Goal: Information Seeking & Learning: Understand process/instructions

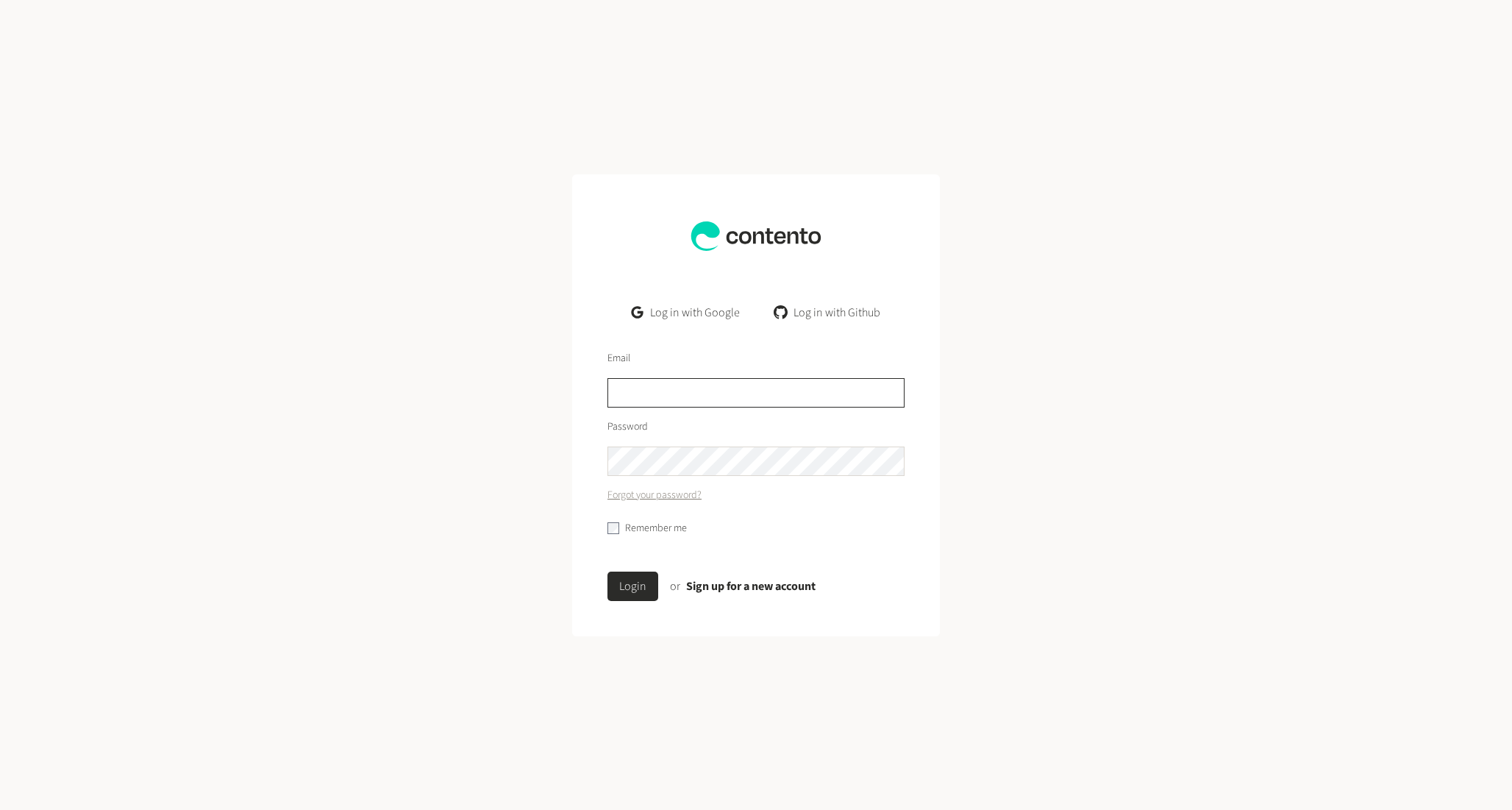
click at [676, 406] on input "text" at bounding box center [756, 393] width 297 height 29
click at [677, 305] on link "Log in with Google" at bounding box center [685, 313] width 132 height 29
click at [630, 396] on input "text" at bounding box center [756, 393] width 297 height 29
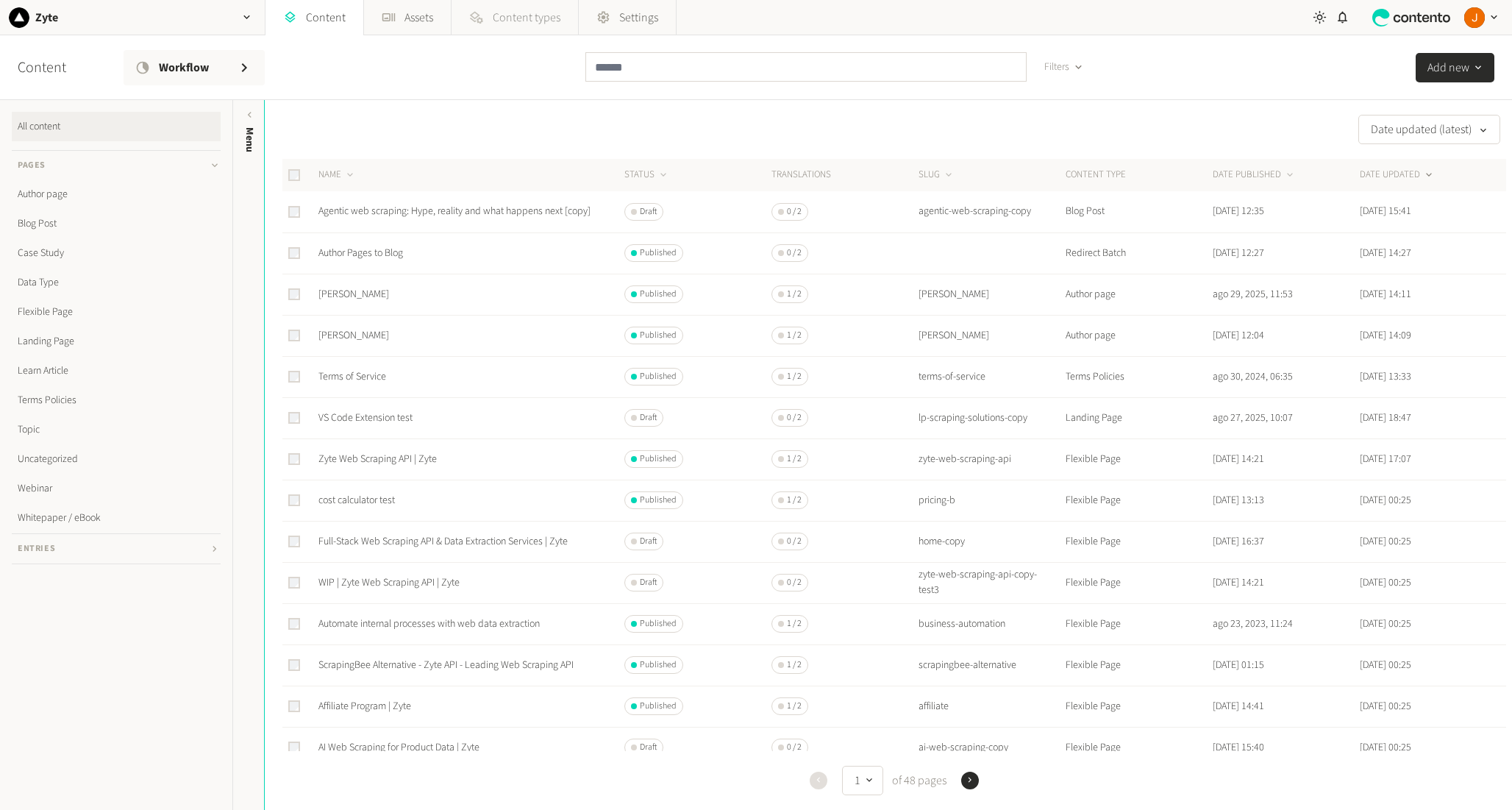
click at [520, 27] on link "Content types" at bounding box center [515, 17] width 126 height 35
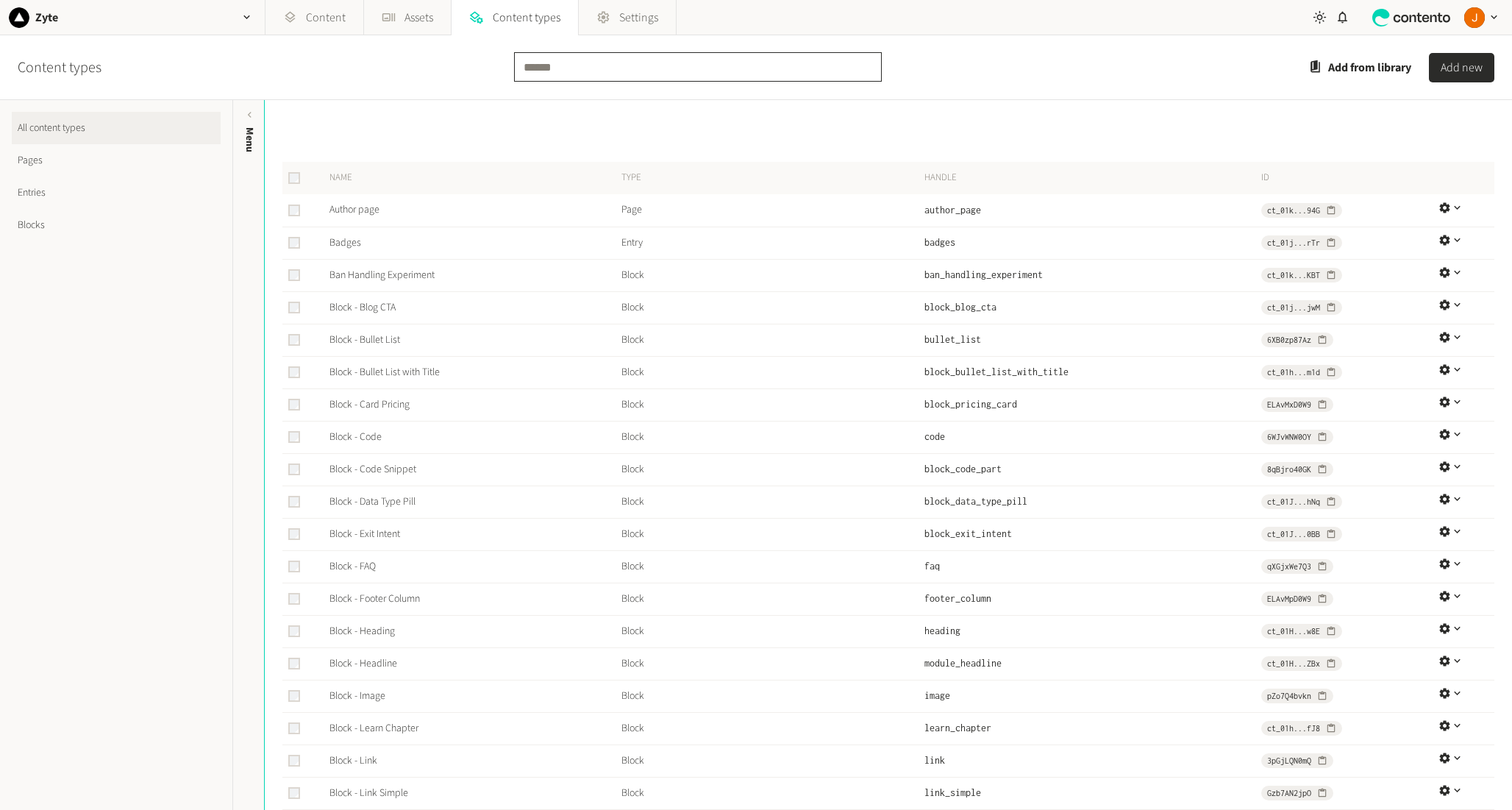
click at [635, 72] on input "text" at bounding box center [697, 67] width 368 height 29
type input "******"
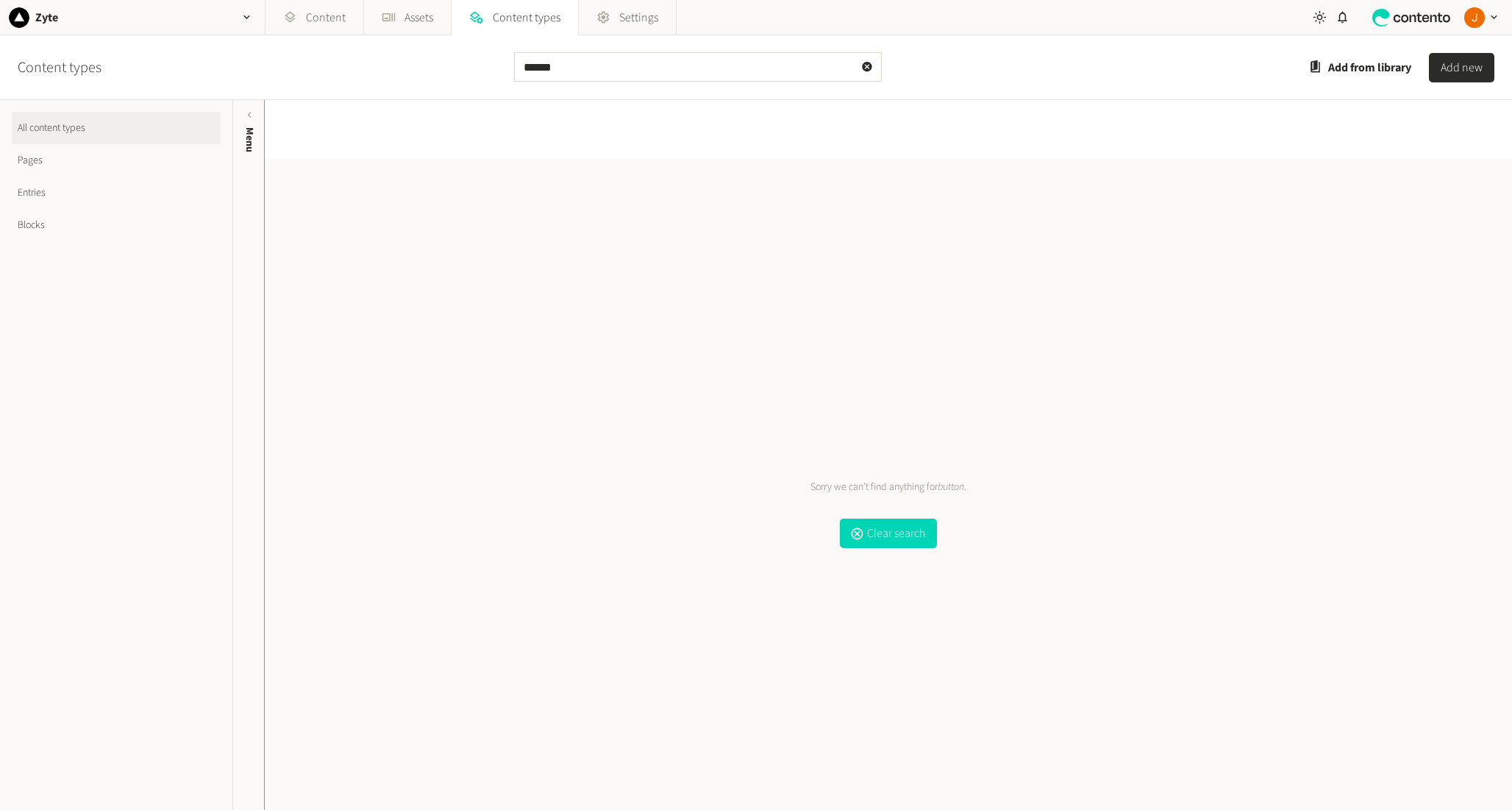
click at [91, 228] on link "Blocks" at bounding box center [115, 225] width 209 height 33
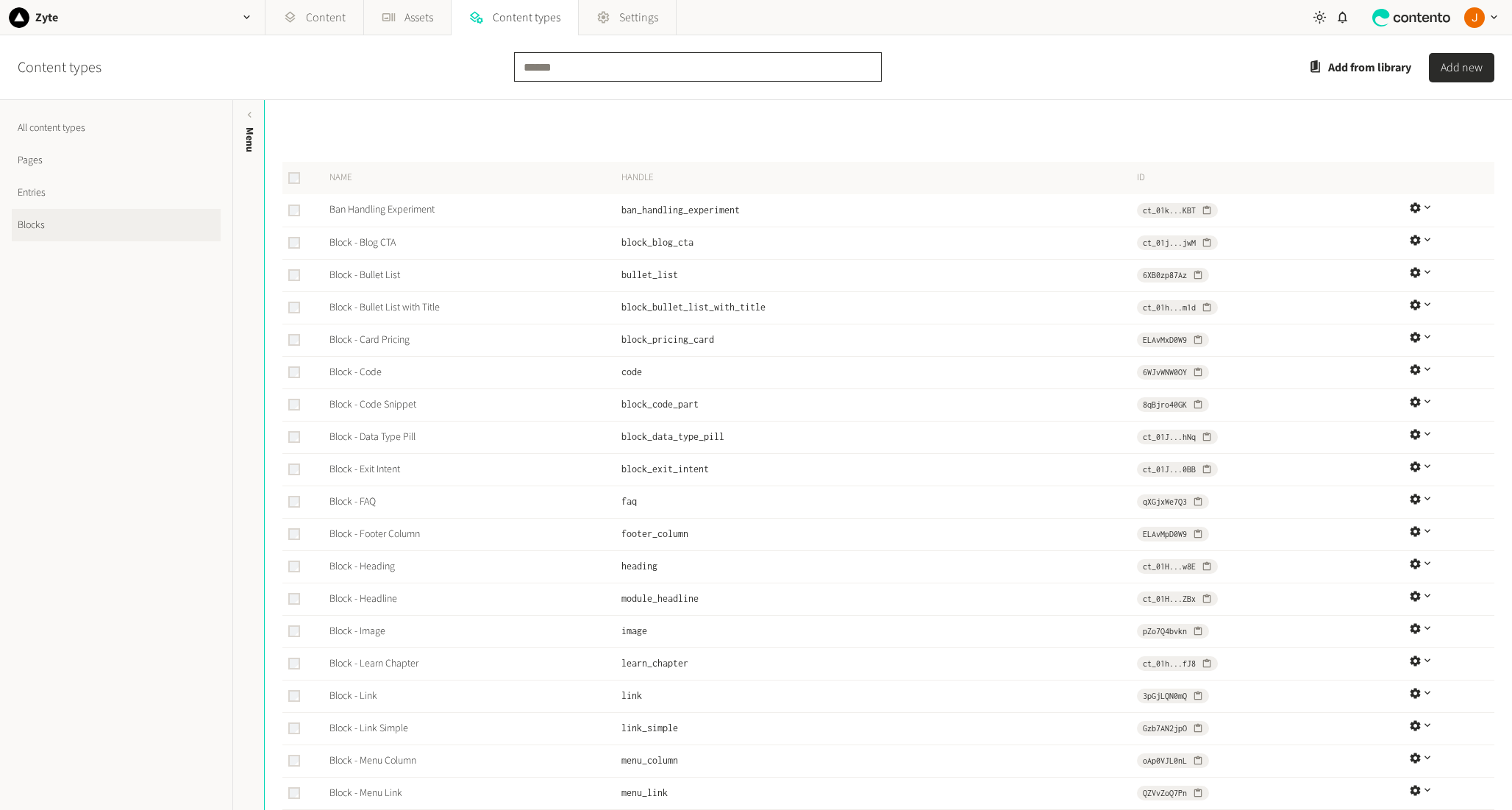
click at [552, 65] on input "text" at bounding box center [697, 67] width 368 height 29
type input "******"
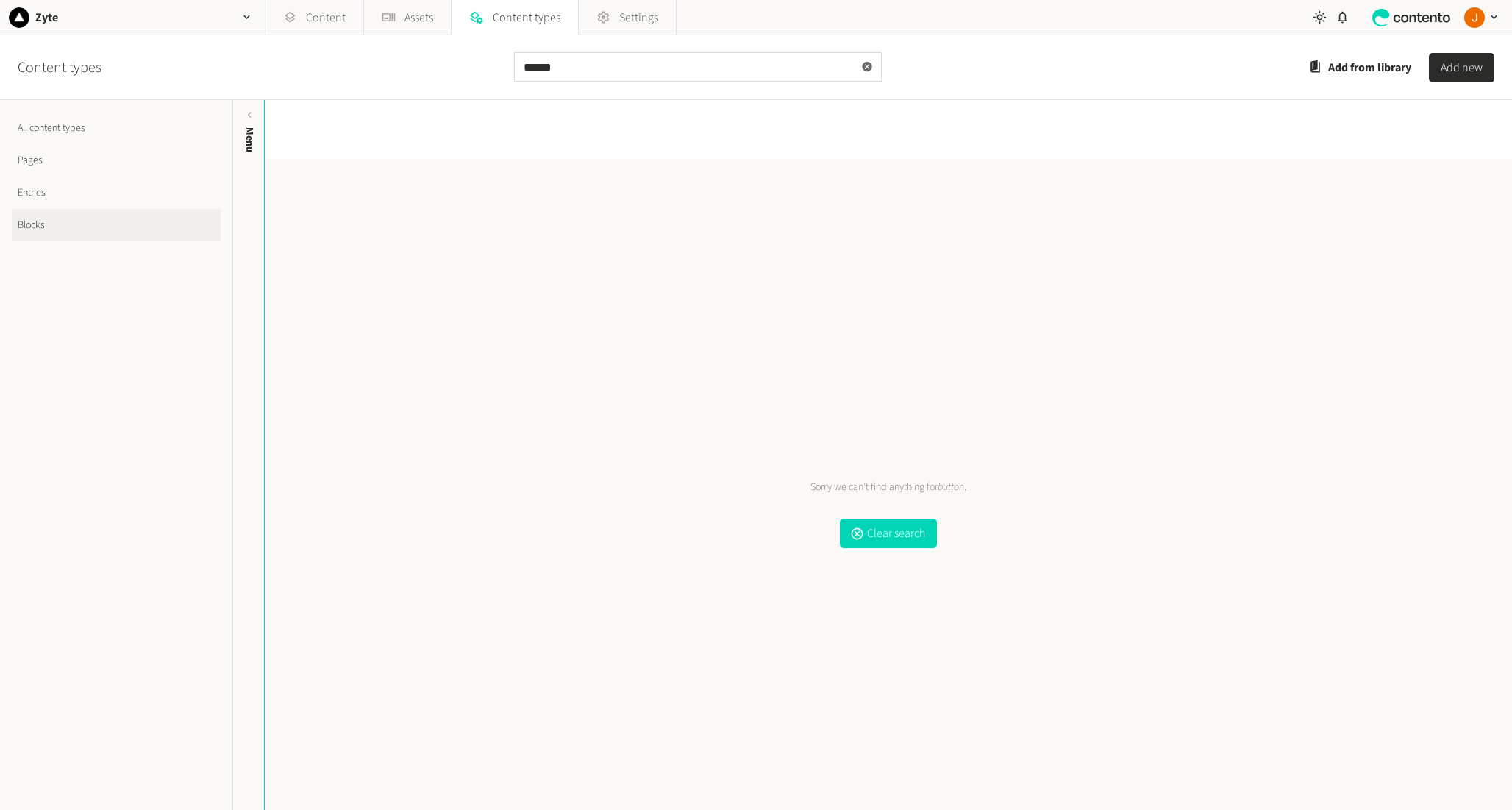
click at [864, 59] on button at bounding box center [867, 66] width 24 height 24
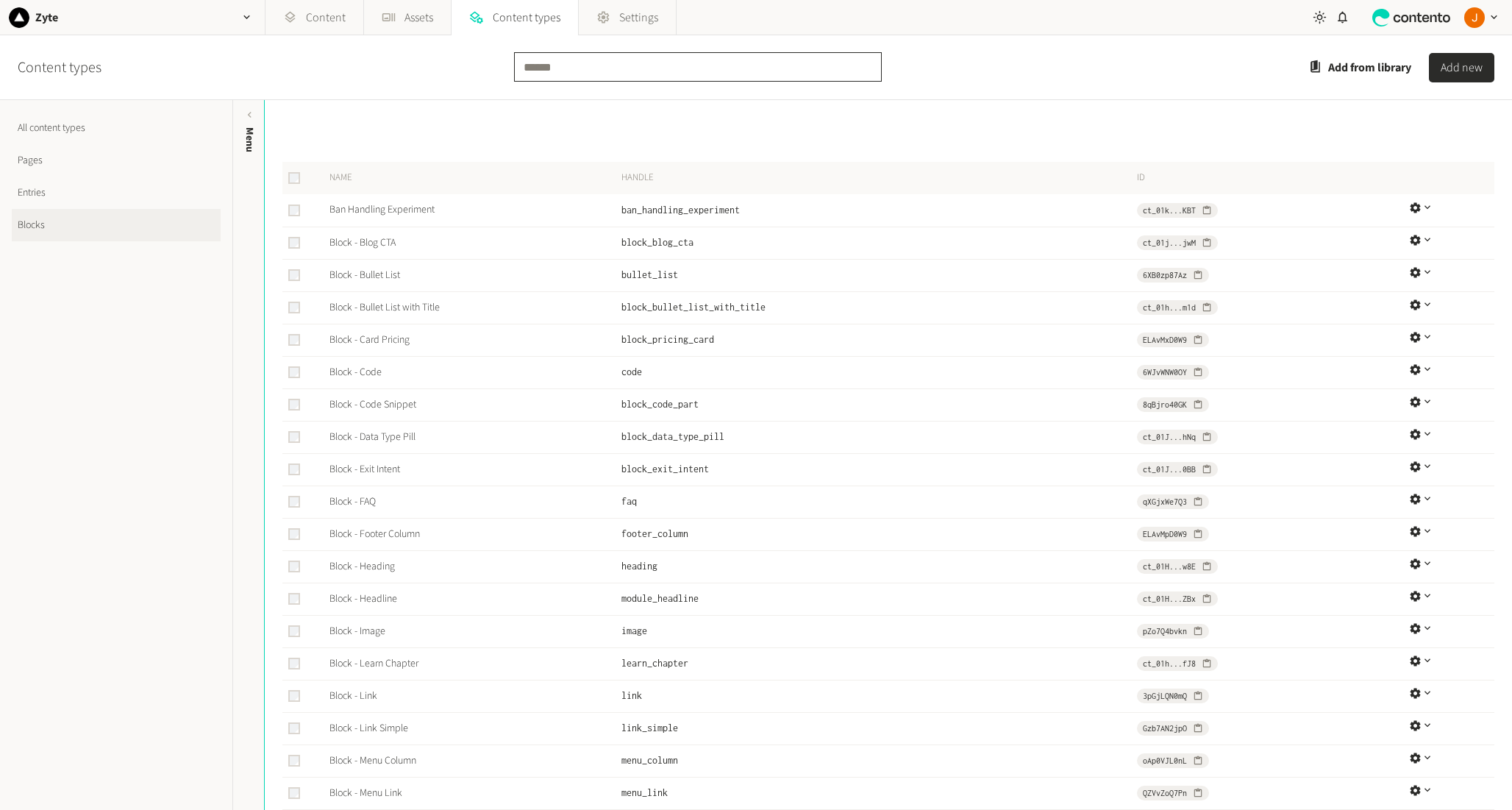
click at [745, 67] on input "text" at bounding box center [697, 67] width 368 height 29
type input "****"
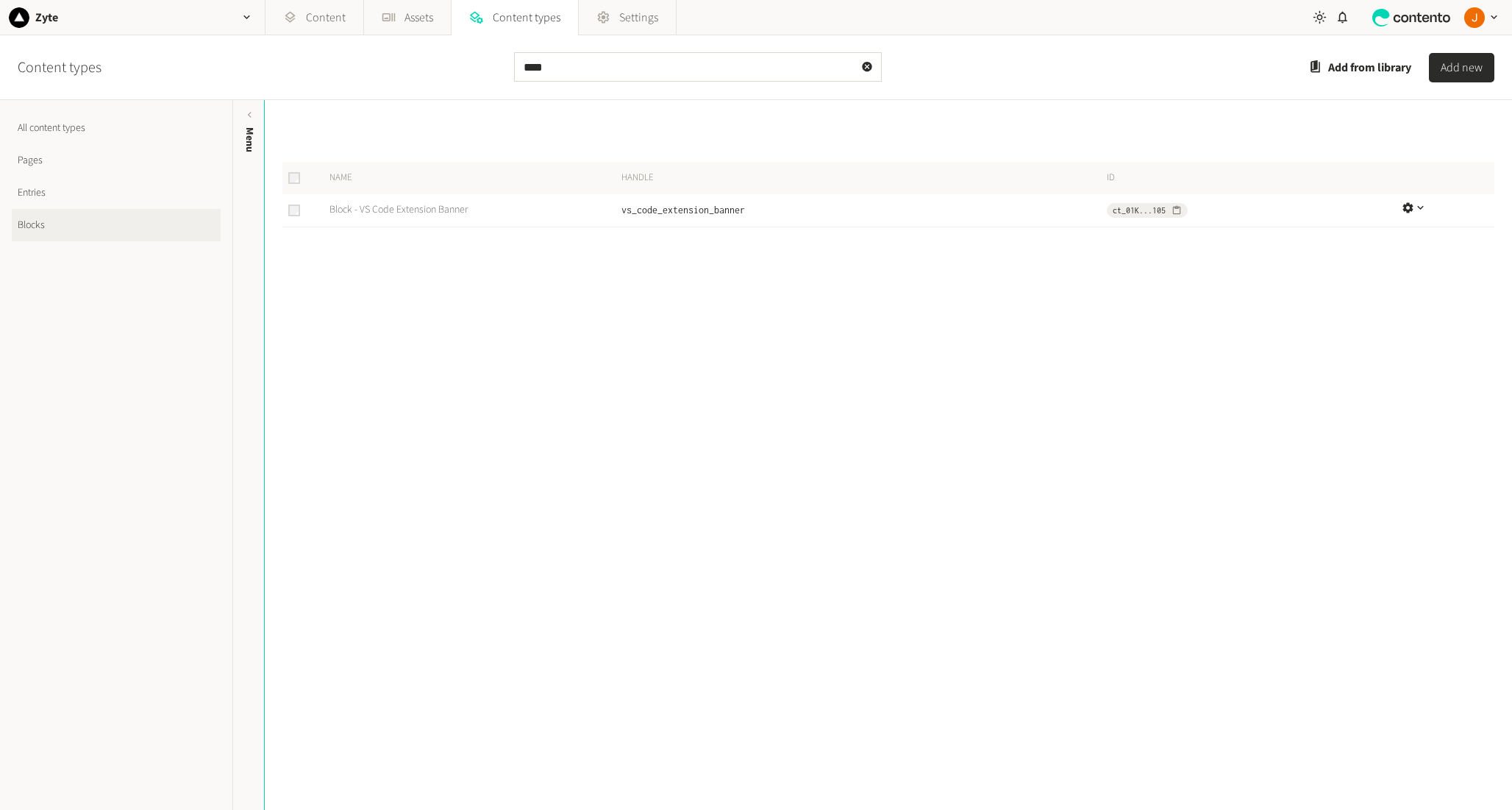
click at [451, 209] on link "Block - VS Code Extension Banner" at bounding box center [398, 210] width 138 height 15
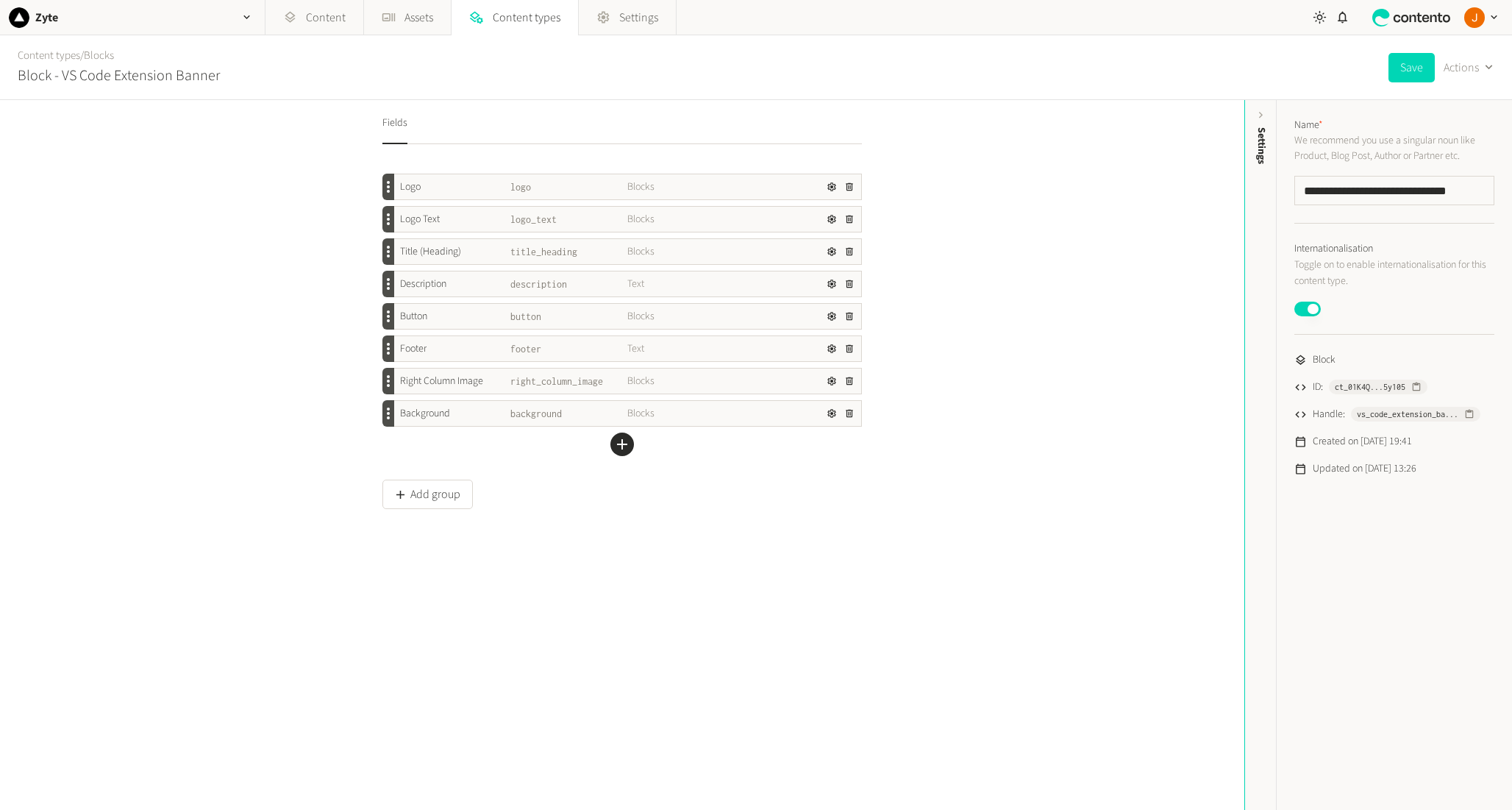
click at [478, 416] on div "Background" at bounding box center [453, 414] width 117 height 16
click at [828, 412] on icon "button" at bounding box center [832, 413] width 9 height 9
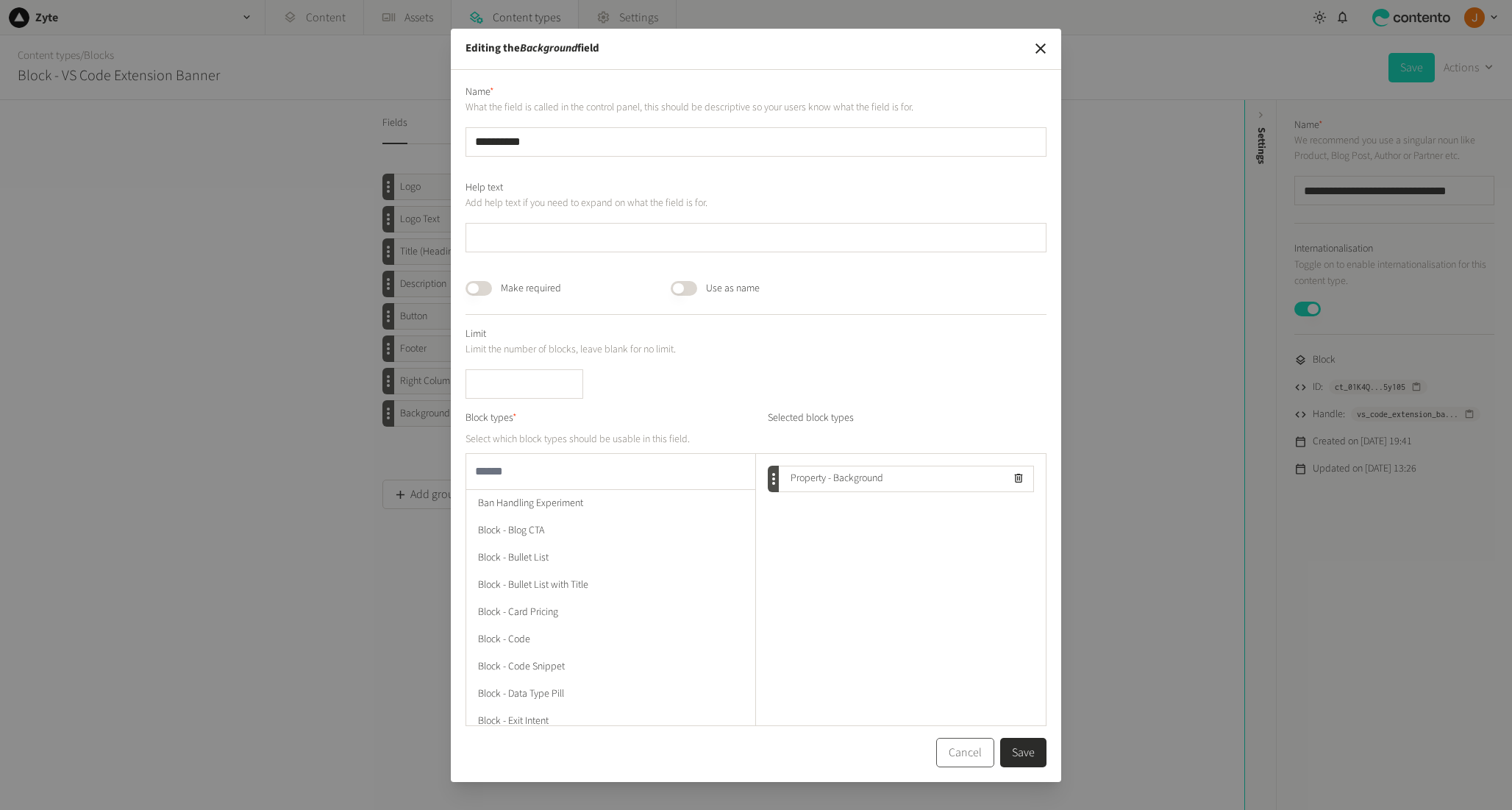
click at [956, 751] on button "Cancel" at bounding box center [965, 753] width 58 height 29
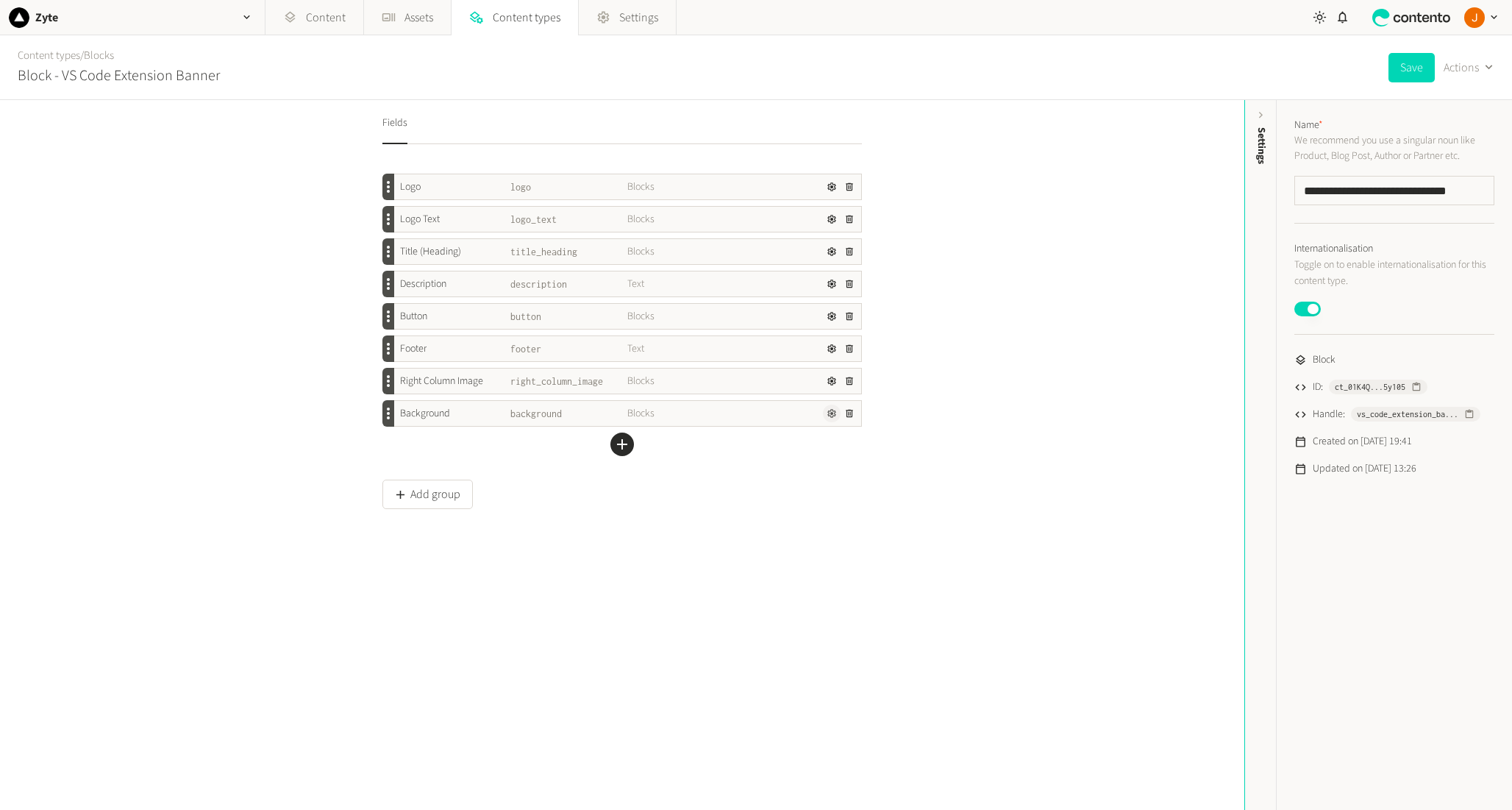
click at [828, 413] on icon "button" at bounding box center [832, 413] width 9 height 9
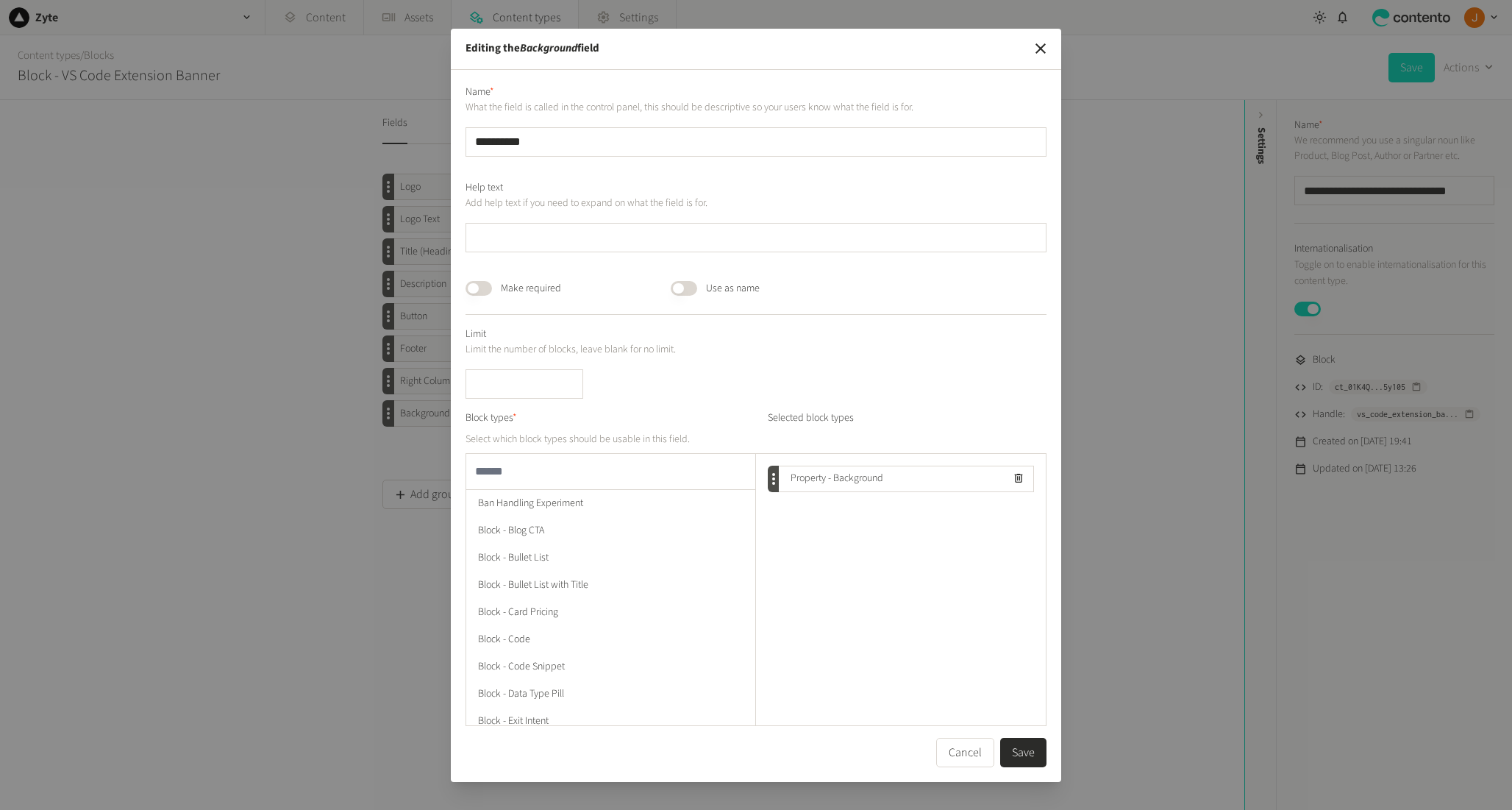
click at [533, 462] on input "text" at bounding box center [611, 471] width 289 height 35
click at [838, 480] on span "Property - Background" at bounding box center [831, 478] width 105 height 16
click at [878, 477] on span "Property - Background" at bounding box center [831, 478] width 105 height 16
click at [972, 751] on button "Cancel" at bounding box center [965, 753] width 58 height 29
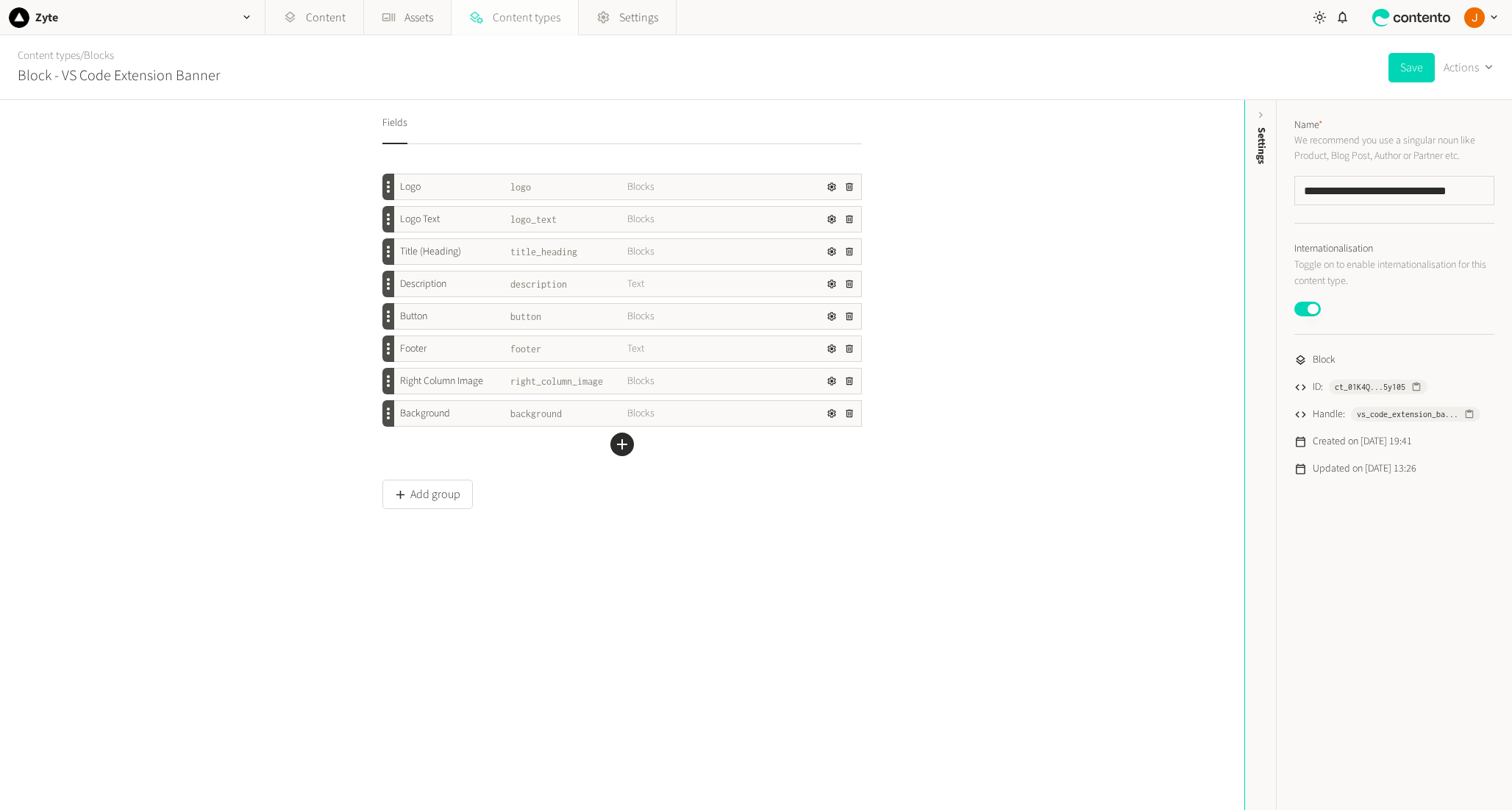
click at [511, 25] on span "Content types" at bounding box center [526, 18] width 68 height 18
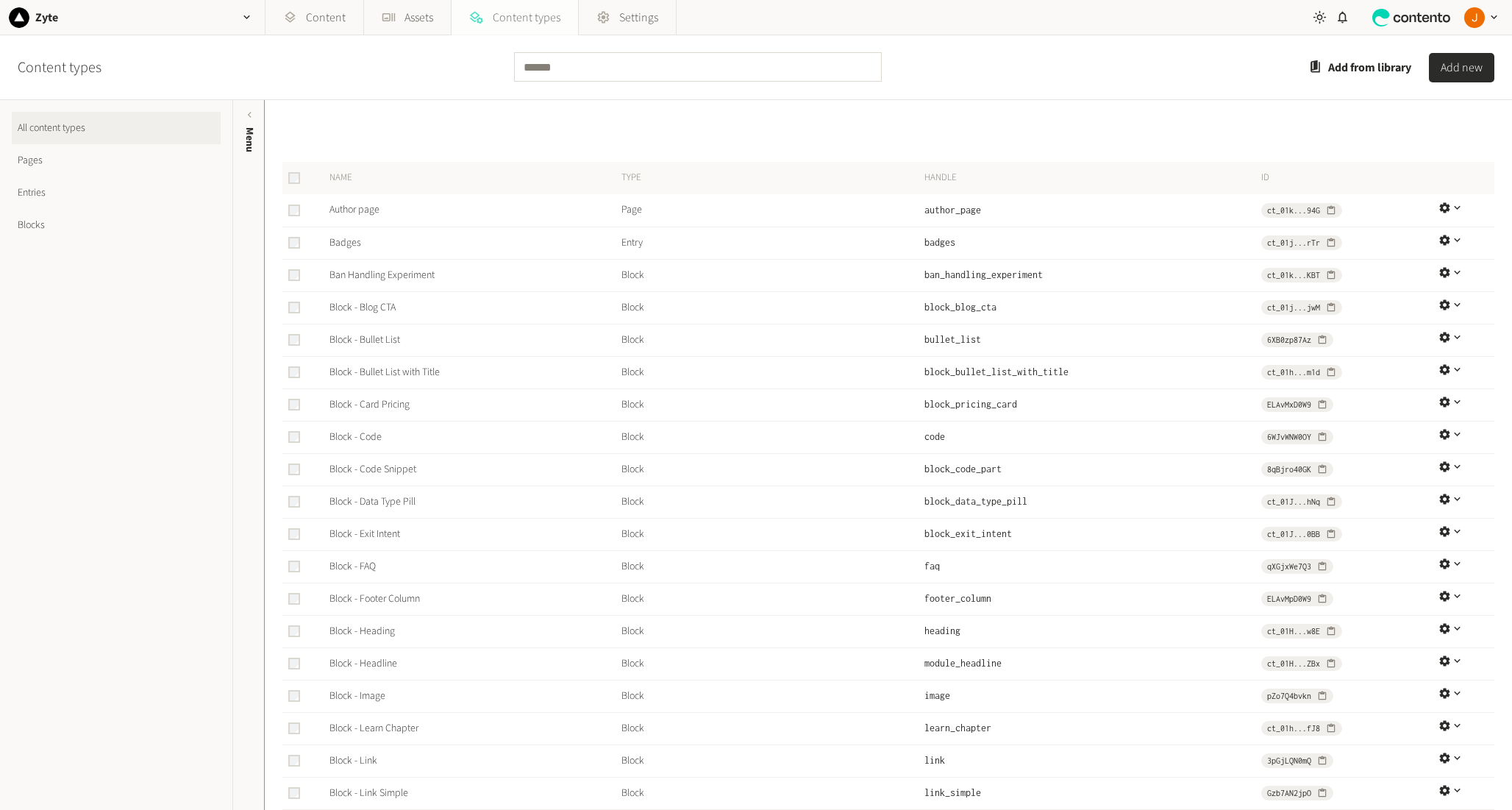
click at [510, 24] on span "Content types" at bounding box center [526, 18] width 68 height 18
click at [557, 66] on input "text" at bounding box center [697, 67] width 368 height 29
type input "****"
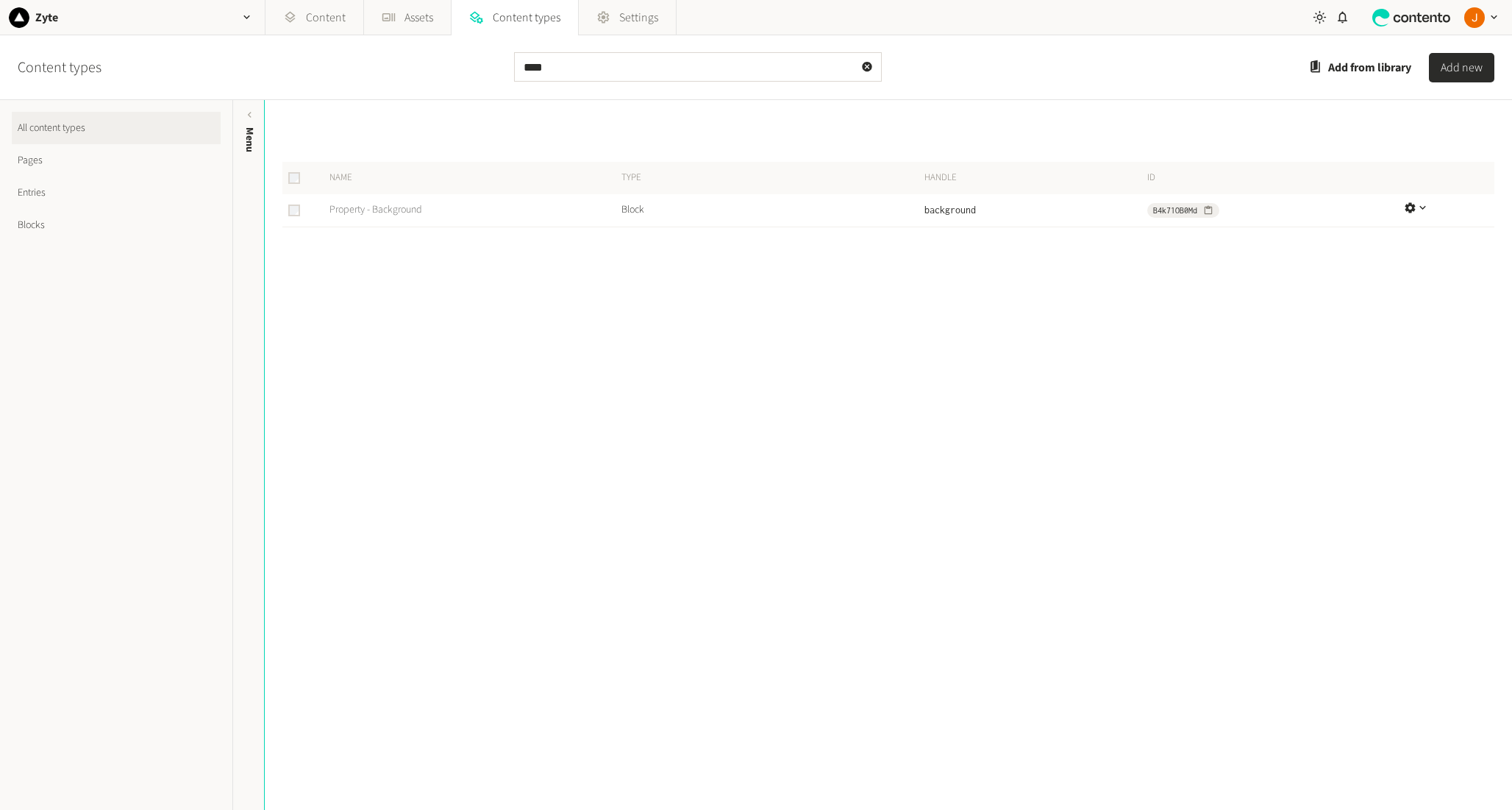
click at [385, 216] on link "Property - Background" at bounding box center [375, 210] width 93 height 15
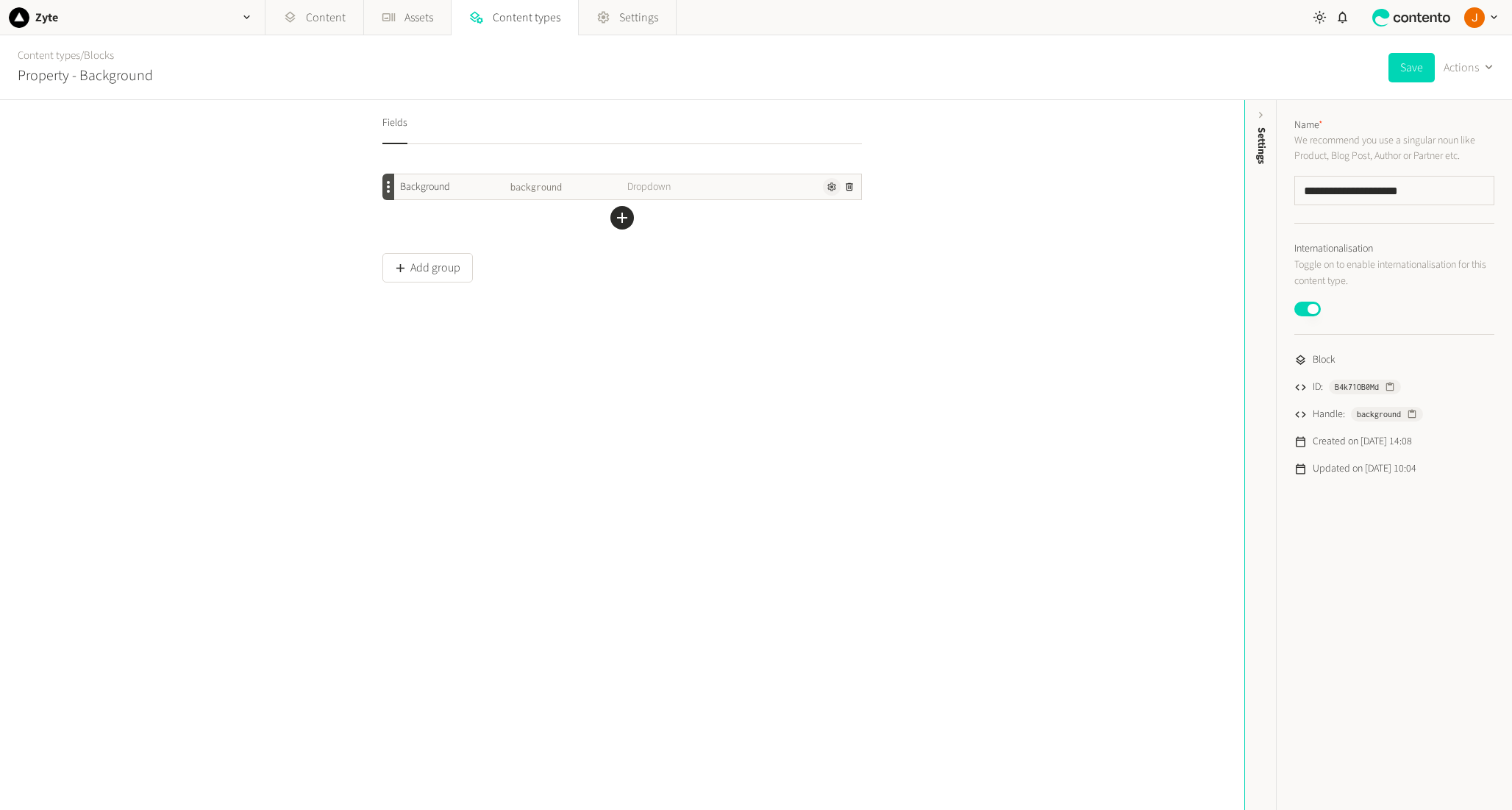
click at [831, 191] on icon "button" at bounding box center [832, 187] width 11 height 11
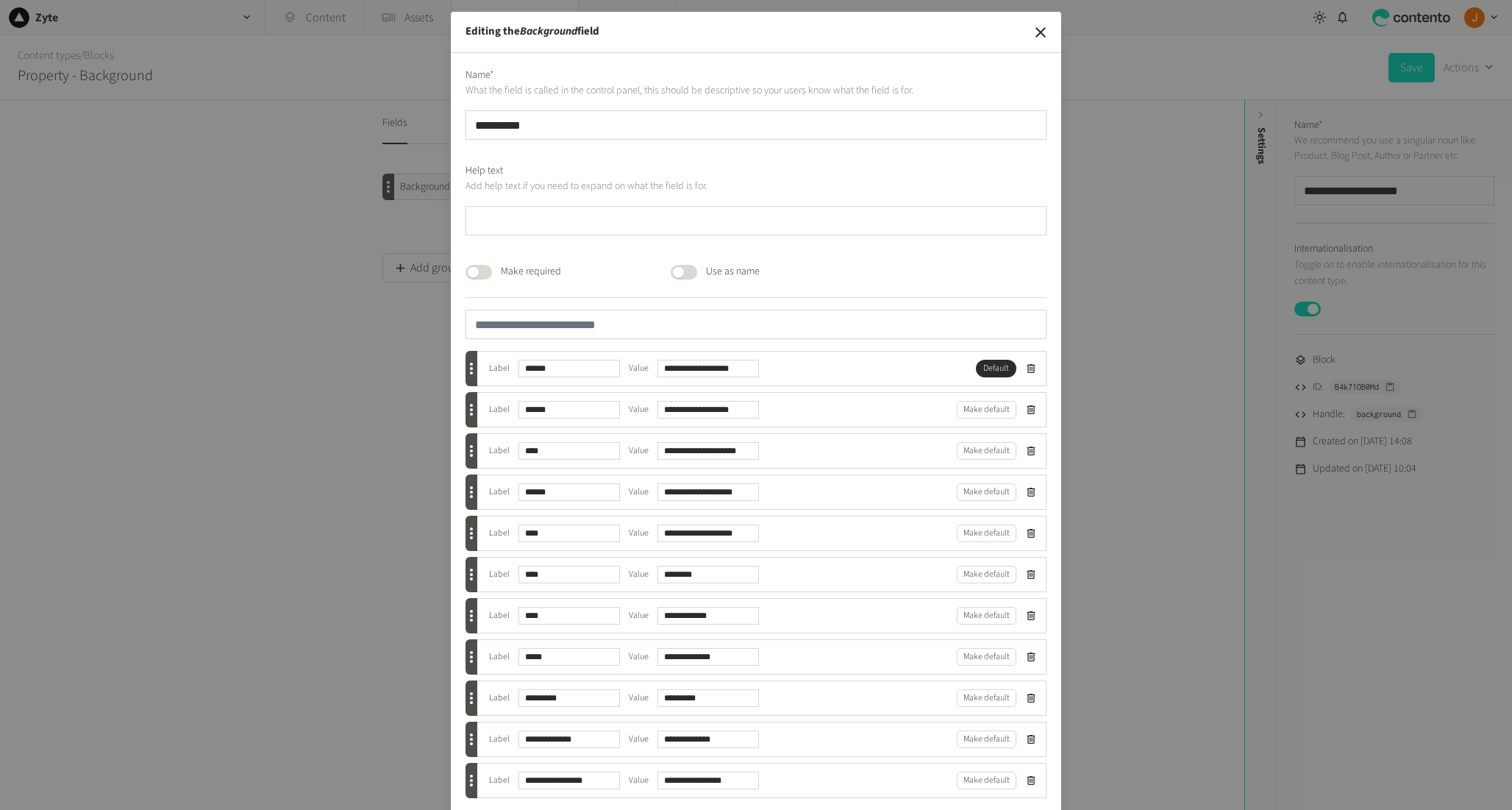
scroll to position [55, 0]
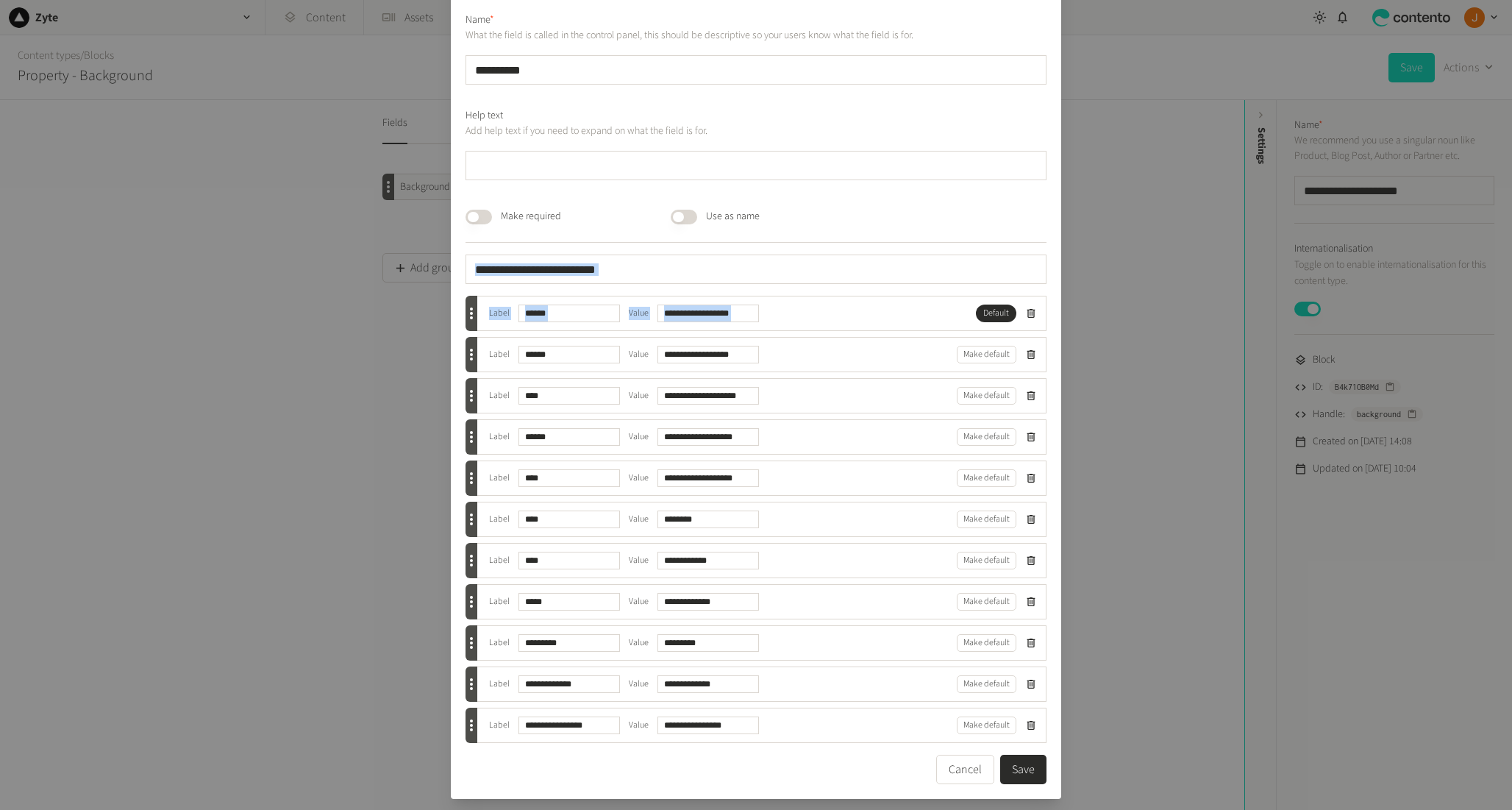
drag, startPoint x: 865, startPoint y: 224, endPoint x: 874, endPoint y: 333, distance: 109.4
click at [870, 305] on form "**********" at bounding box center [756, 398] width 581 height 772
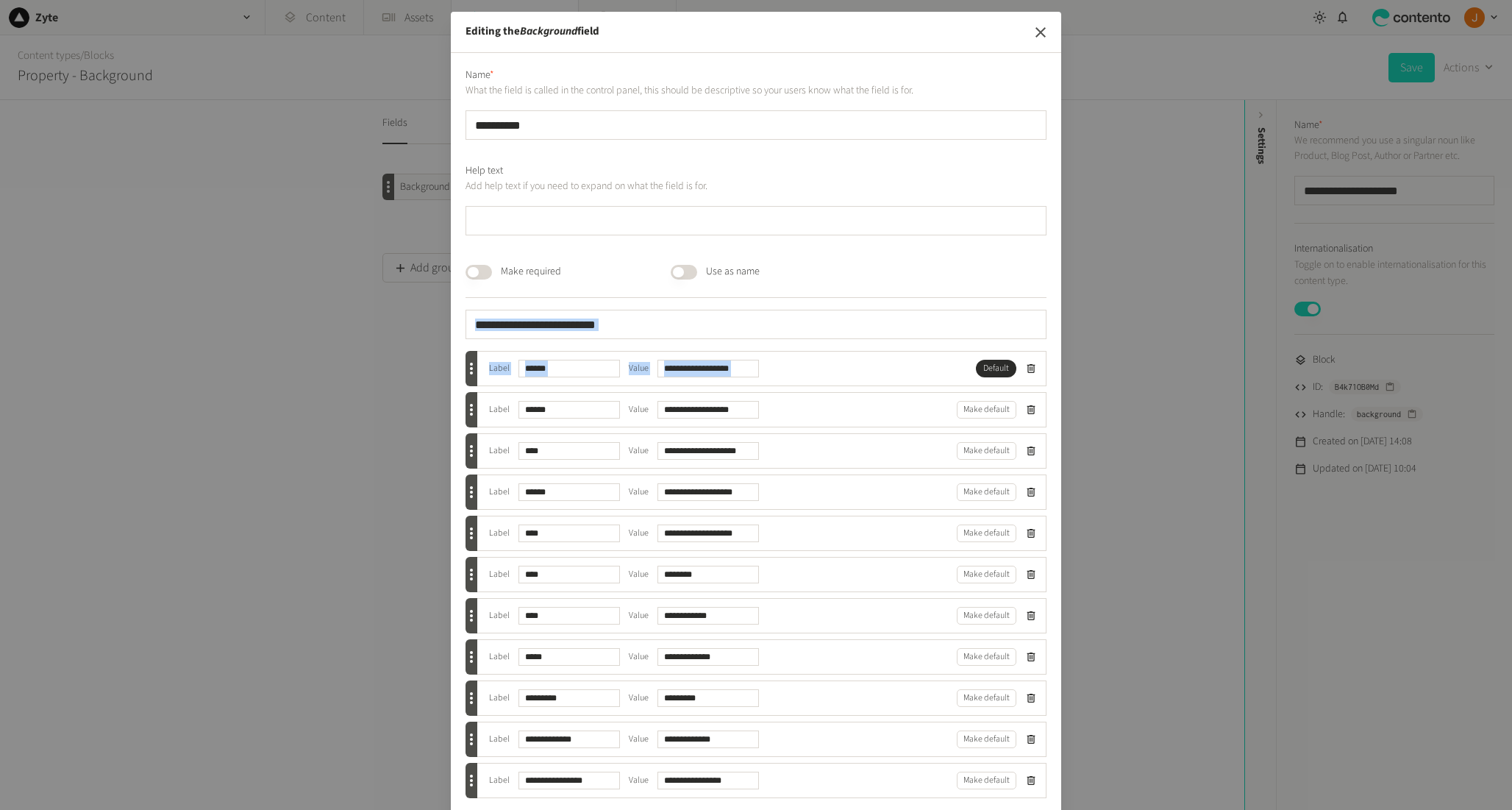
click at [1041, 25] on icon "button" at bounding box center [1040, 33] width 18 height 18
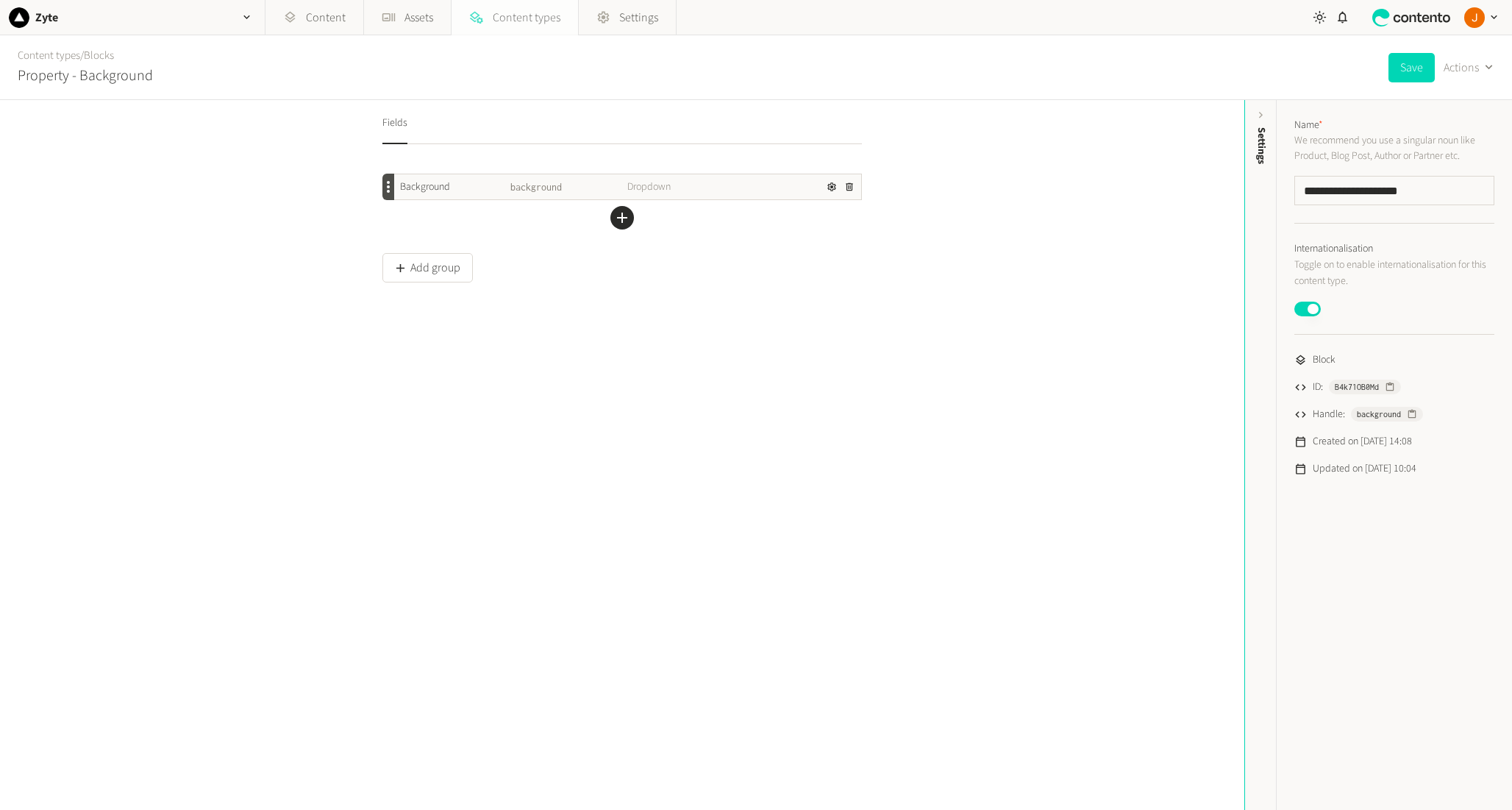
click at [517, 28] on link "Content types" at bounding box center [515, 17] width 126 height 35
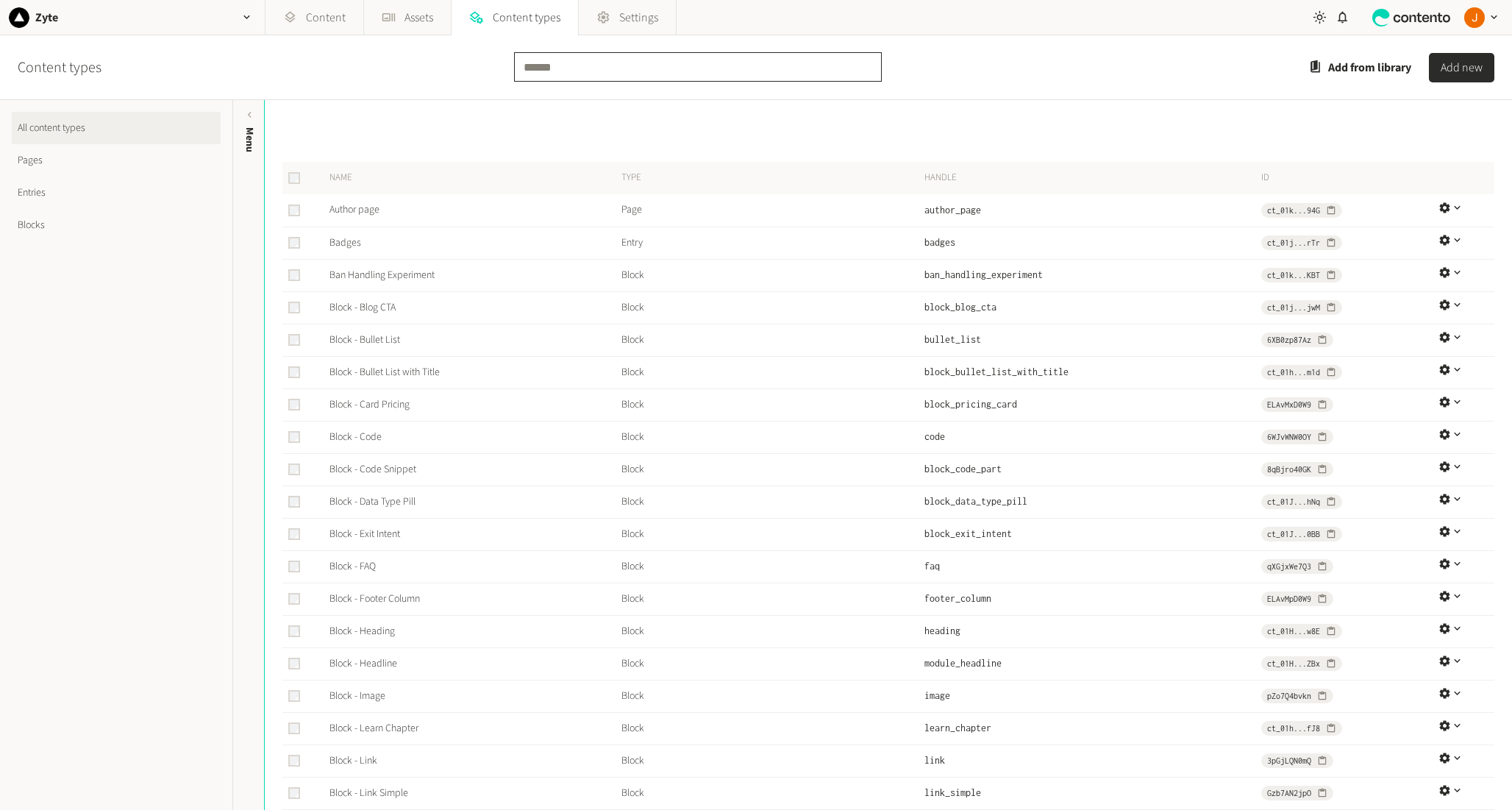
click at [568, 73] on input "text" at bounding box center [697, 67] width 368 height 29
type input "****"
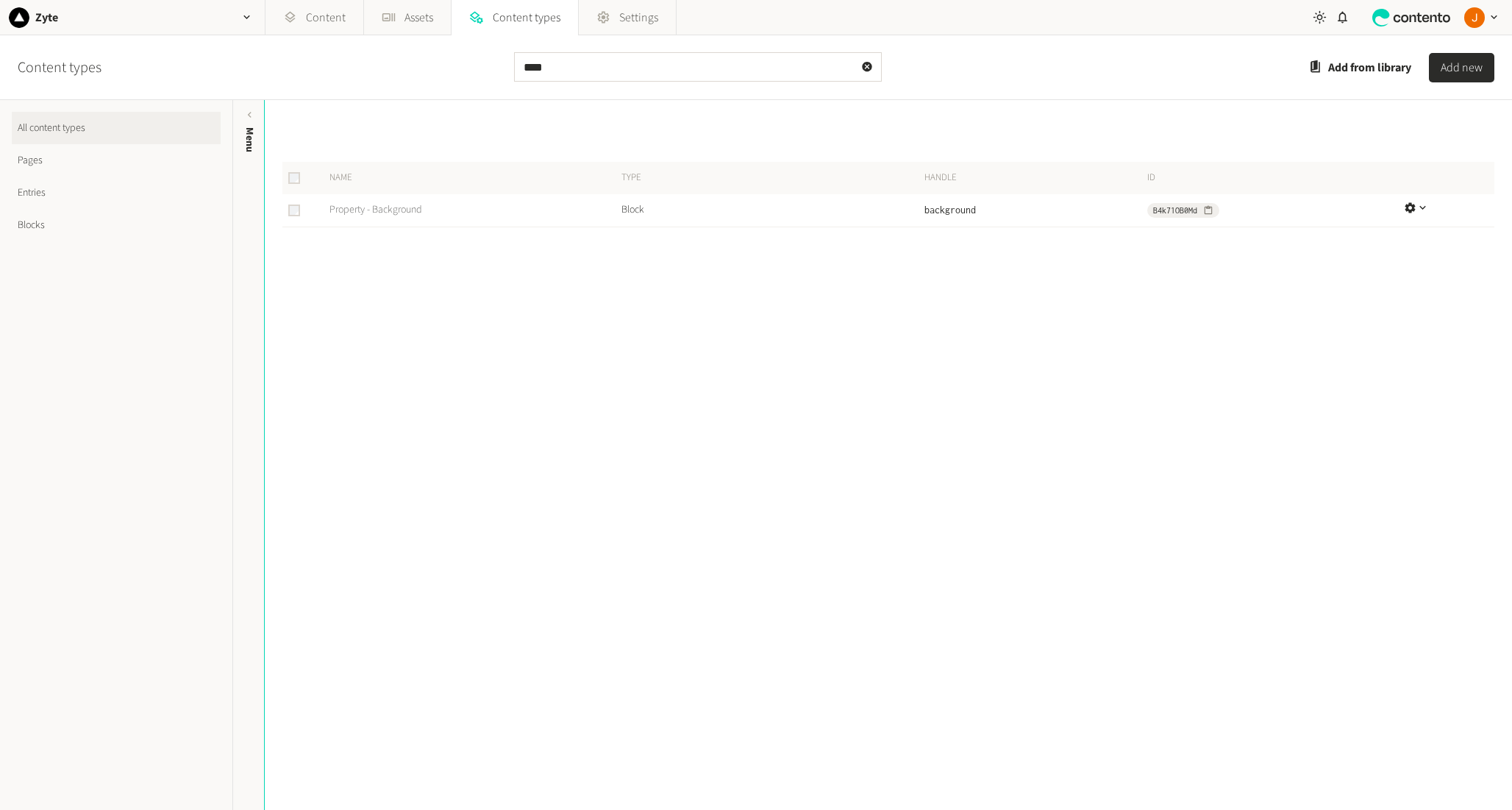
click at [382, 208] on link "Property - Background" at bounding box center [375, 210] width 93 height 15
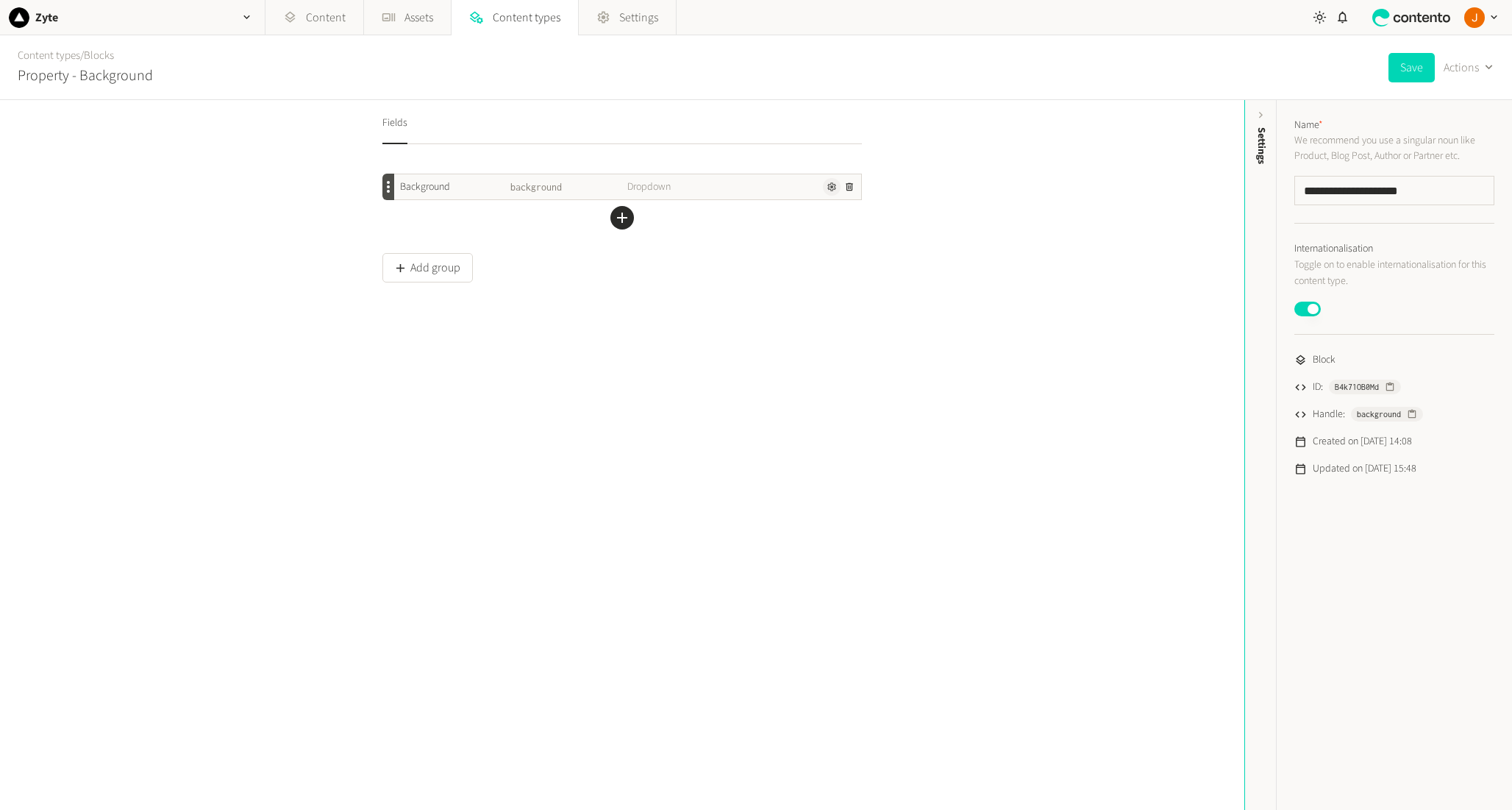
click at [827, 182] on icon "button" at bounding box center [832, 187] width 11 height 11
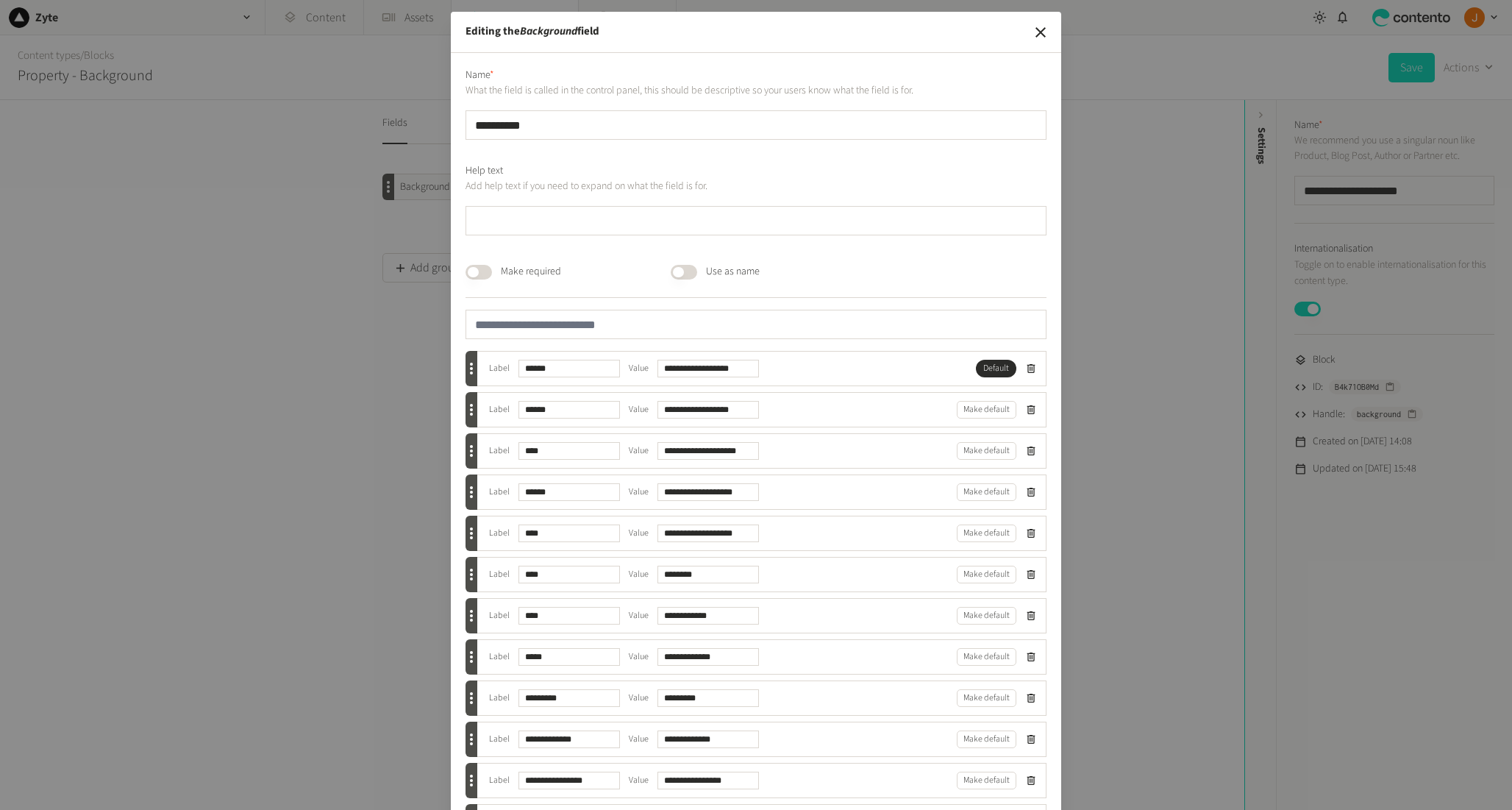
scroll to position [97, 0]
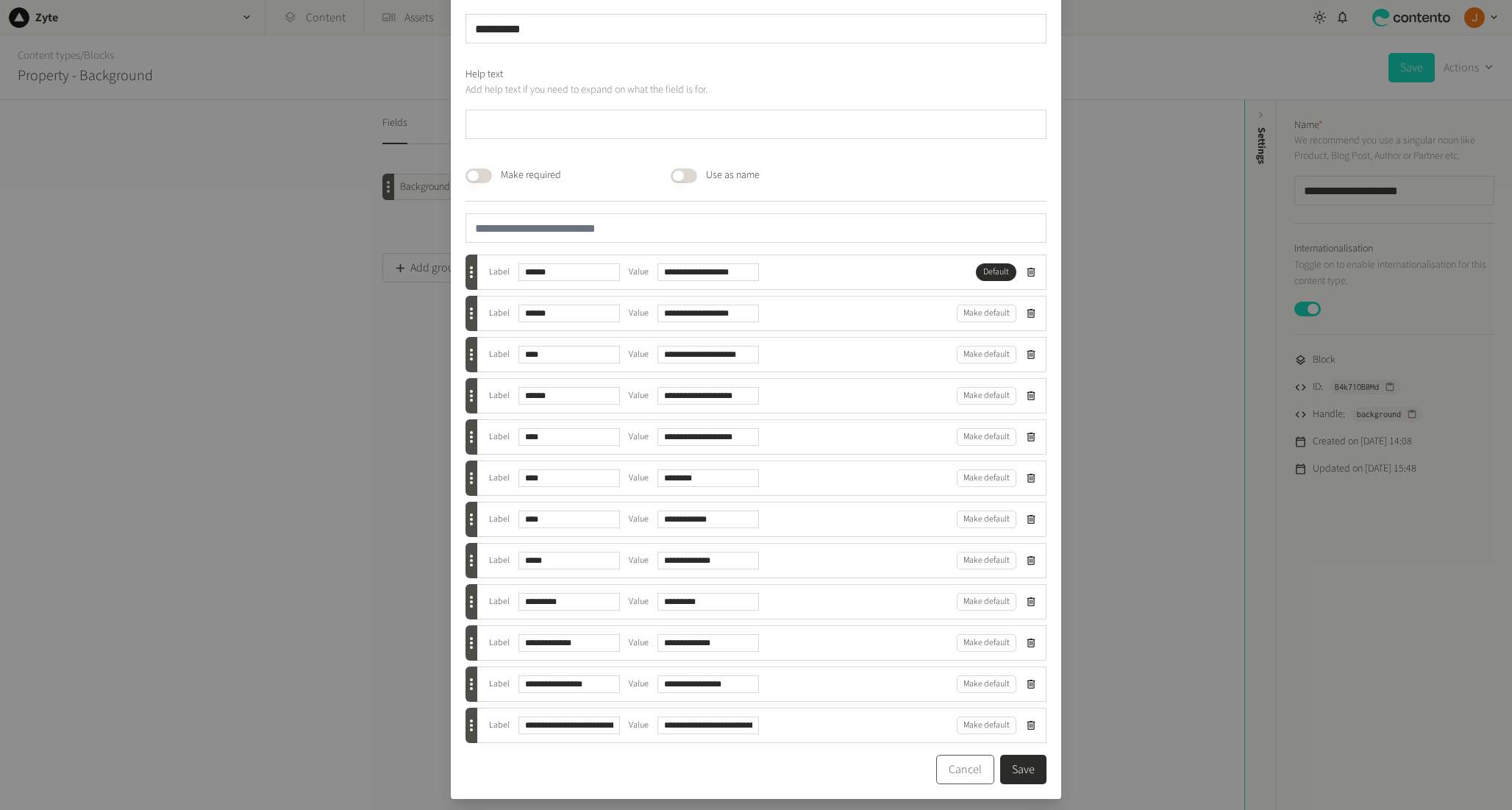
click at [960, 772] on button "Cancel" at bounding box center [965, 770] width 58 height 29
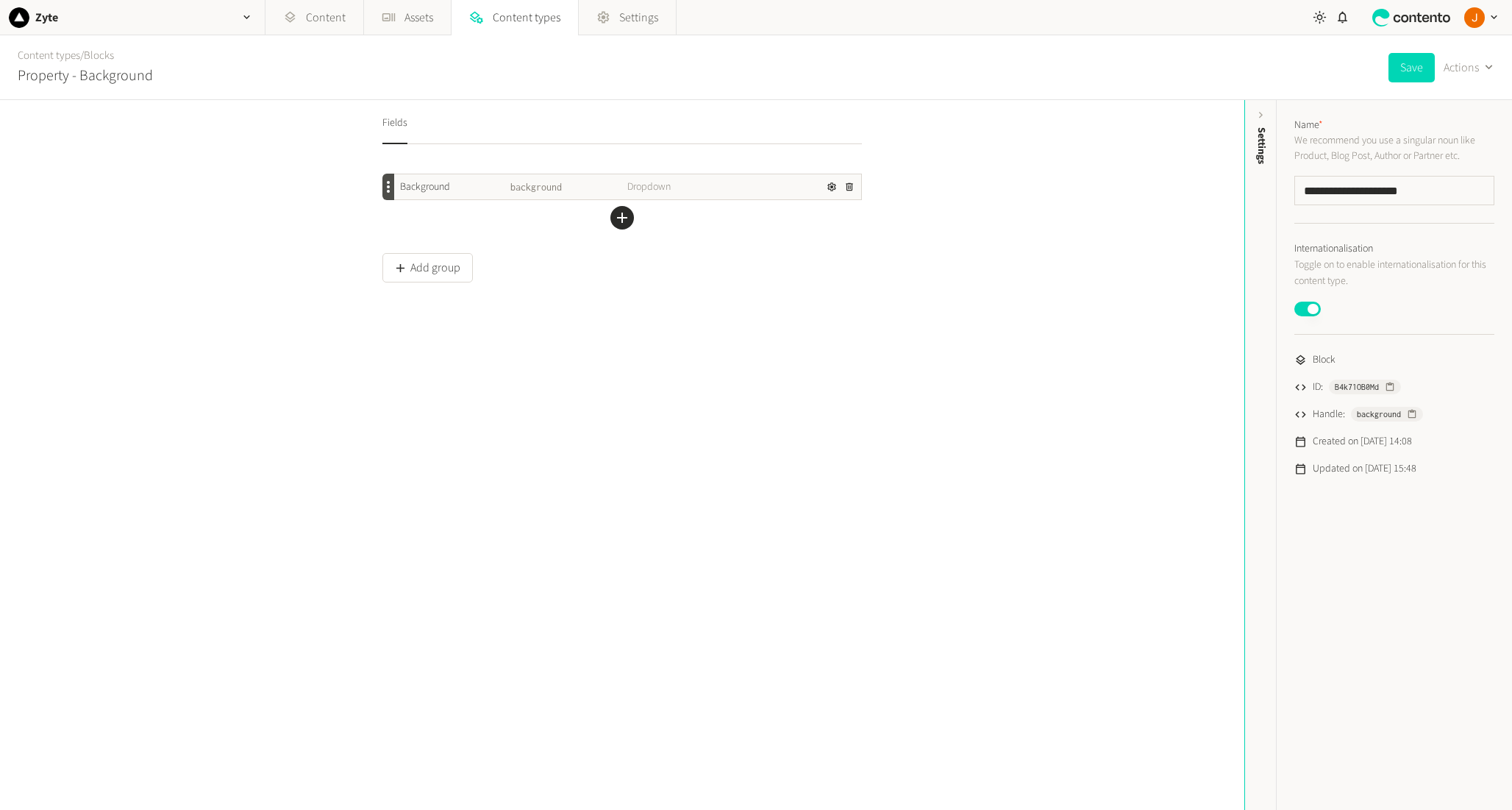
click at [646, 387] on div "Background background Dropdown Add a field Add group" at bounding box center [622, 281] width 480 height 238
click at [508, 19] on span "Content types" at bounding box center [526, 18] width 68 height 18
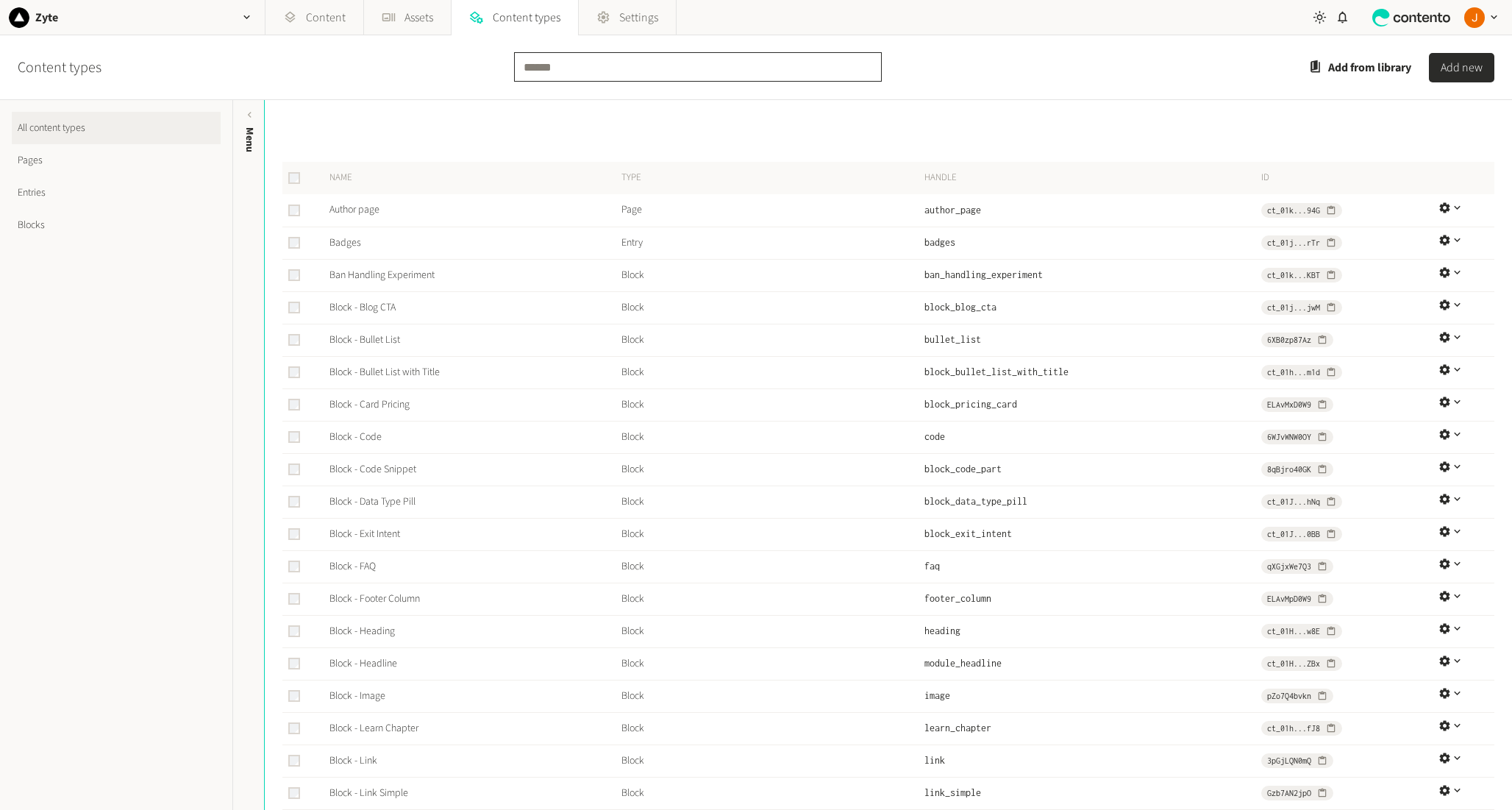
click at [551, 63] on input "text" at bounding box center [697, 67] width 368 height 29
type input "*"
type input "****"
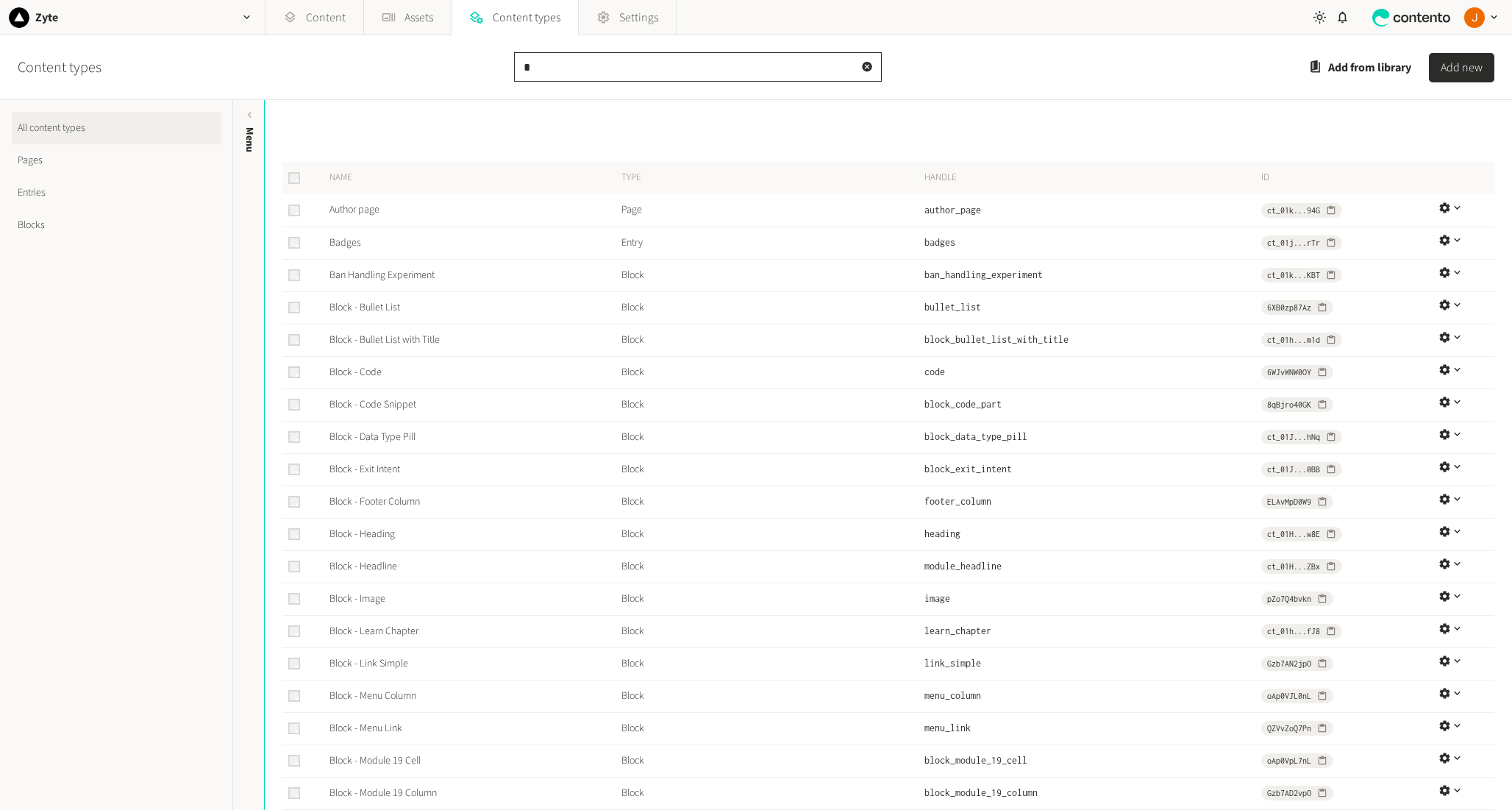
click at [556, 78] on input "*" at bounding box center [697, 67] width 368 height 29
type input "****"
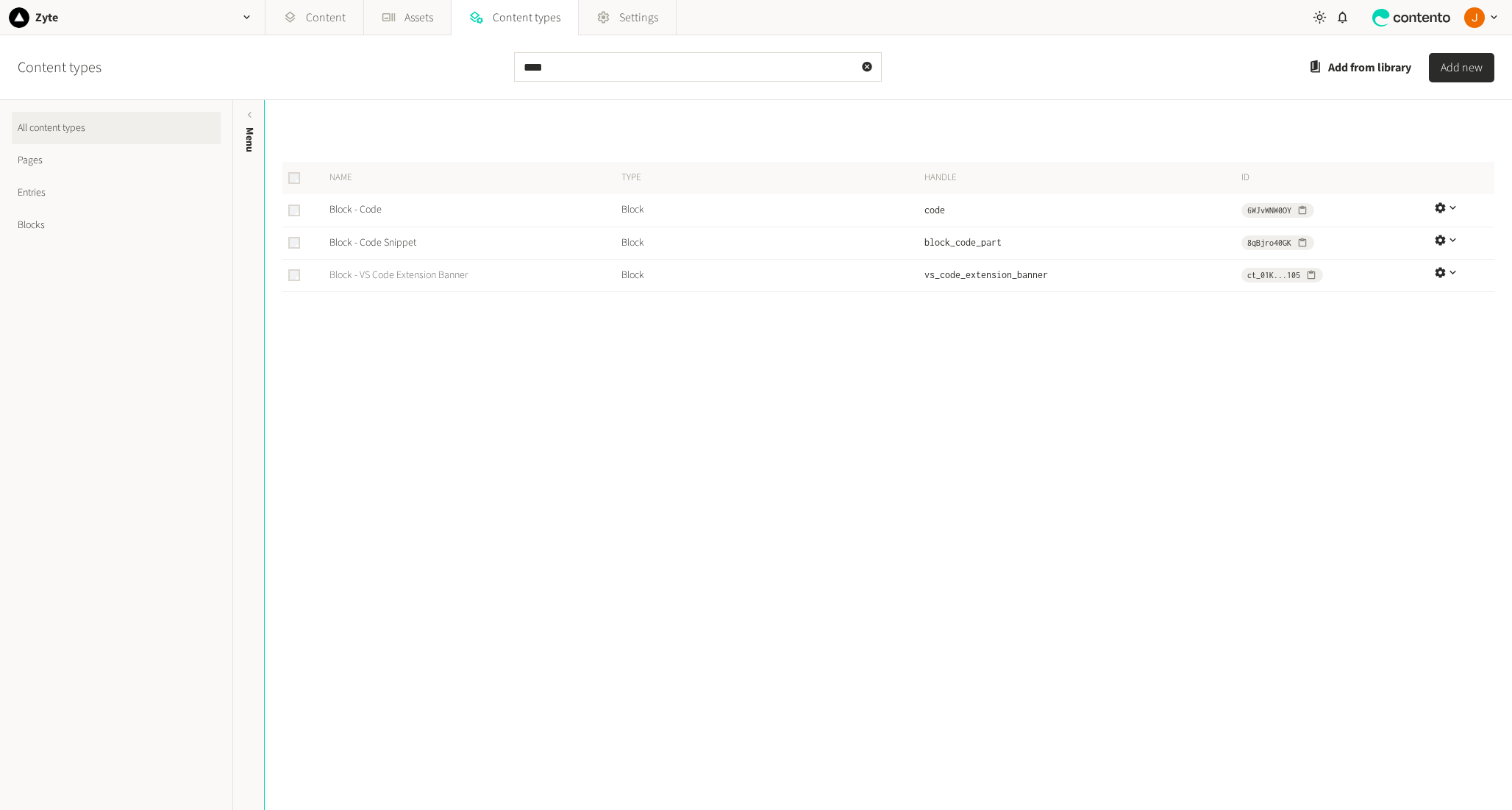
click at [436, 278] on link "Block - VS Code Extension Banner" at bounding box center [398, 275] width 138 height 15
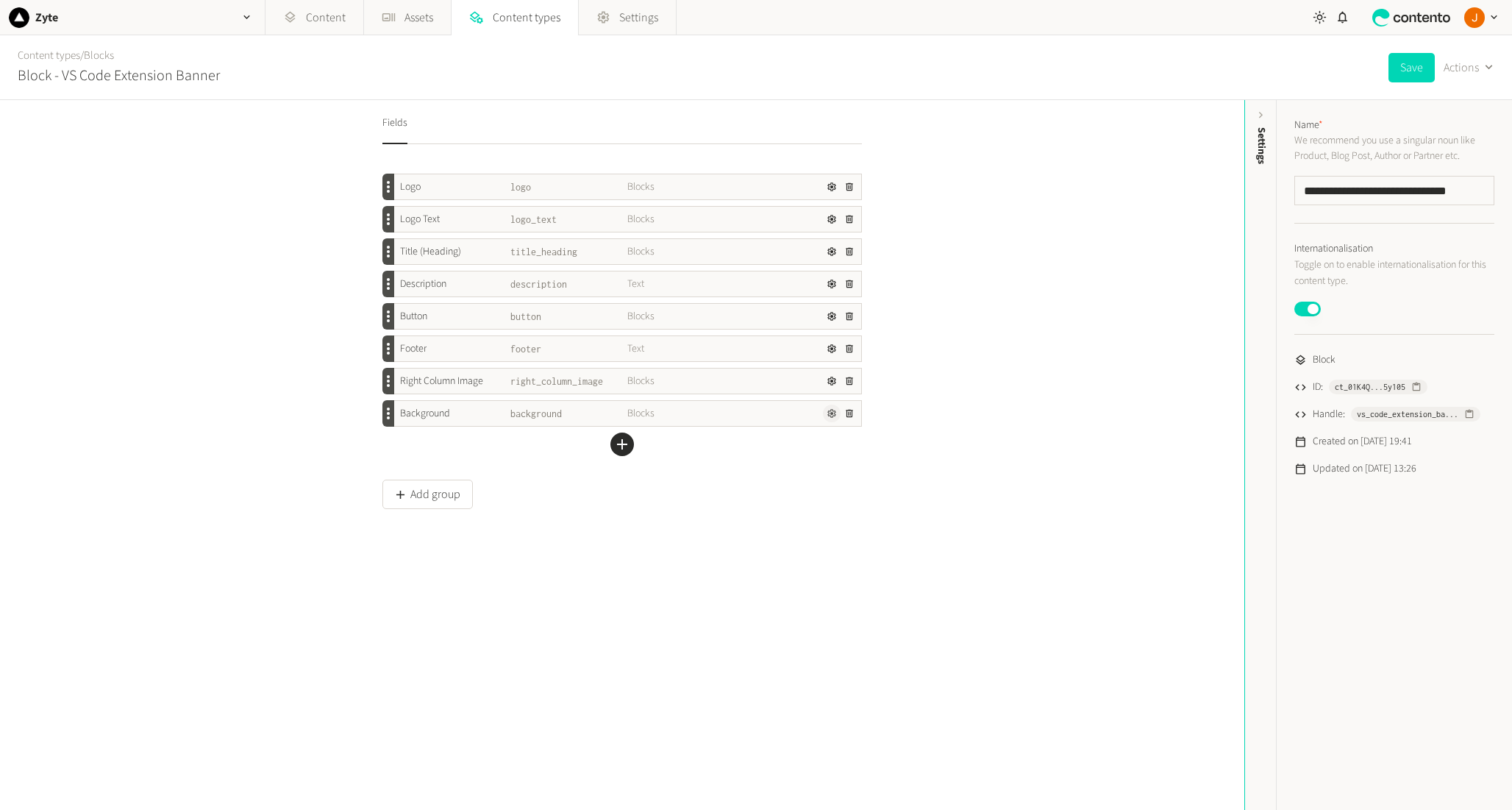
click at [828, 415] on icon "button" at bounding box center [832, 414] width 11 height 11
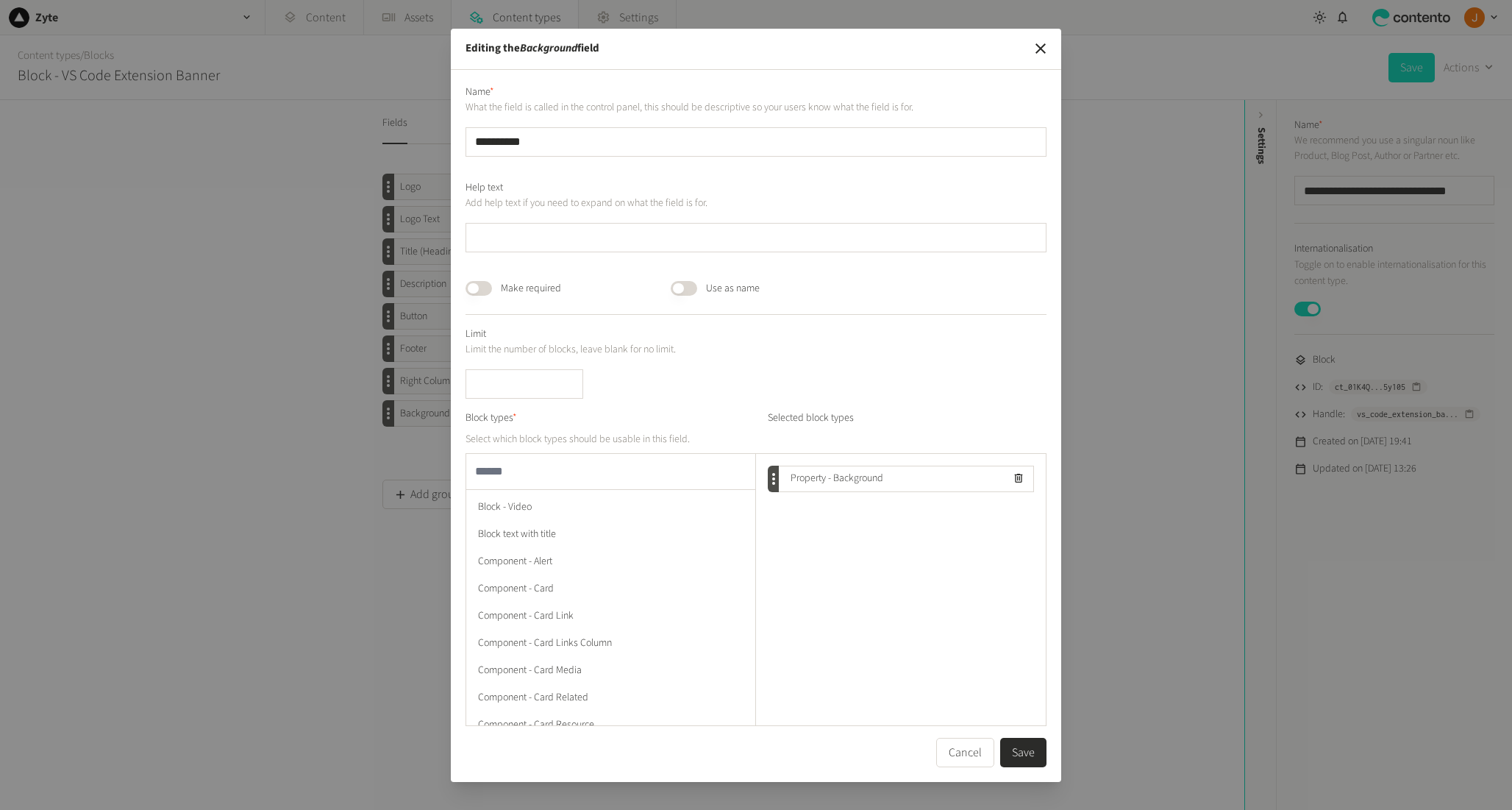
scroll to position [1387, 0]
click at [968, 749] on button "Cancel" at bounding box center [965, 753] width 58 height 29
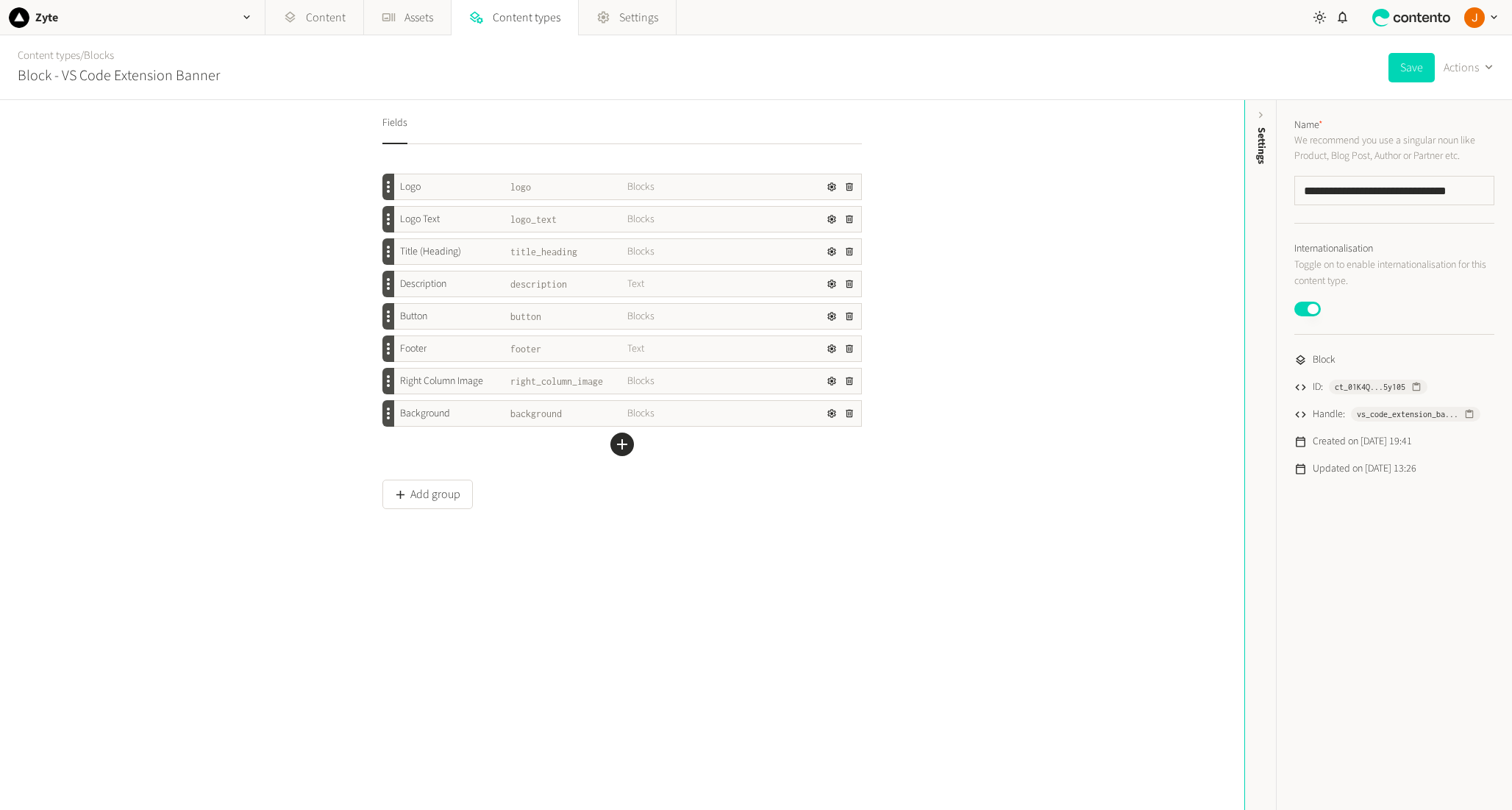
click at [416, 417] on span "Background" at bounding box center [425, 414] width 50 height 16
click at [387, 417] on div at bounding box center [389, 418] width 3 height 3
click at [829, 413] on icon "button" at bounding box center [832, 414] width 11 height 11
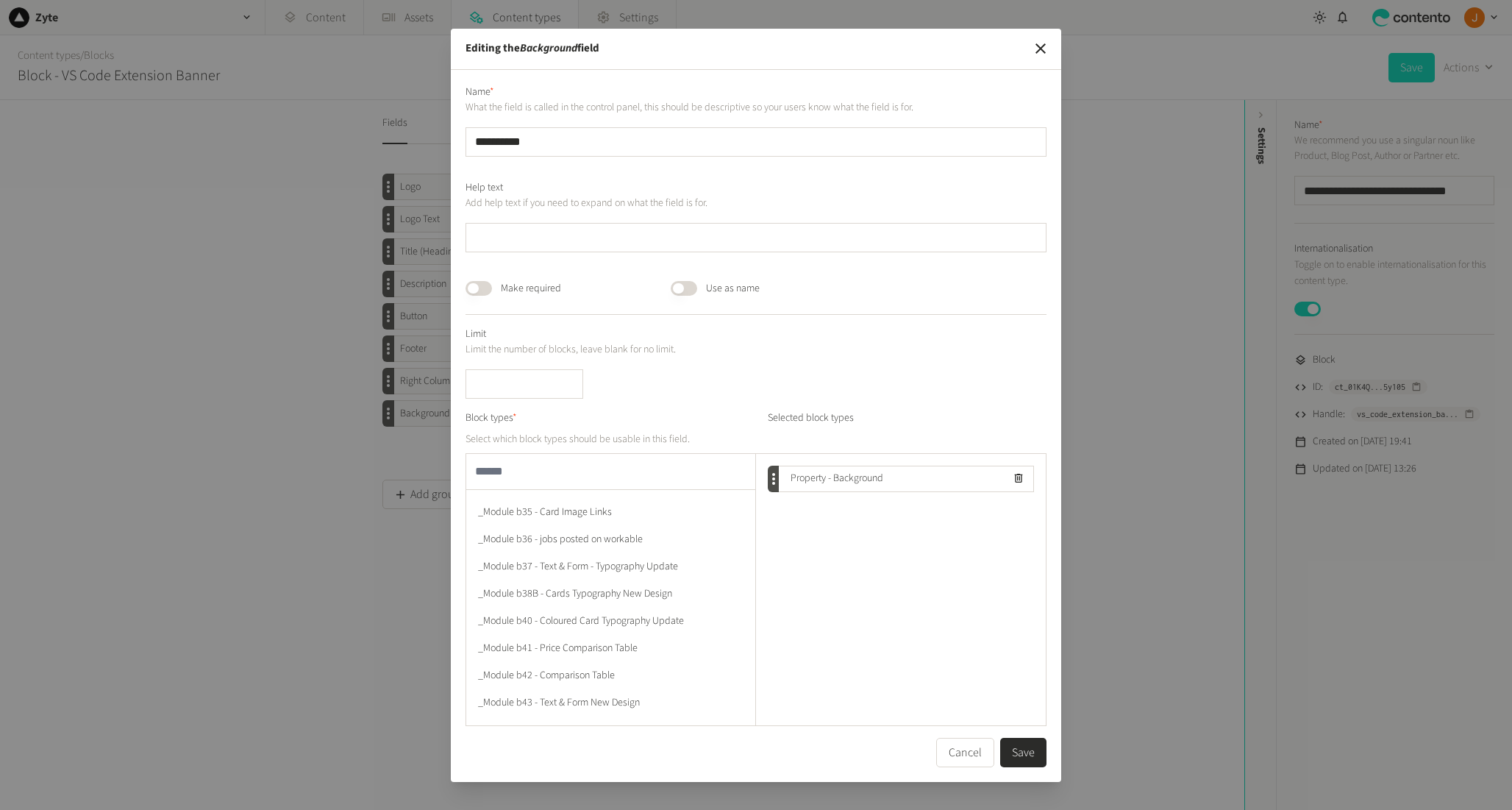
scroll to position [3993, 0]
click at [981, 749] on button "Cancel" at bounding box center [965, 753] width 58 height 29
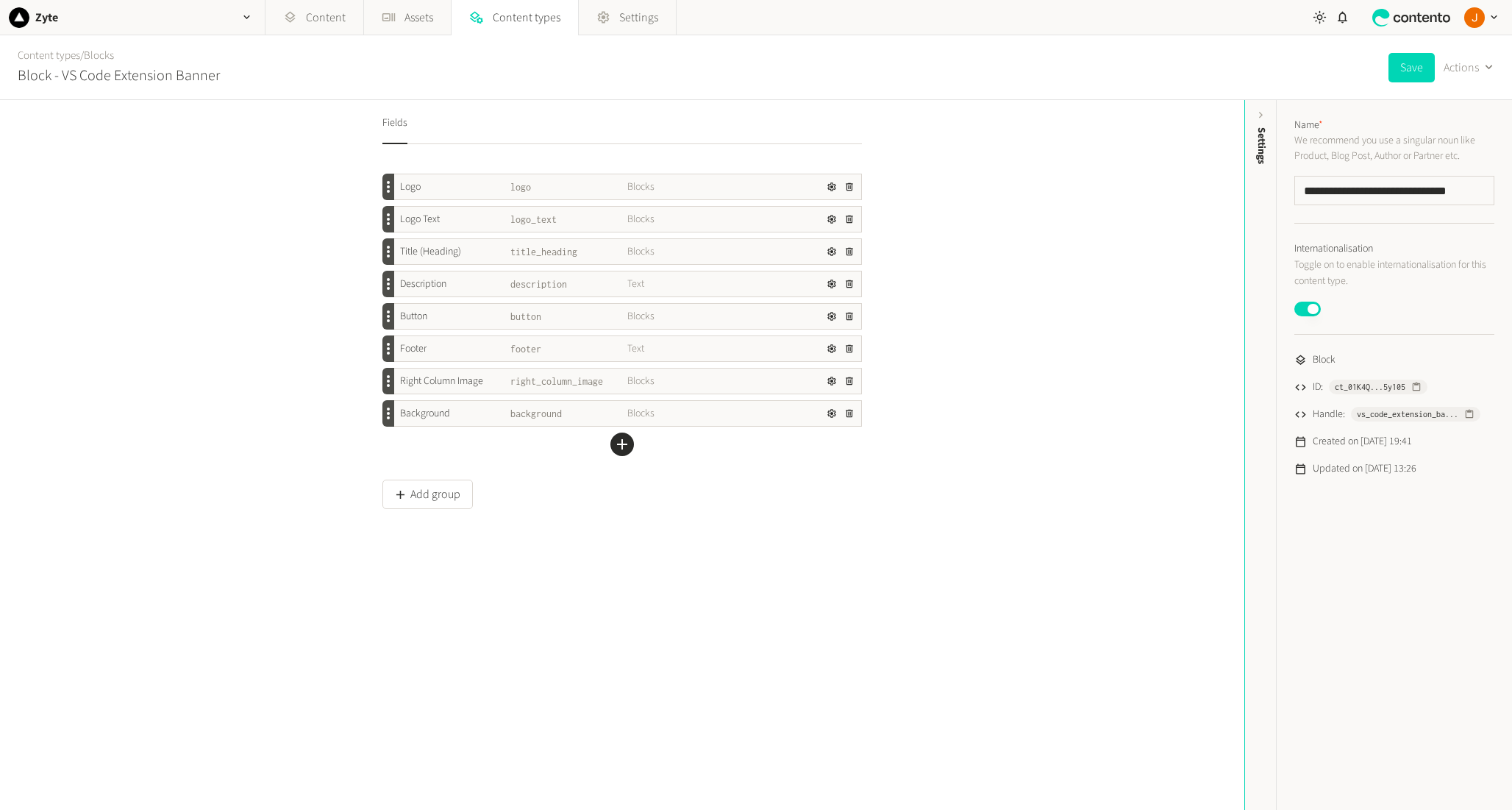
click at [603, 581] on div "Logo logo Blocks Logo Text logo_text Blocks Title (Heading) title_heading Block…" at bounding box center [622, 395] width 480 height 465
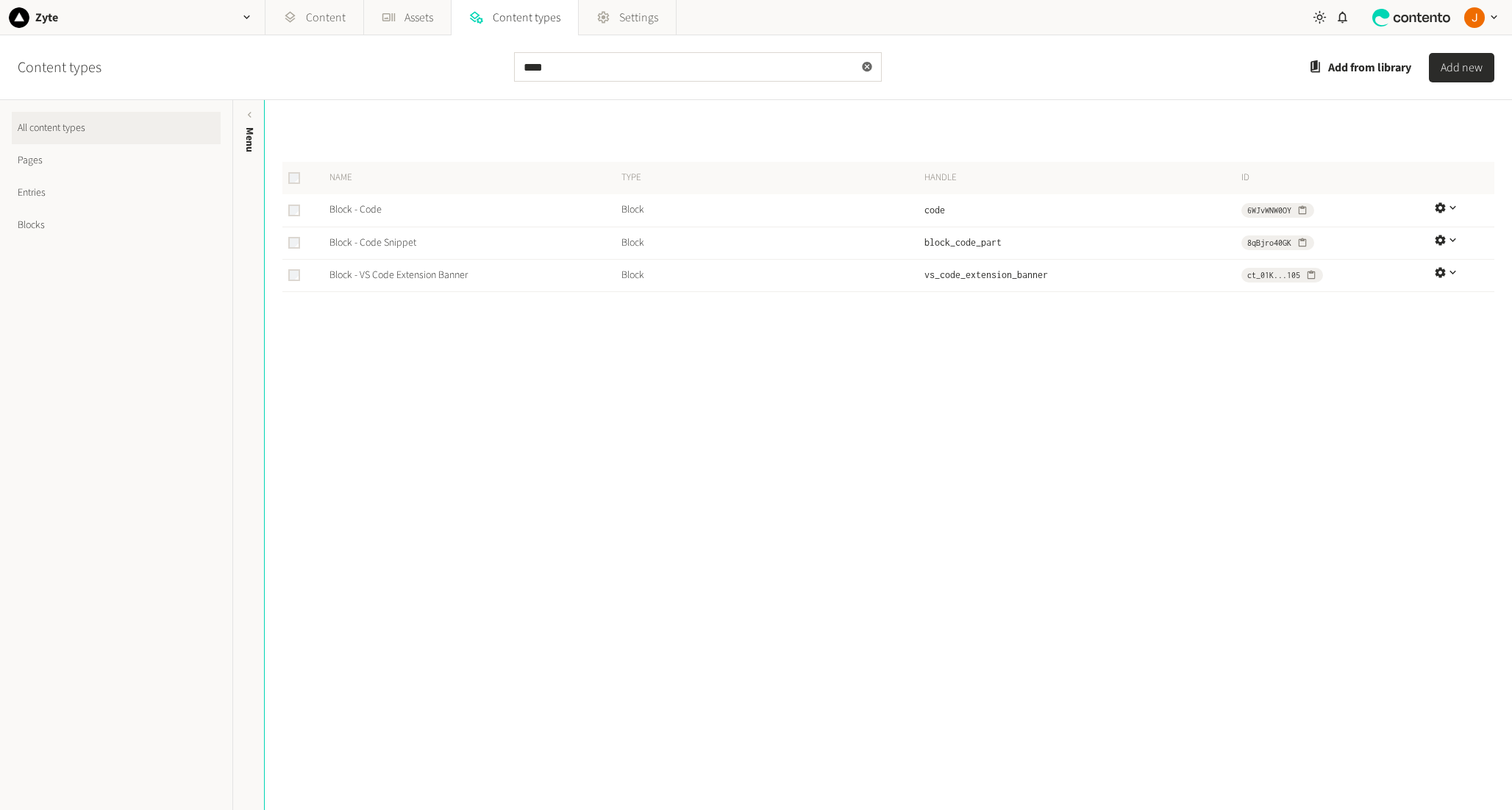
click at [864, 70] on icon at bounding box center [868, 66] width 10 height 10
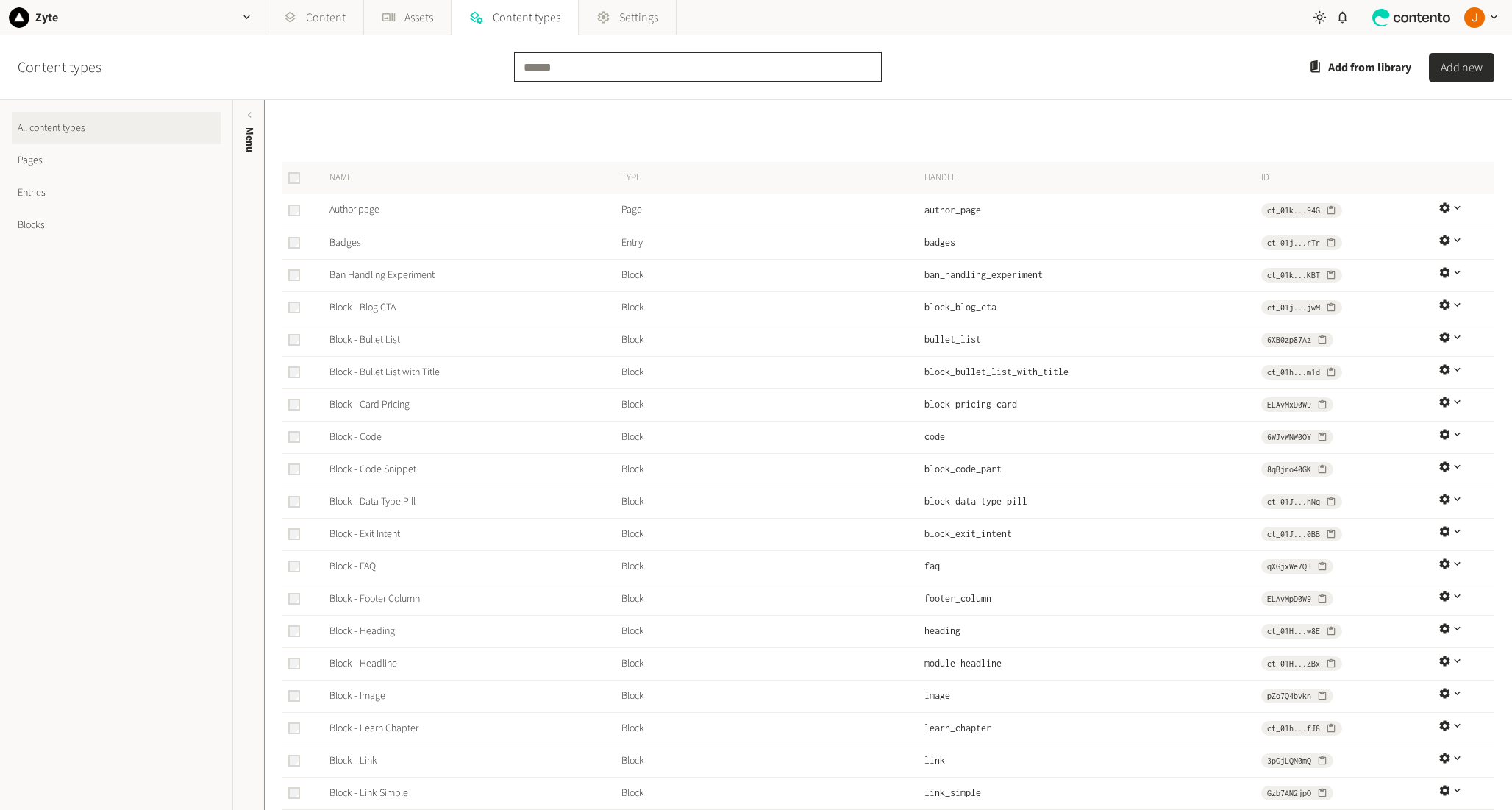
click at [562, 68] on input "text" at bounding box center [697, 67] width 368 height 29
click at [567, 62] on input "text" at bounding box center [697, 67] width 368 height 29
type input "********"
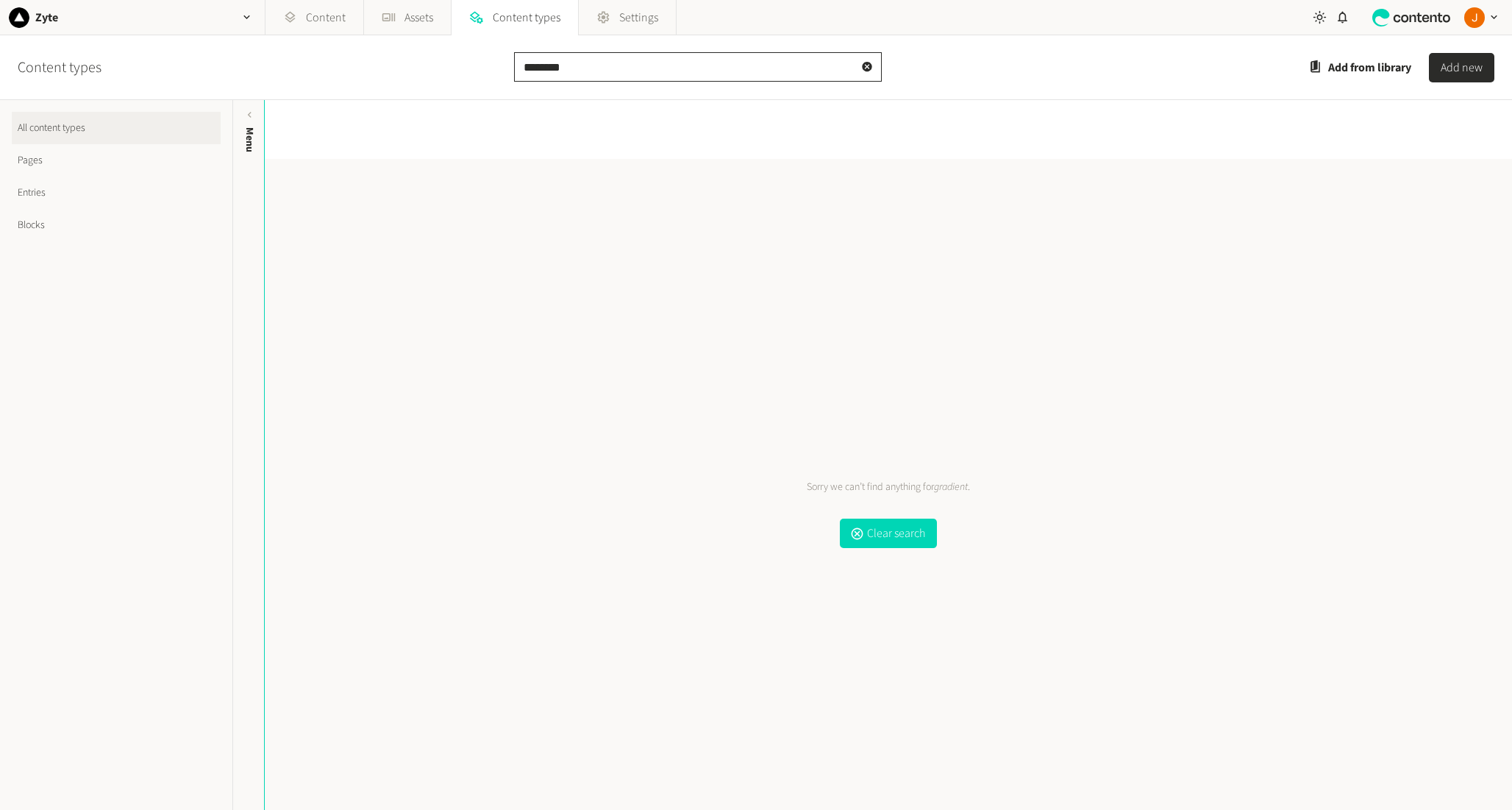
click at [598, 67] on input "********" at bounding box center [697, 67] width 368 height 29
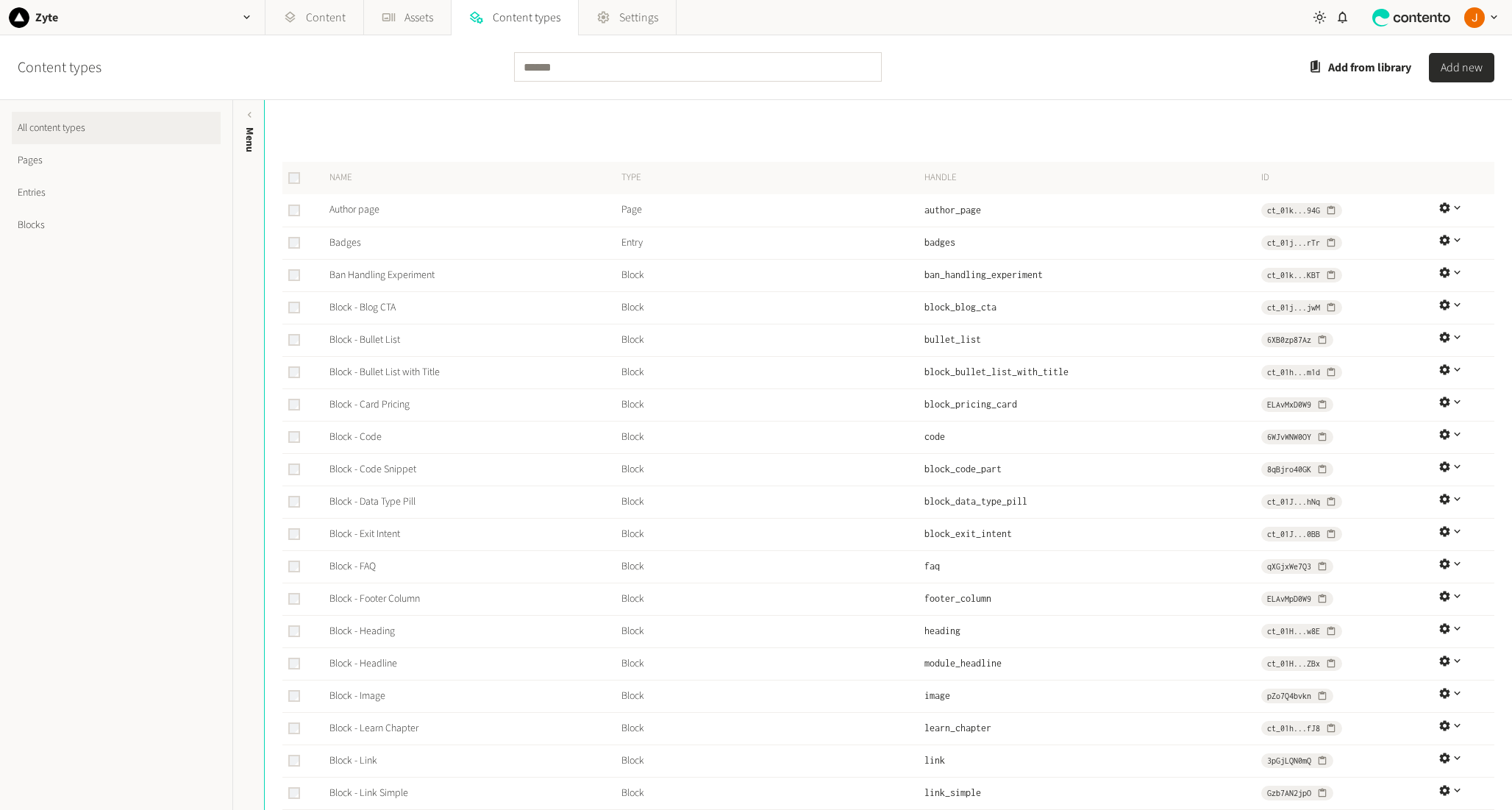
click at [70, 217] on link "Blocks" at bounding box center [115, 225] width 209 height 33
click at [38, 227] on link "Blocks" at bounding box center [115, 225] width 209 height 33
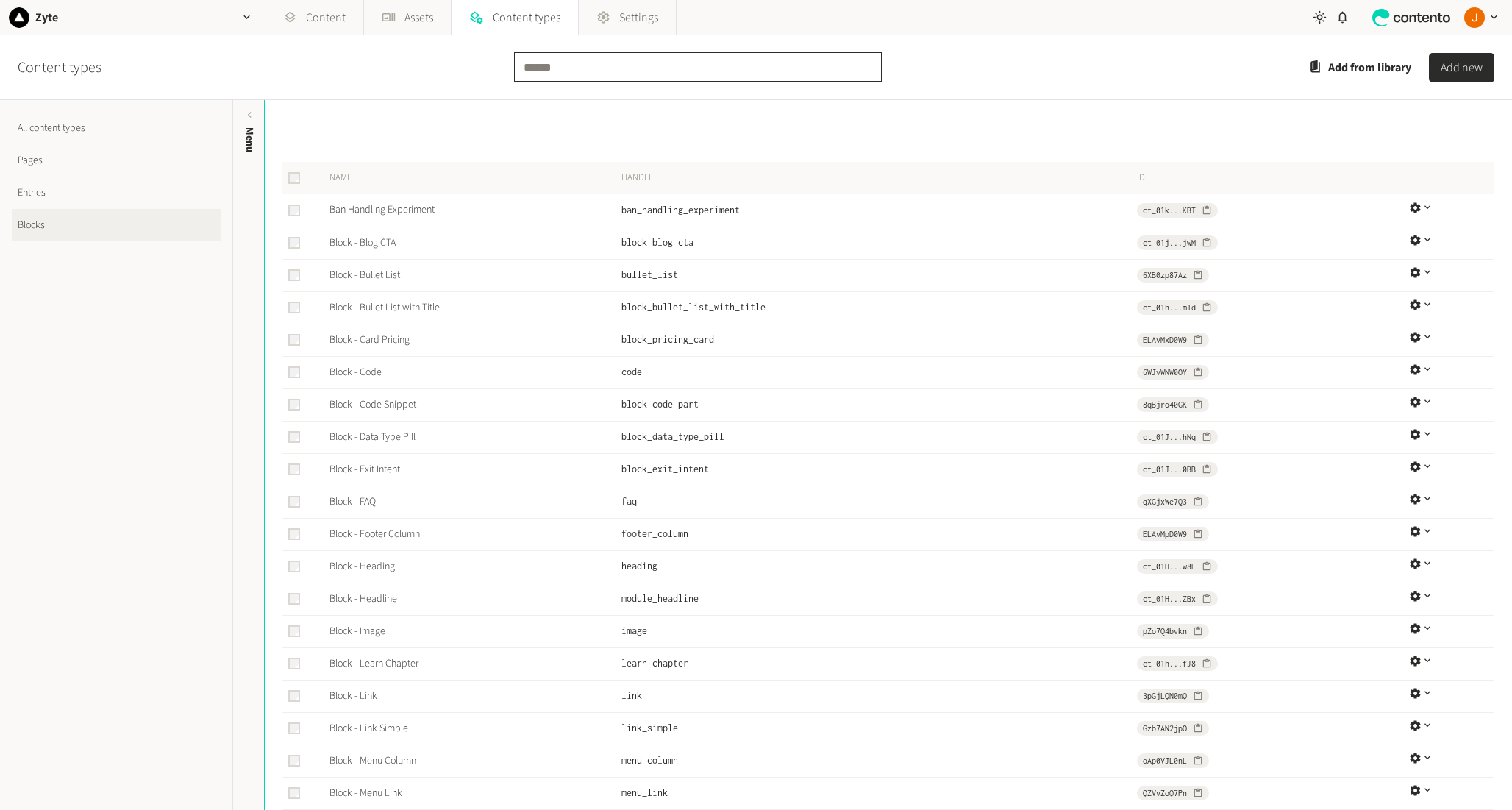
click at [553, 81] on input "text" at bounding box center [697, 67] width 368 height 29
type input "********"
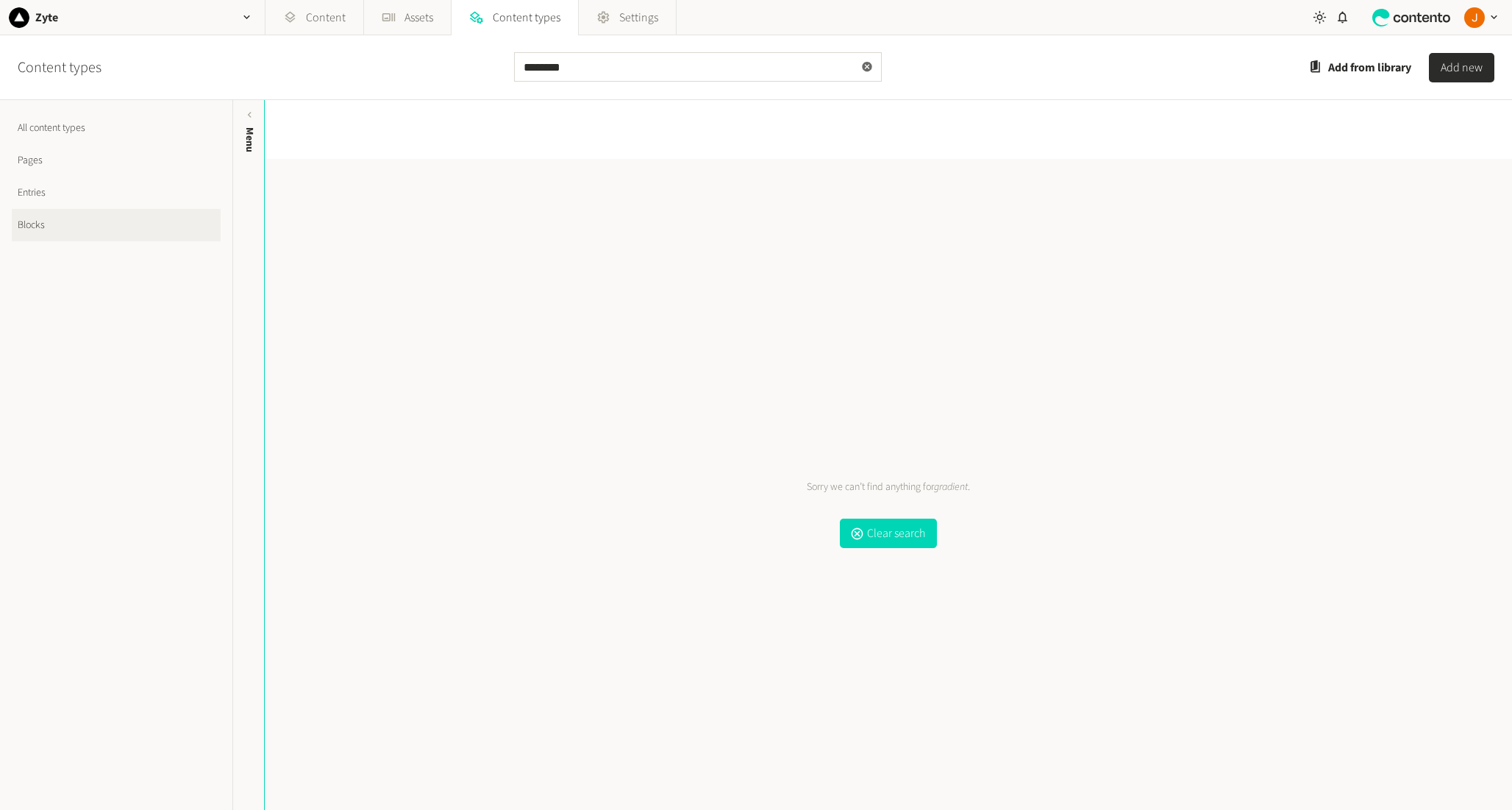
click at [861, 66] on icon at bounding box center [867, 66] width 11 height 14
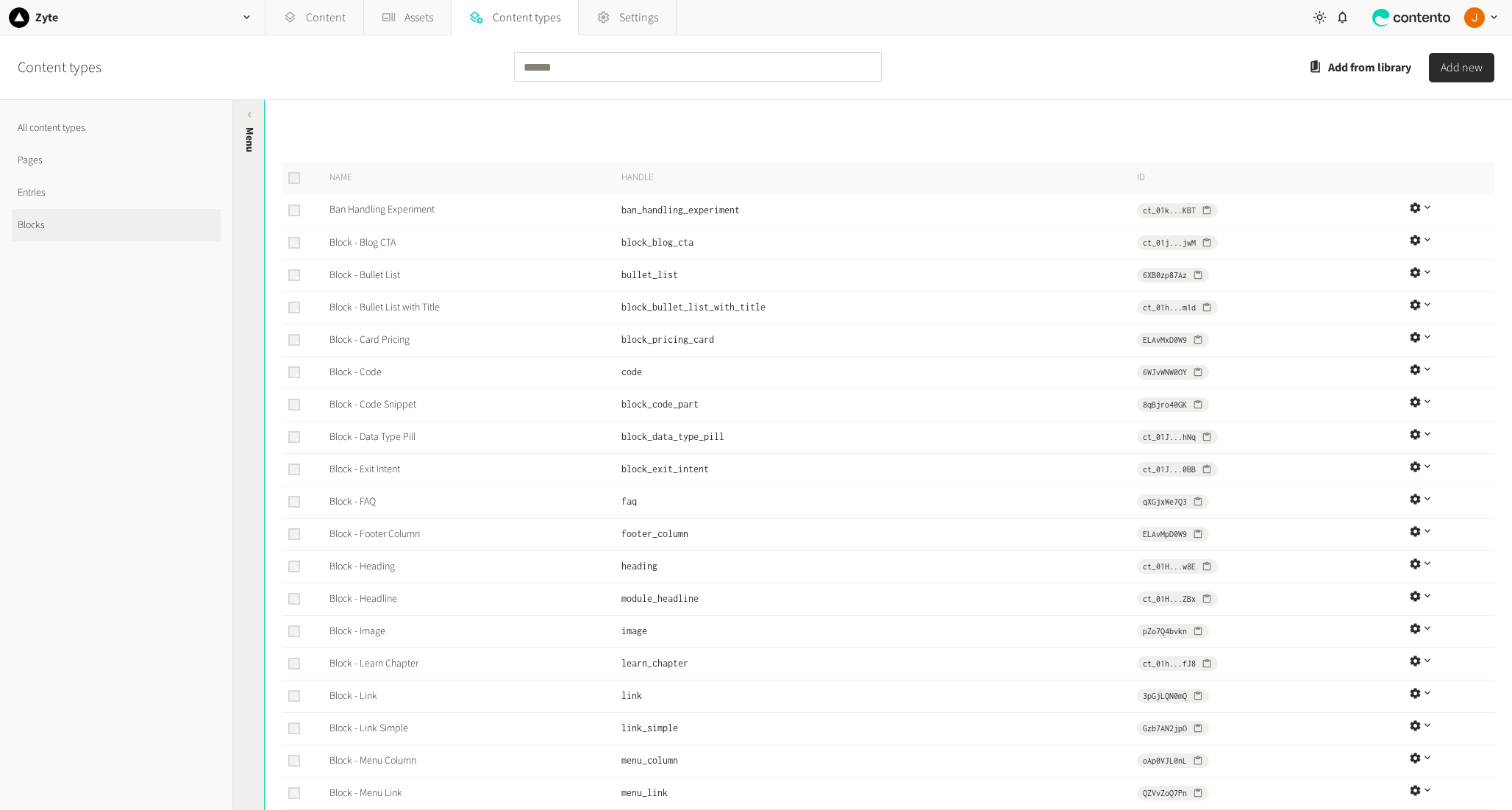
click at [255, 359] on div "Menu" at bounding box center [250, 241] width 33 height 265
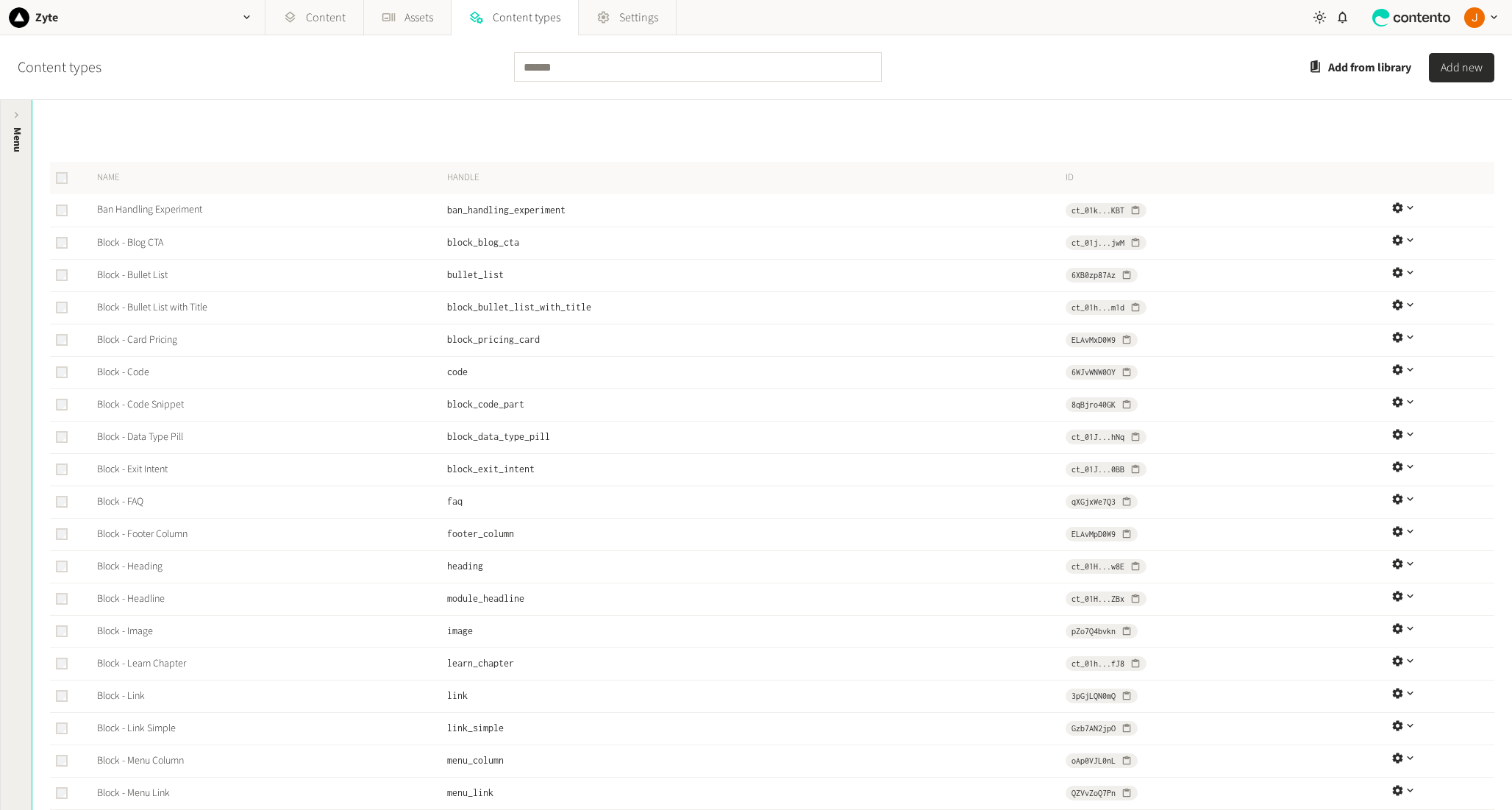
click at [11, 132] on span "Menu" at bounding box center [17, 139] width 16 height 25
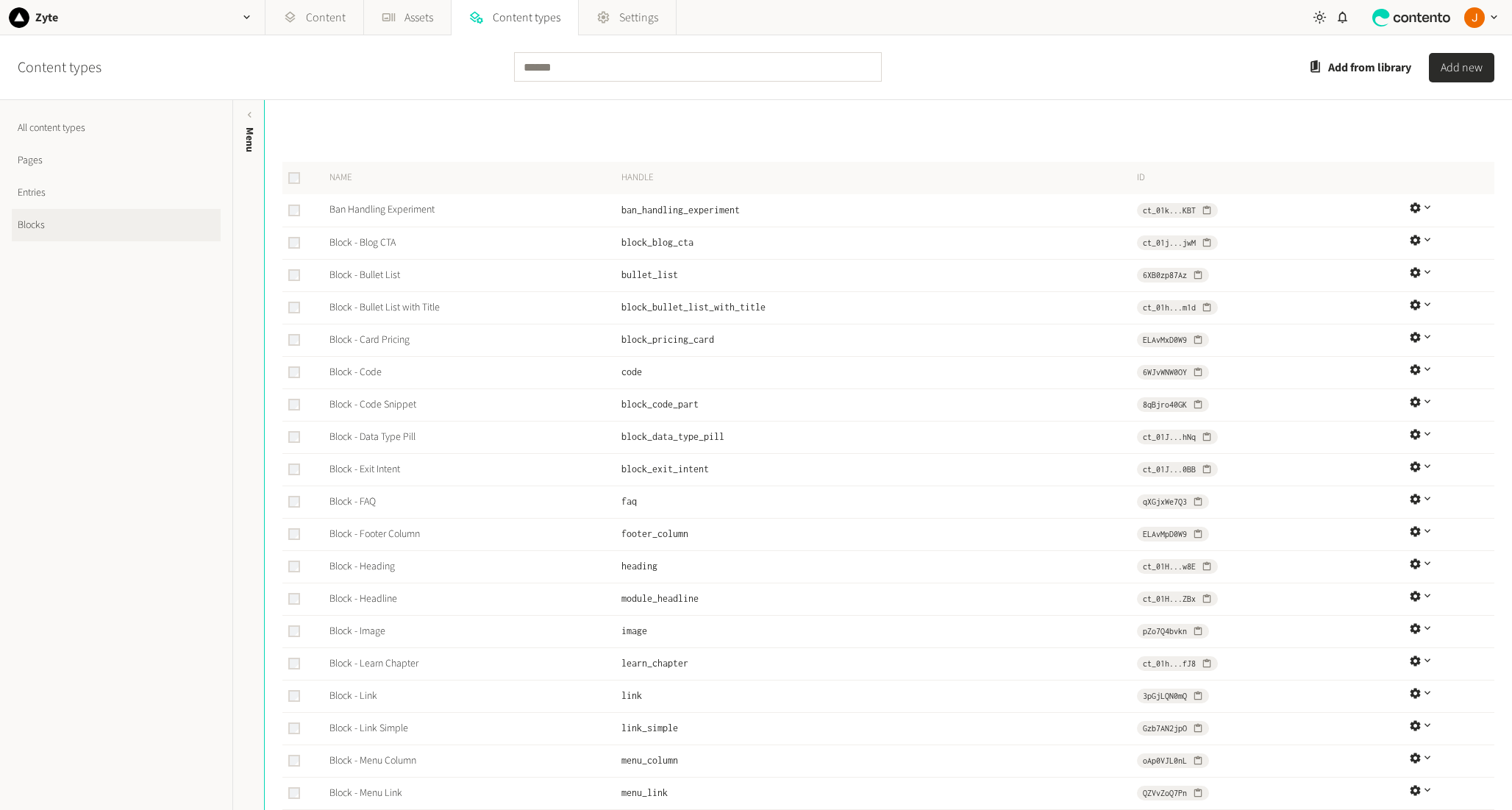
click at [134, 360] on nav "All content types Pages Entries Blocks" at bounding box center [116, 455] width 232 height 710
click at [567, 62] on input "text" at bounding box center [697, 67] width 368 height 29
type input "****"
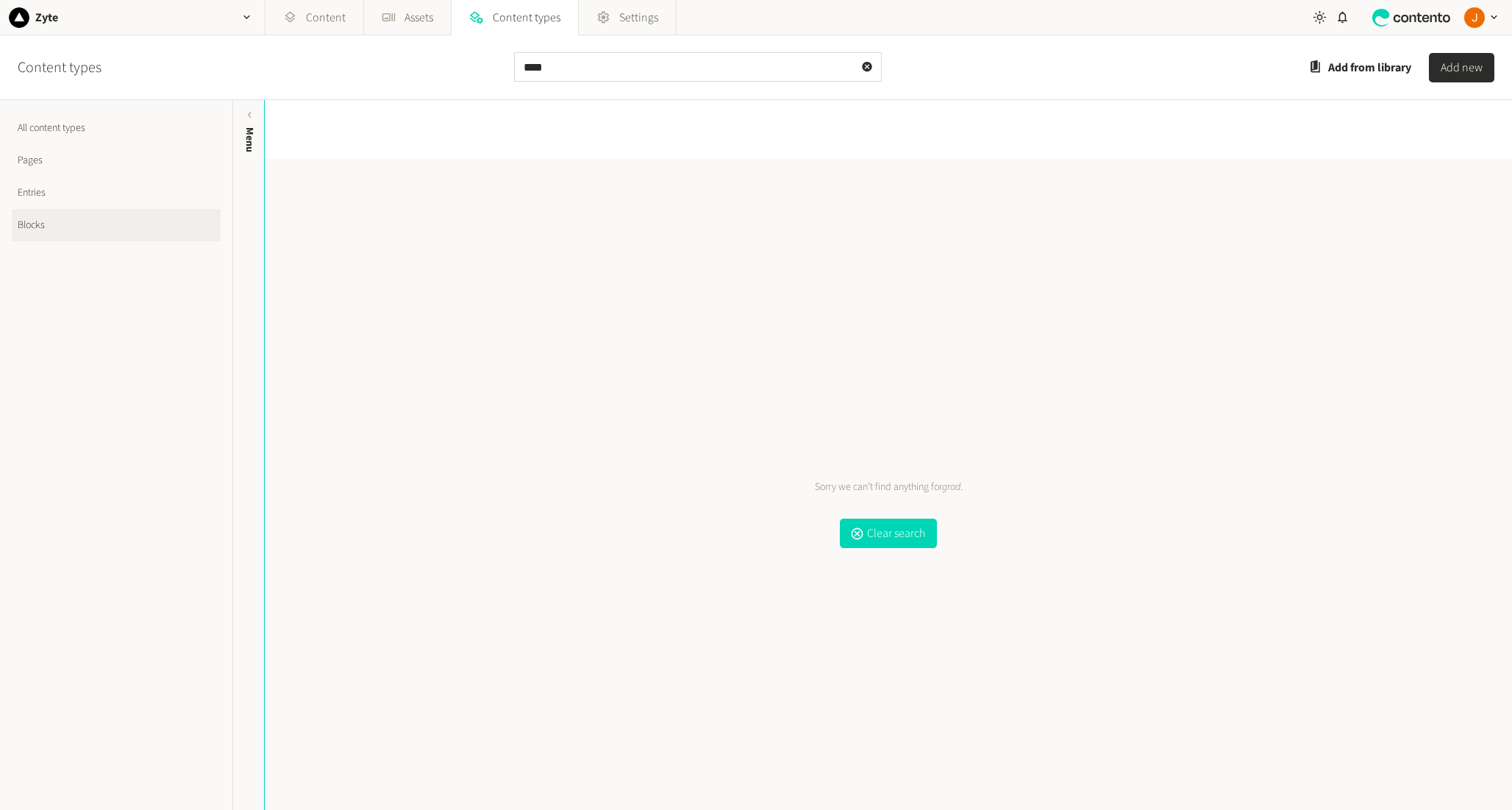
click at [137, 199] on link "Entries" at bounding box center [115, 193] width 209 height 33
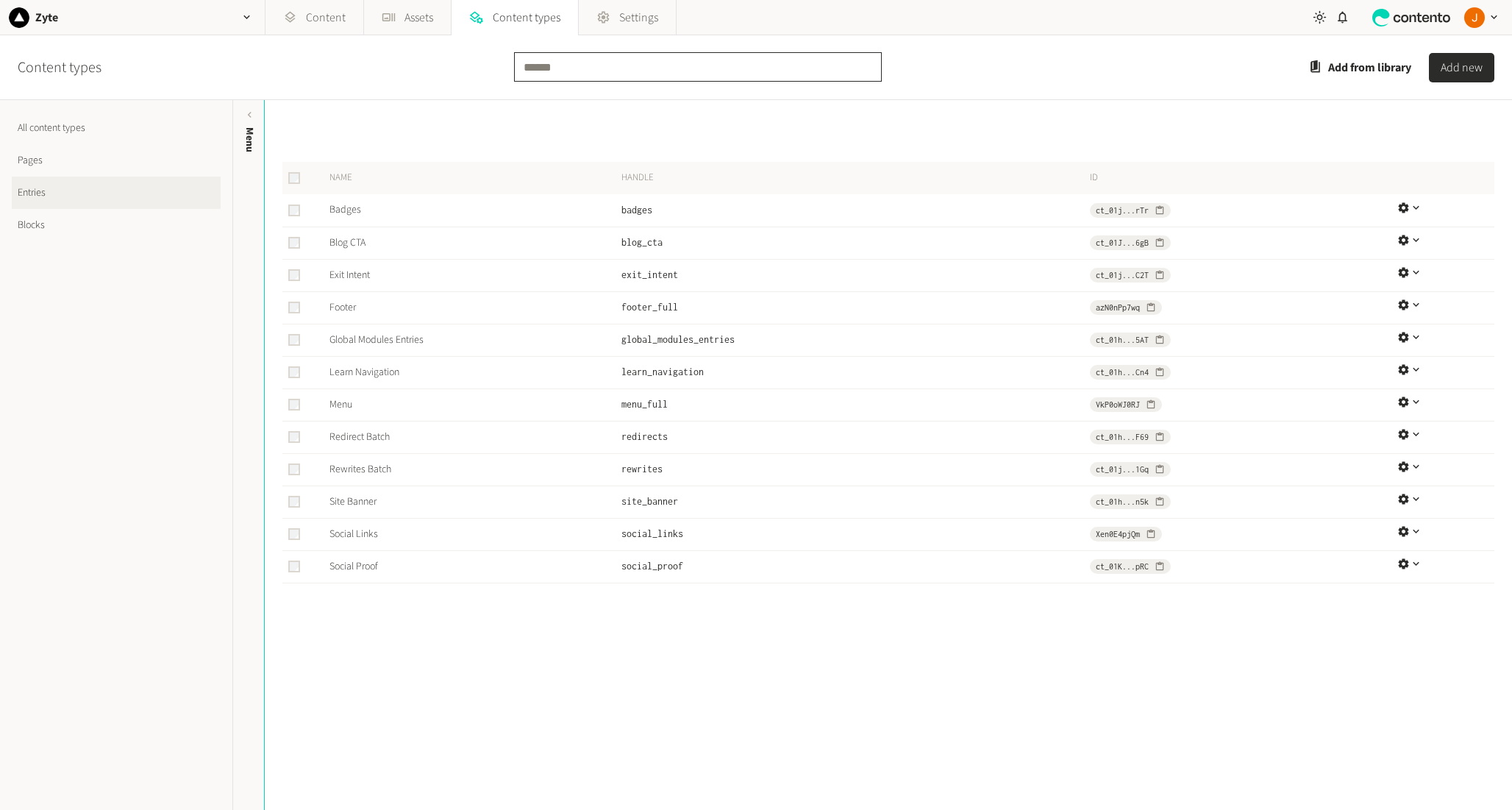
click at [564, 69] on input "text" at bounding box center [697, 67] width 368 height 29
type input "********"
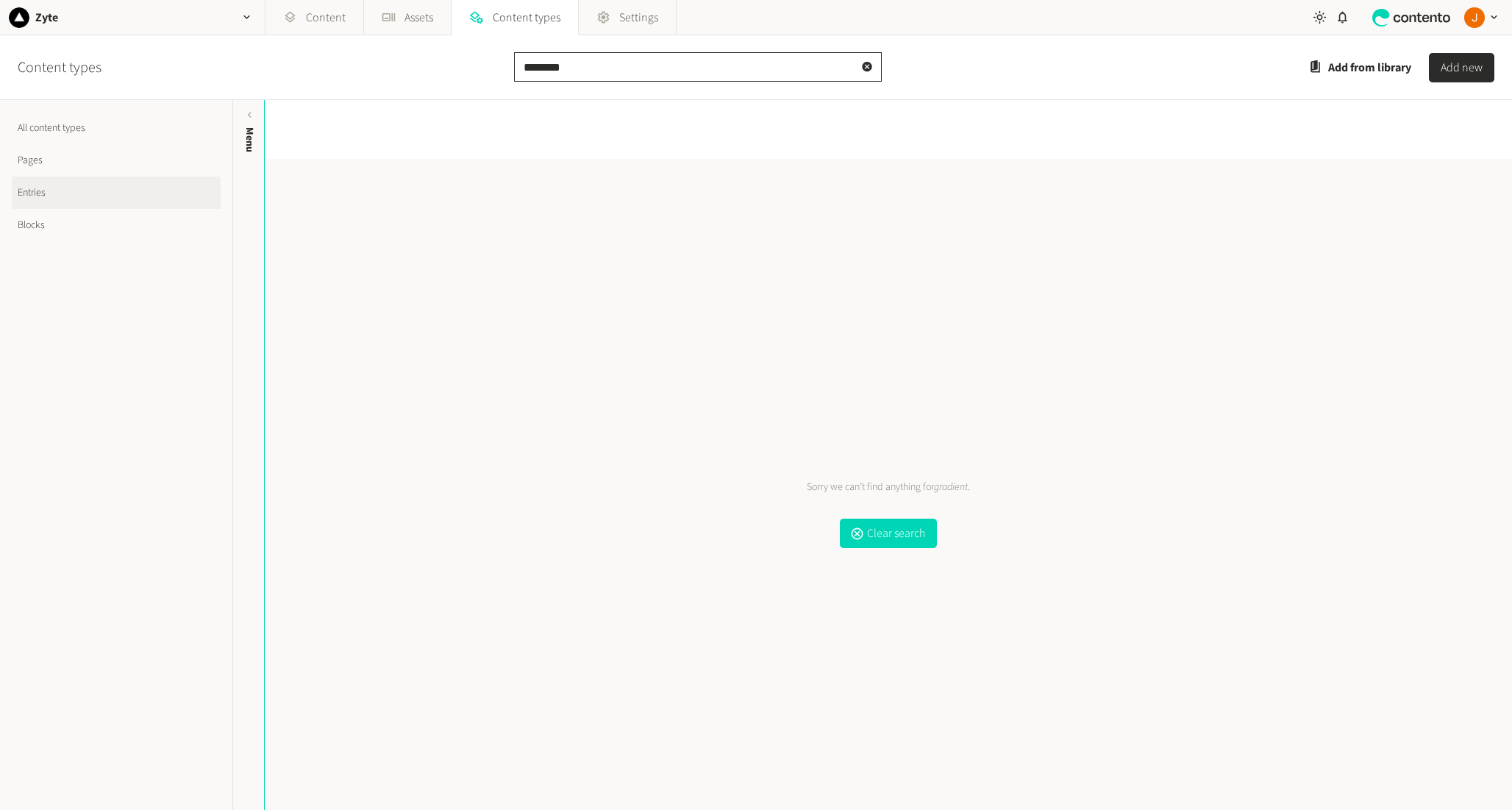
click at [602, 66] on input "********" at bounding box center [697, 67] width 368 height 29
click at [314, 11] on link "Content" at bounding box center [314, 17] width 97 height 35
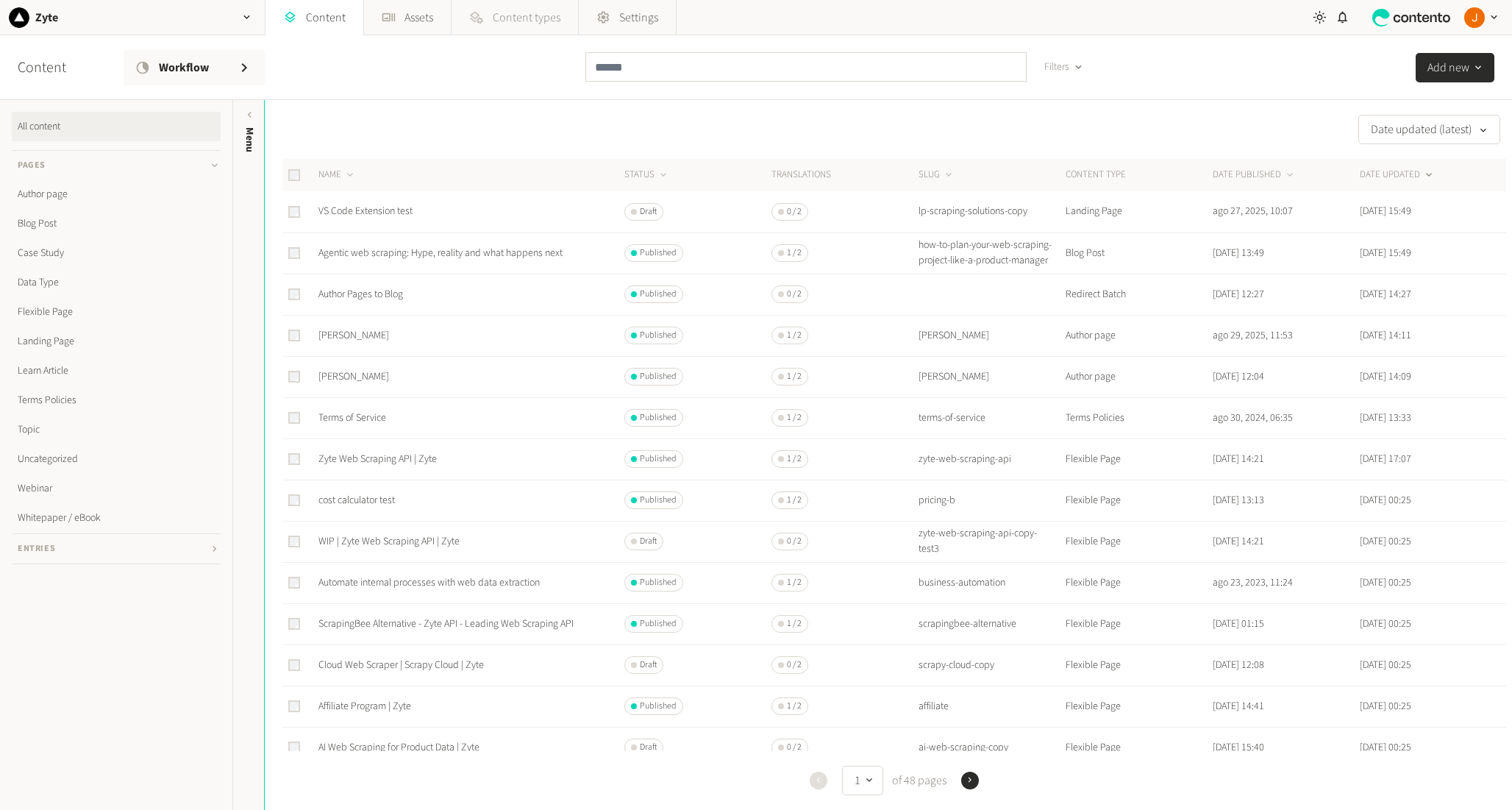
click at [546, 11] on span "Content types" at bounding box center [526, 18] width 68 height 18
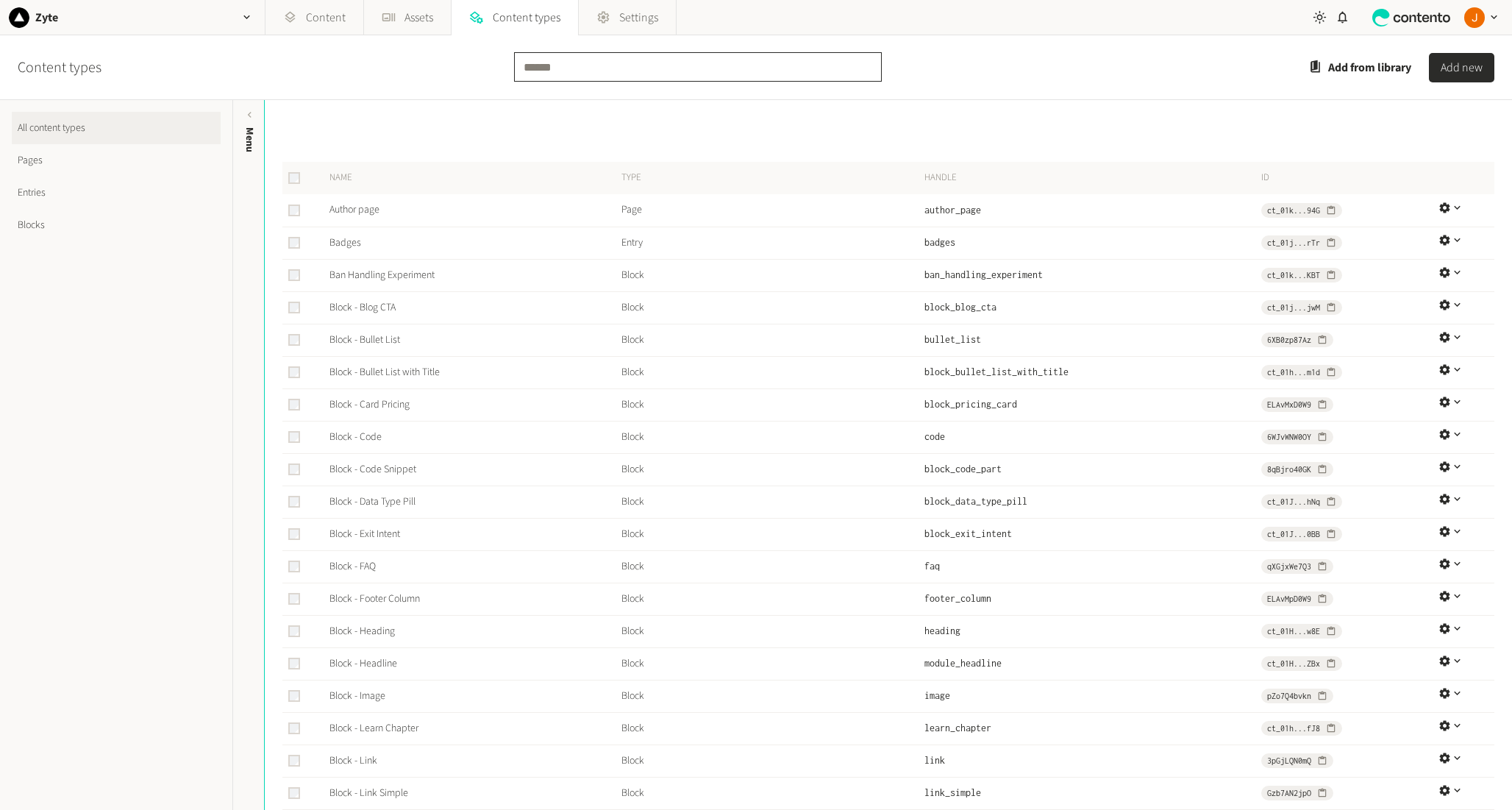
click at [595, 77] on input "text" at bounding box center [697, 67] width 368 height 29
type input "******"
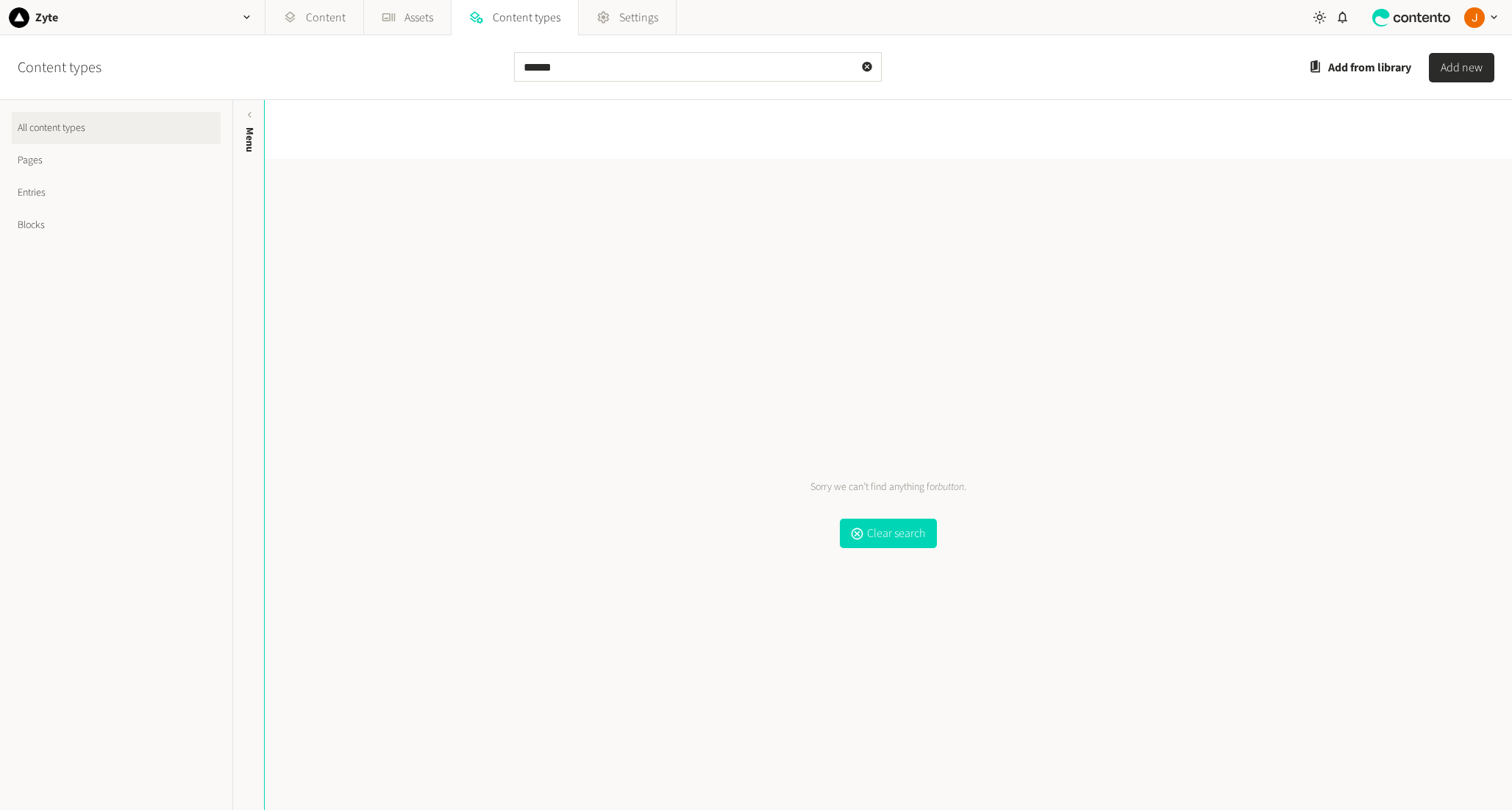
click at [87, 229] on link "Blocks" at bounding box center [115, 225] width 209 height 33
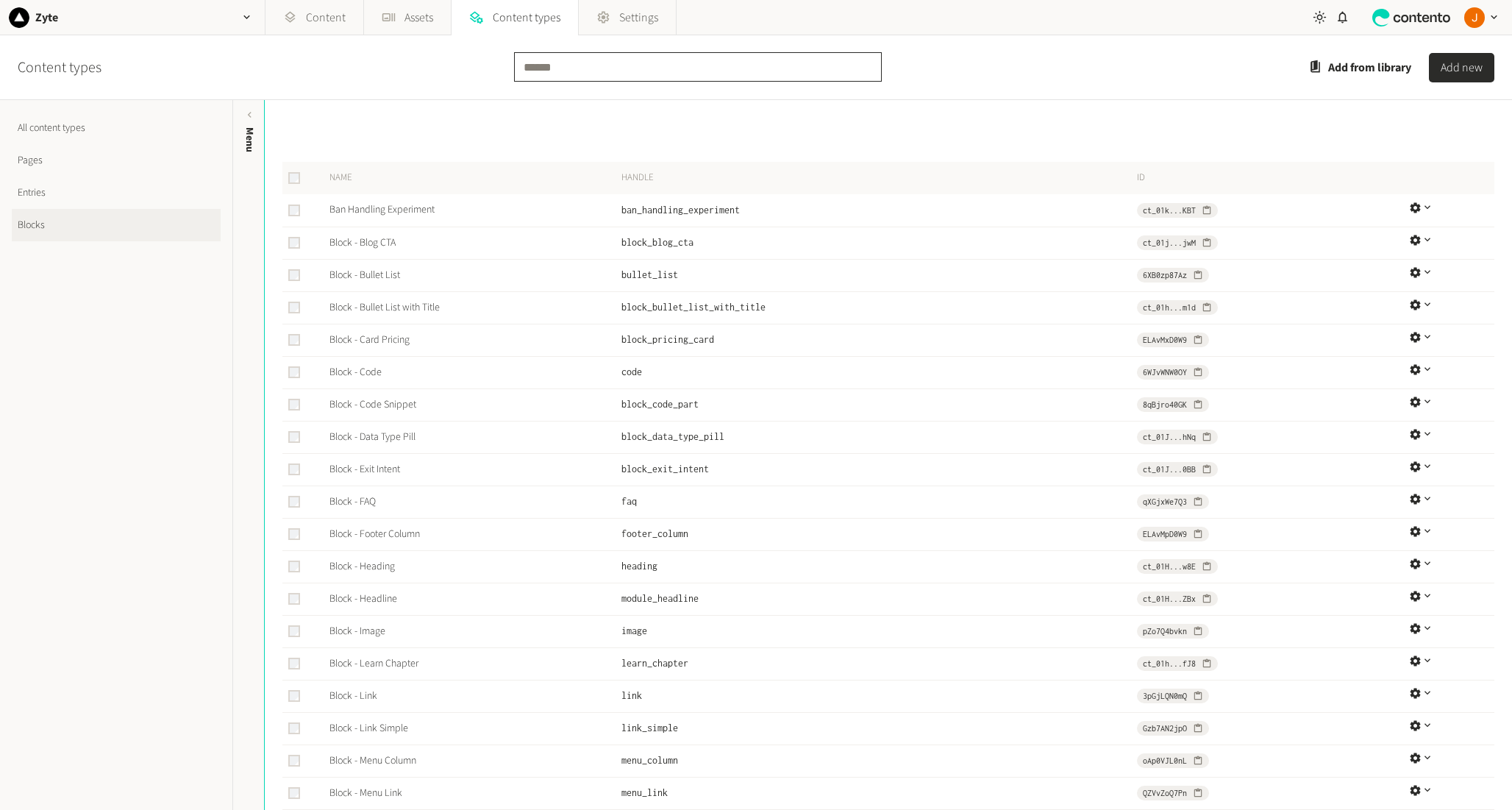
click at [572, 76] on input "text" at bounding box center [697, 67] width 368 height 29
type input "****"
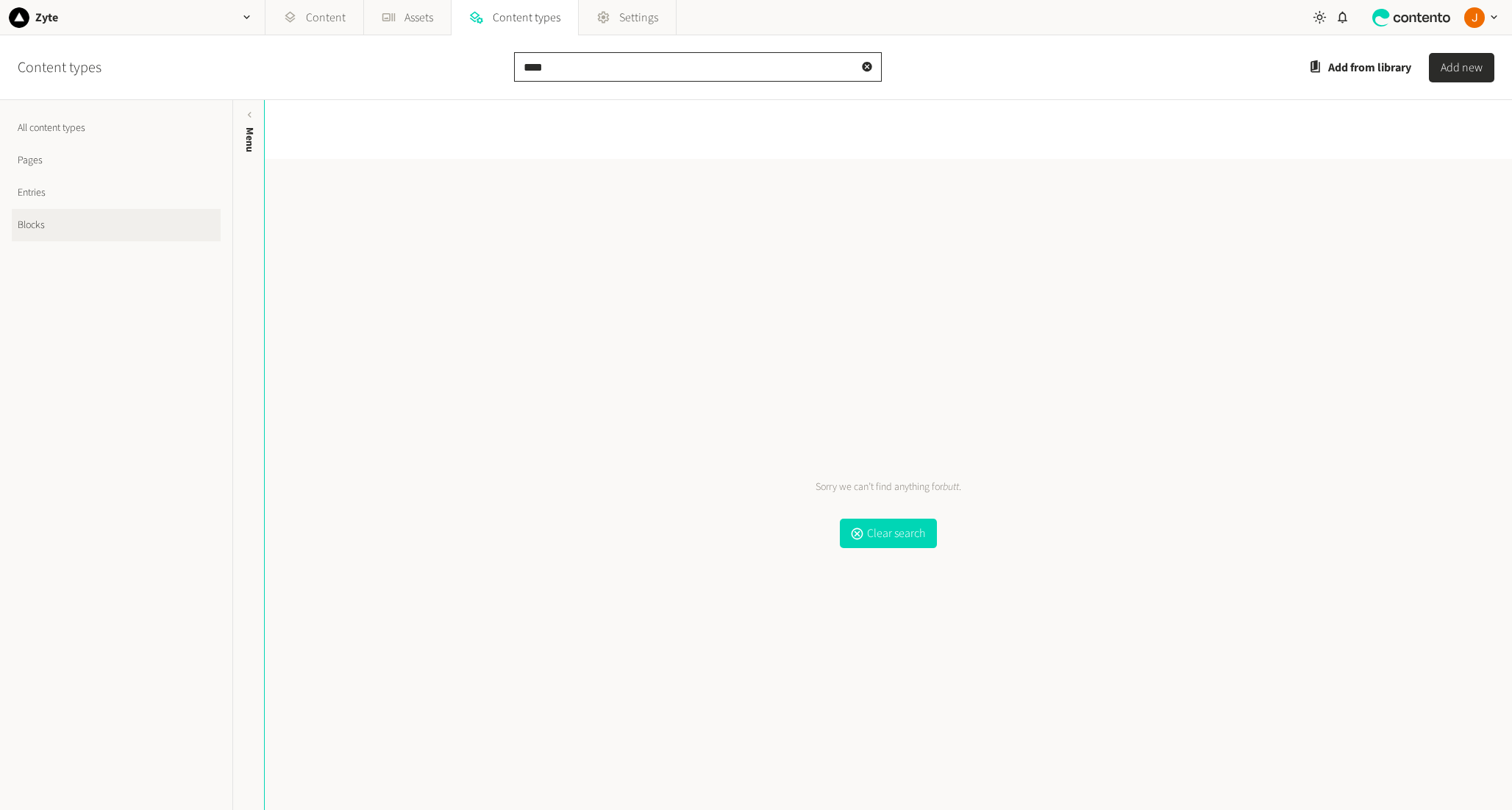
click at [601, 57] on input "****" at bounding box center [697, 67] width 368 height 29
type input "****"
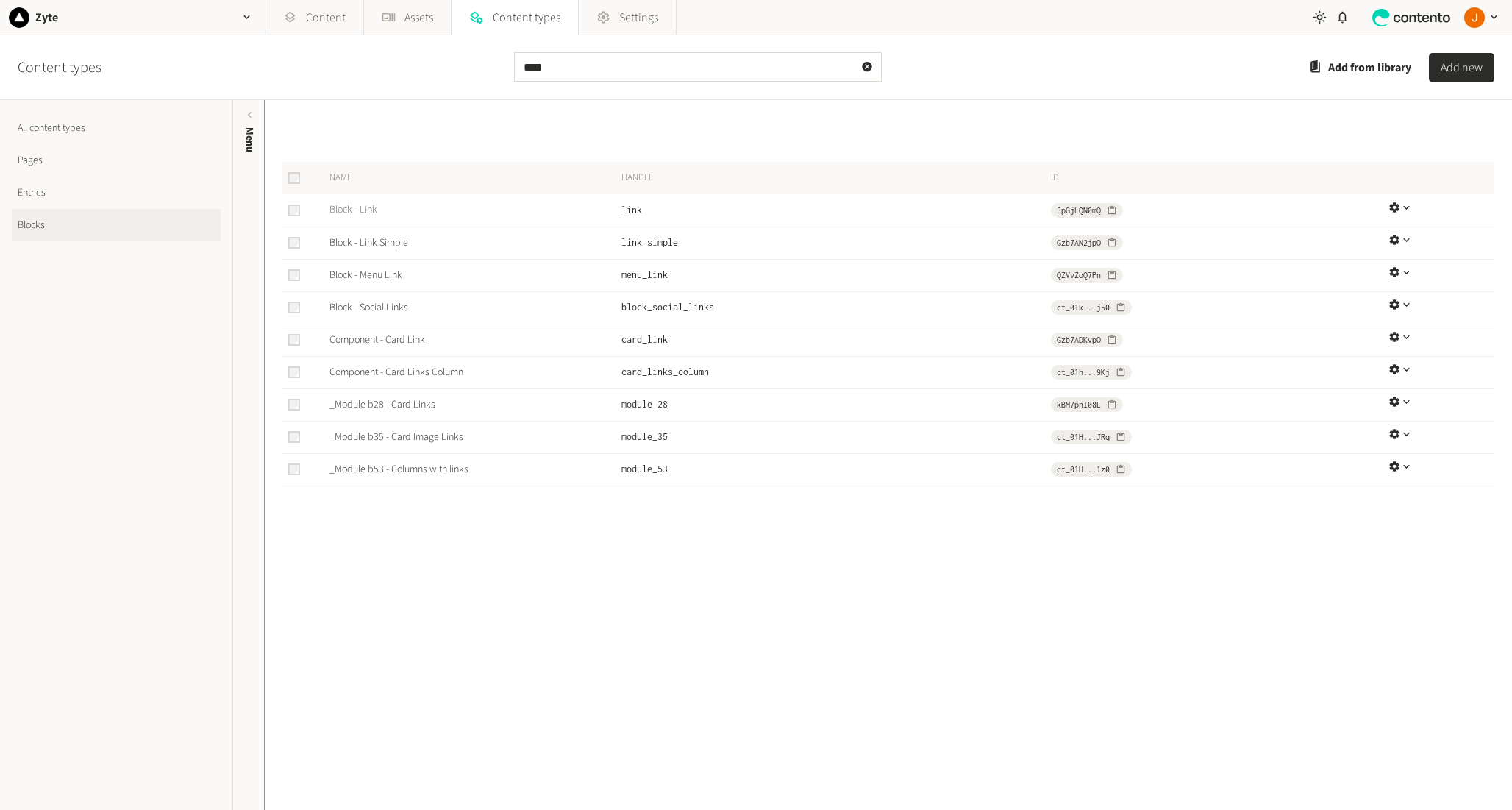
click at [358, 211] on link "Block - Link" at bounding box center [353, 210] width 47 height 15
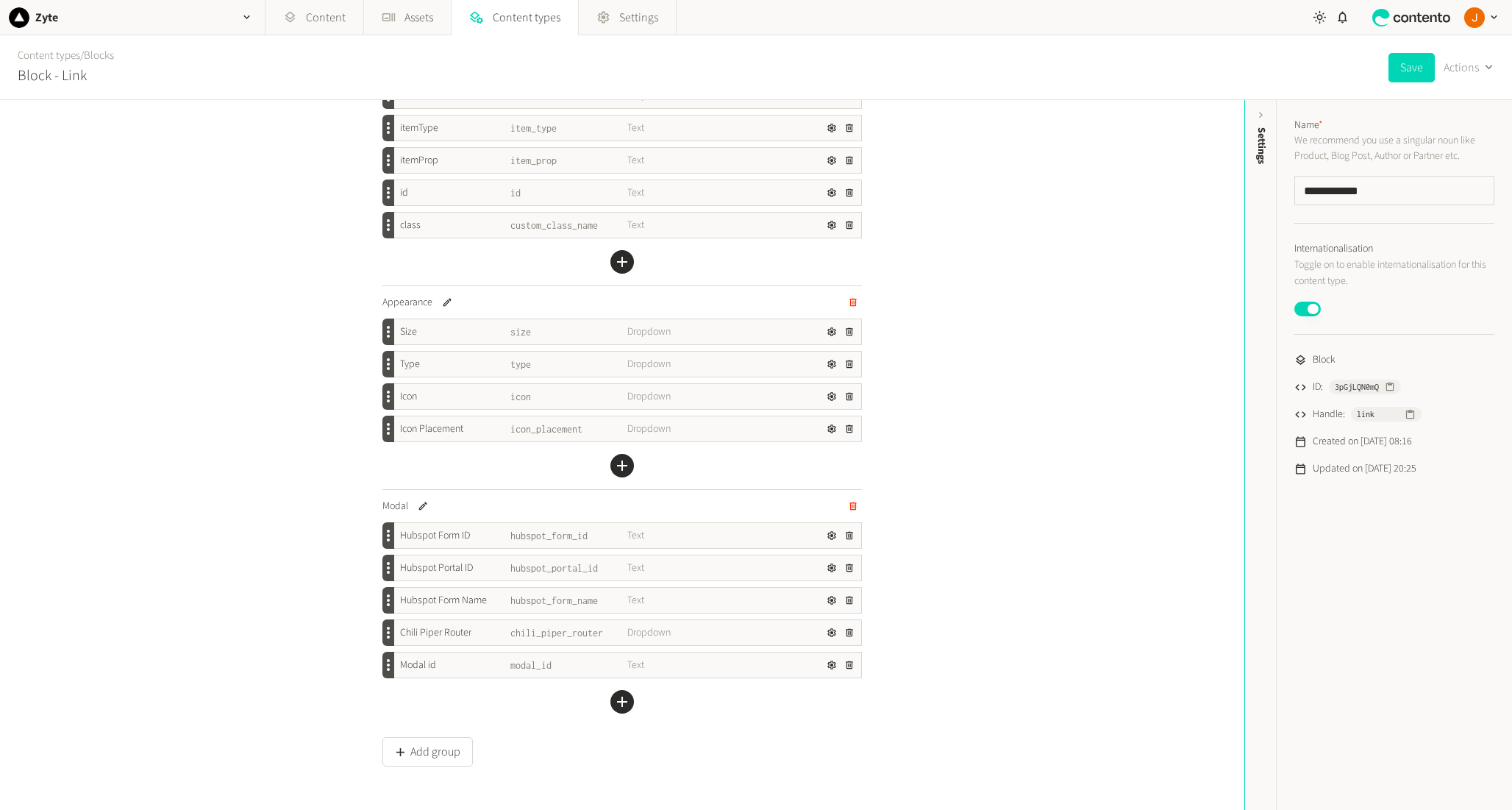
scroll to position [192, 0]
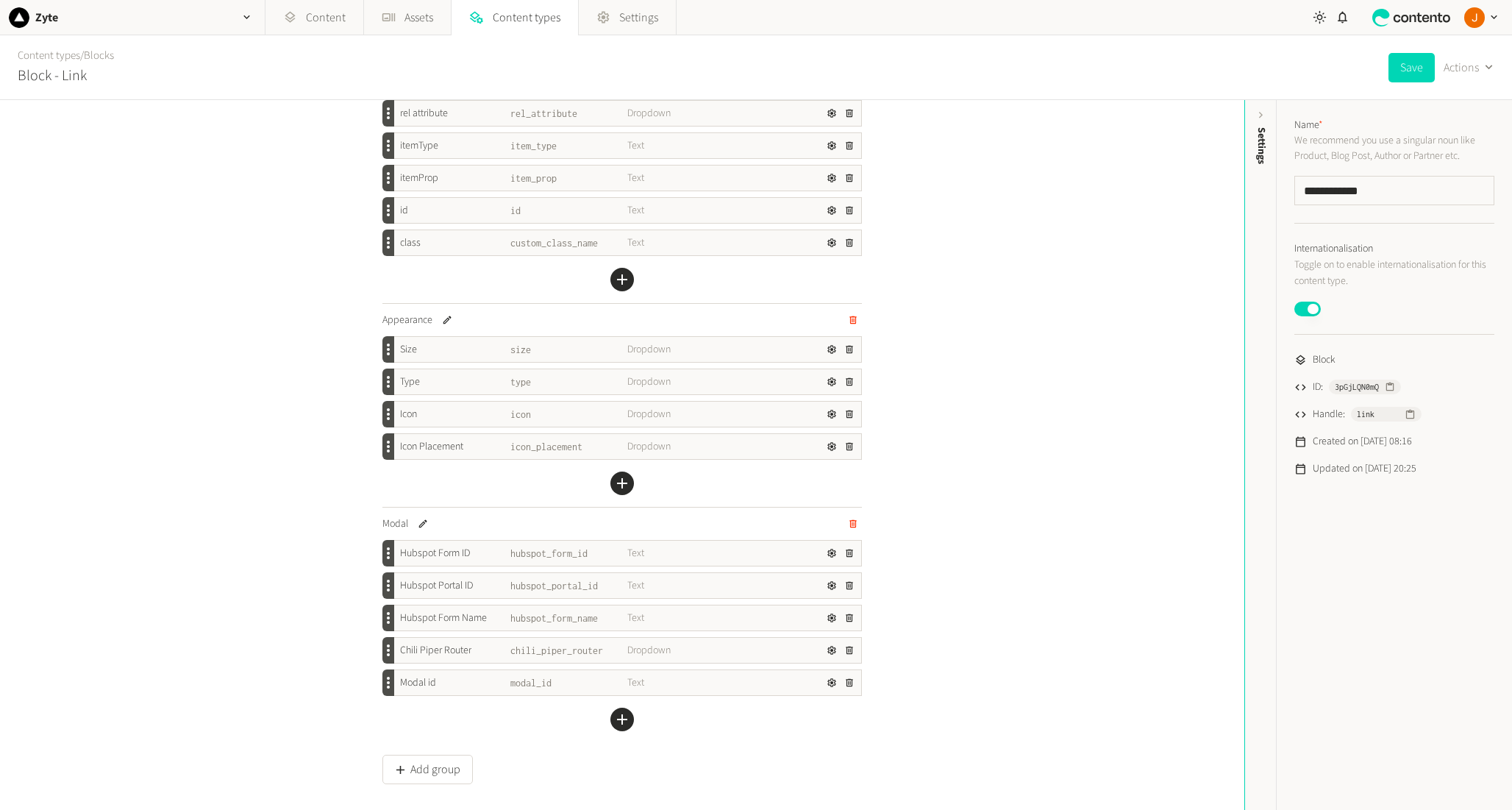
click at [660, 387] on span "Dropdown" at bounding box center [685, 382] width 117 height 16
click at [834, 380] on icon "button" at bounding box center [832, 382] width 11 height 11
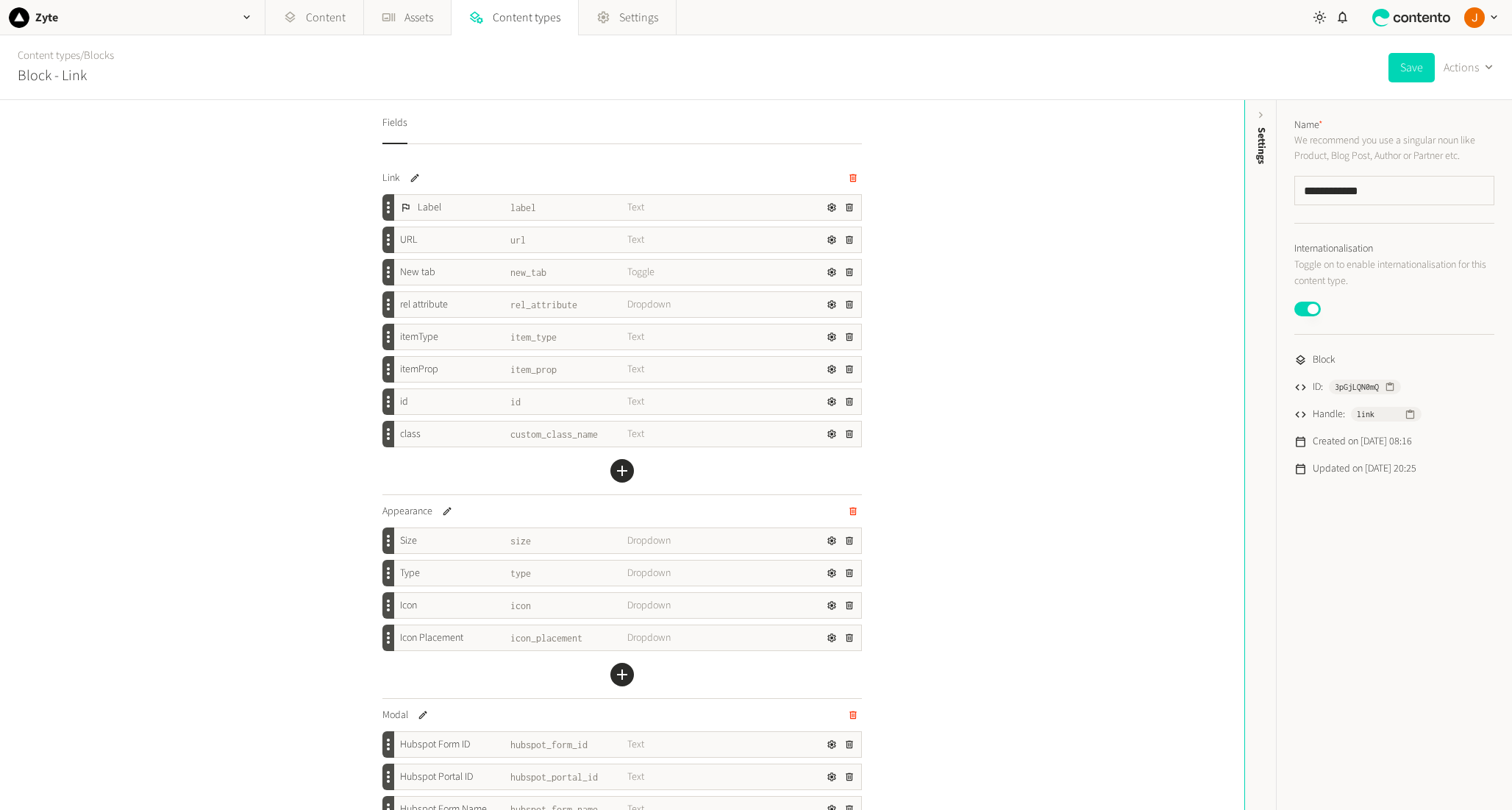
scroll to position [77, 0]
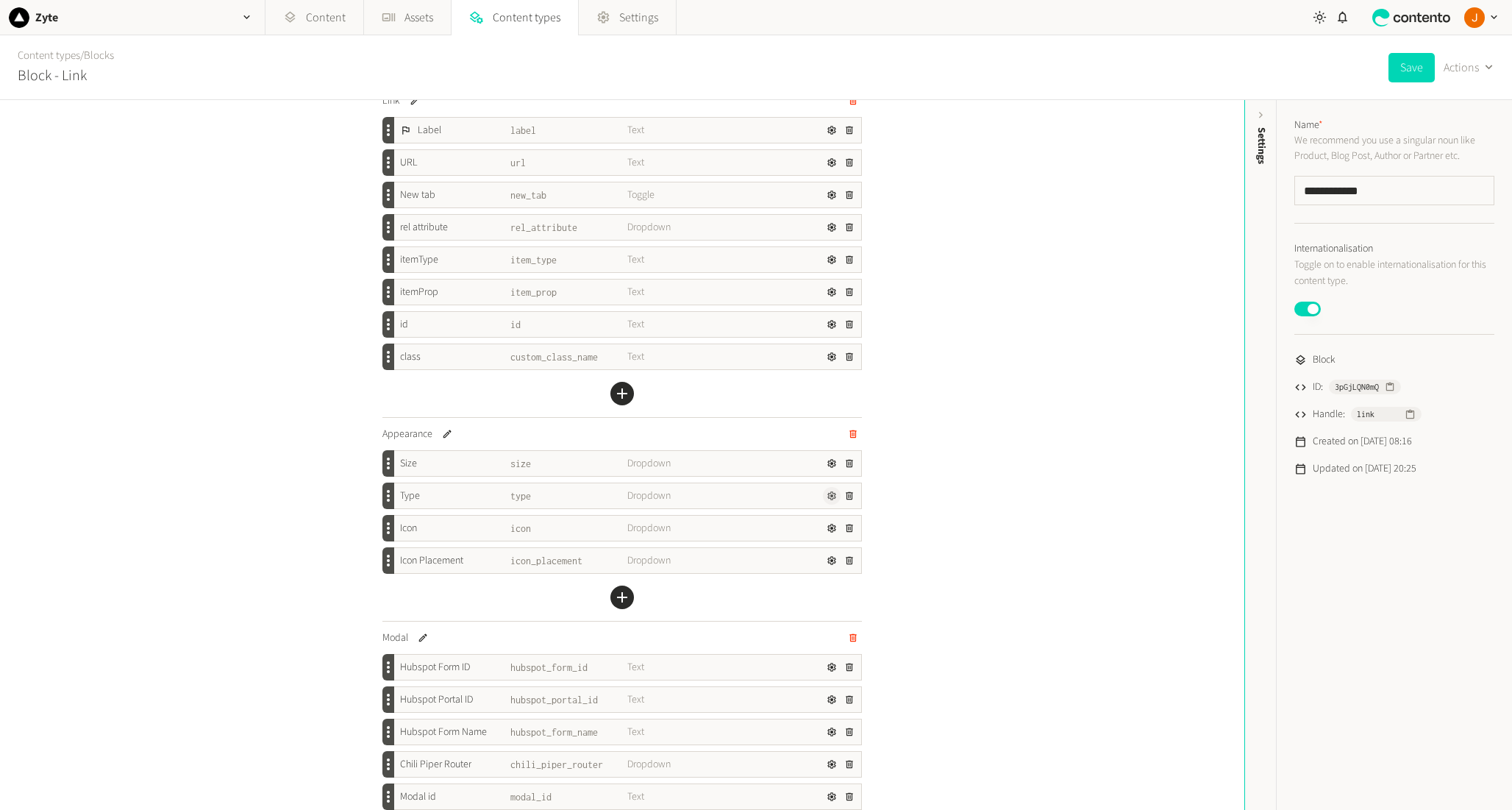
click at [828, 497] on icon "button" at bounding box center [832, 496] width 11 height 11
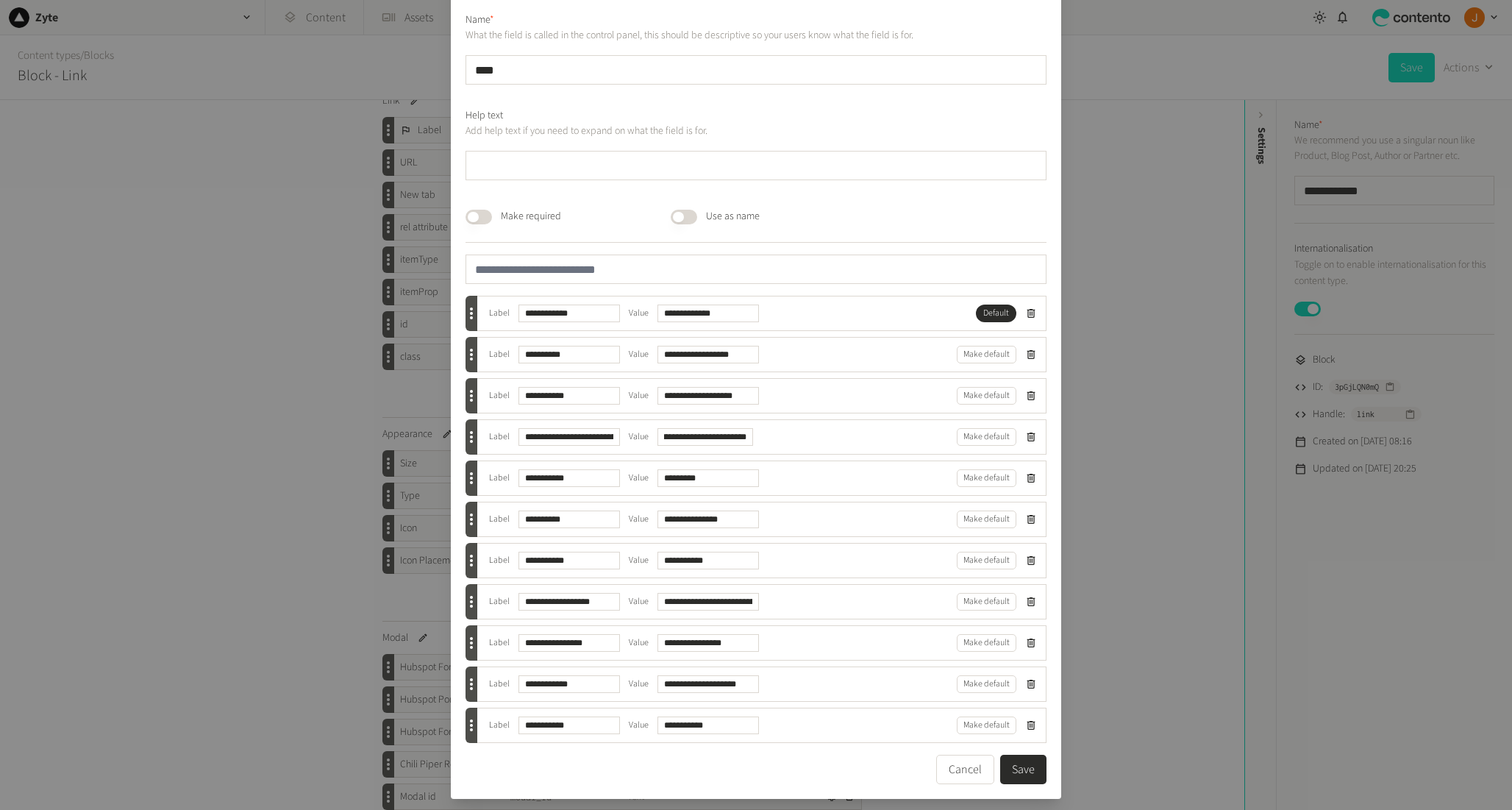
scroll to position [0, 0]
click at [691, 750] on div "**********" at bounding box center [756, 499] width 581 height 513
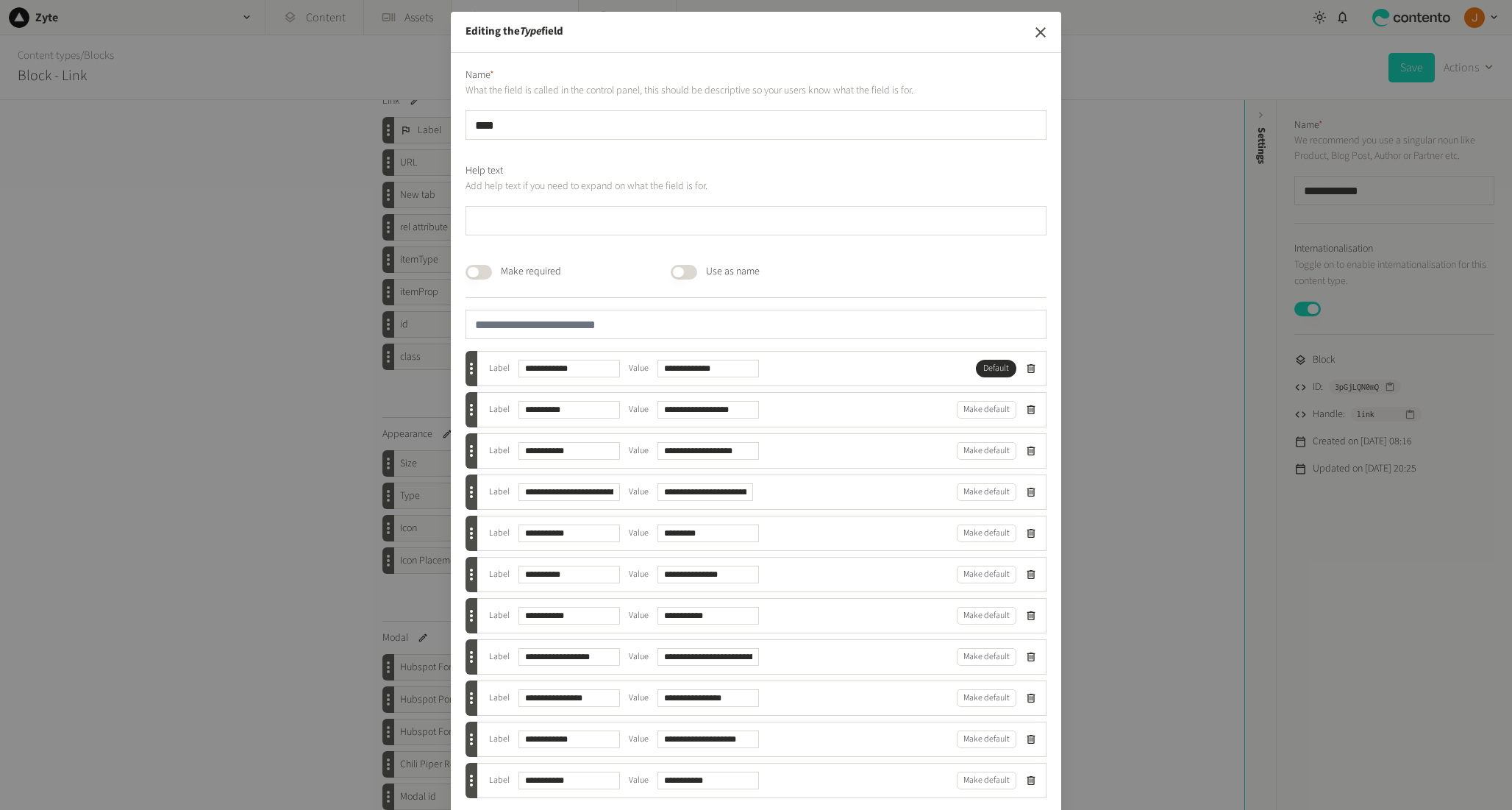
click at [1042, 29] on icon "button" at bounding box center [1040, 32] width 11 height 11
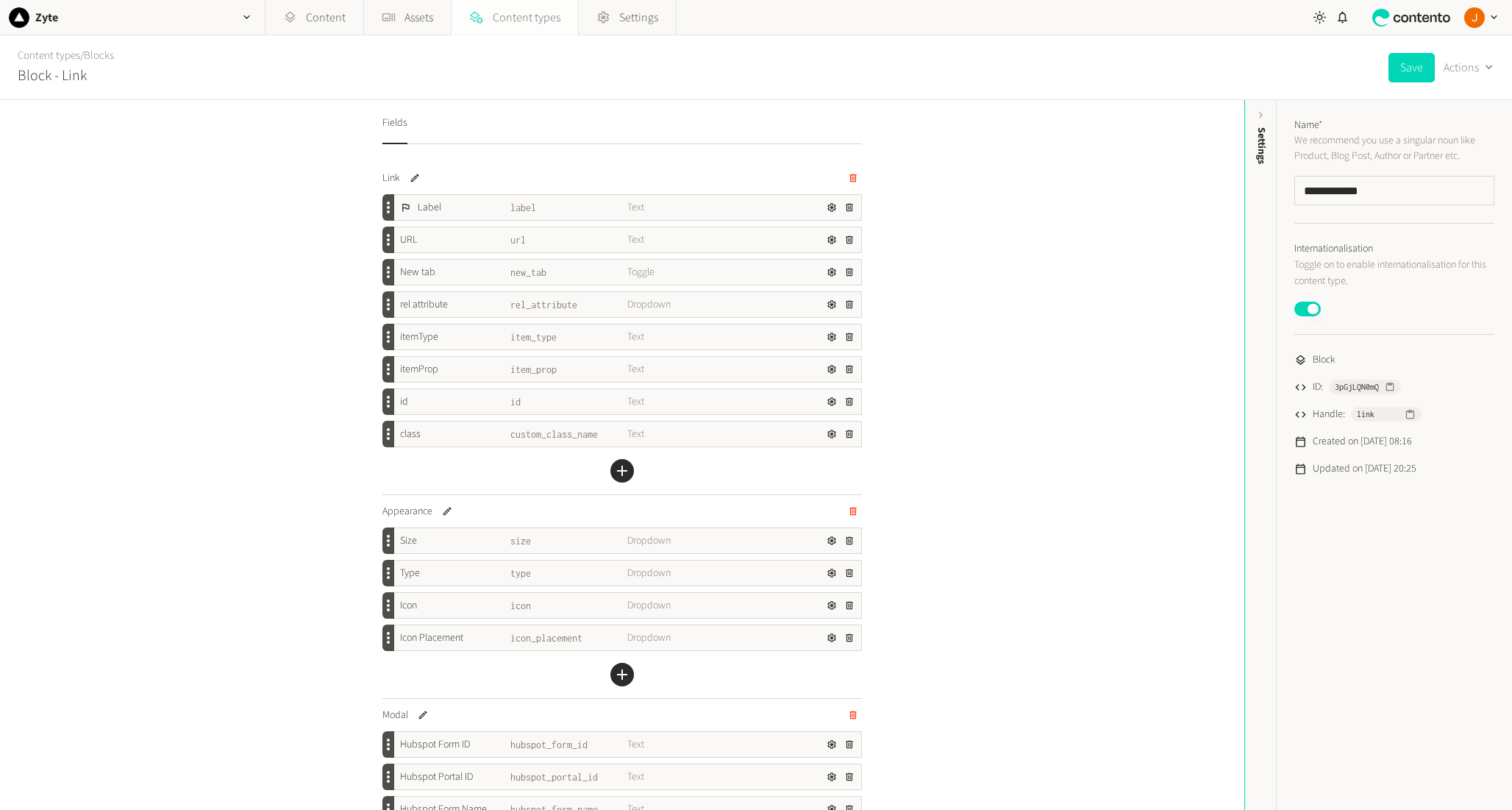
click at [521, 23] on span "Content types" at bounding box center [526, 18] width 68 height 18
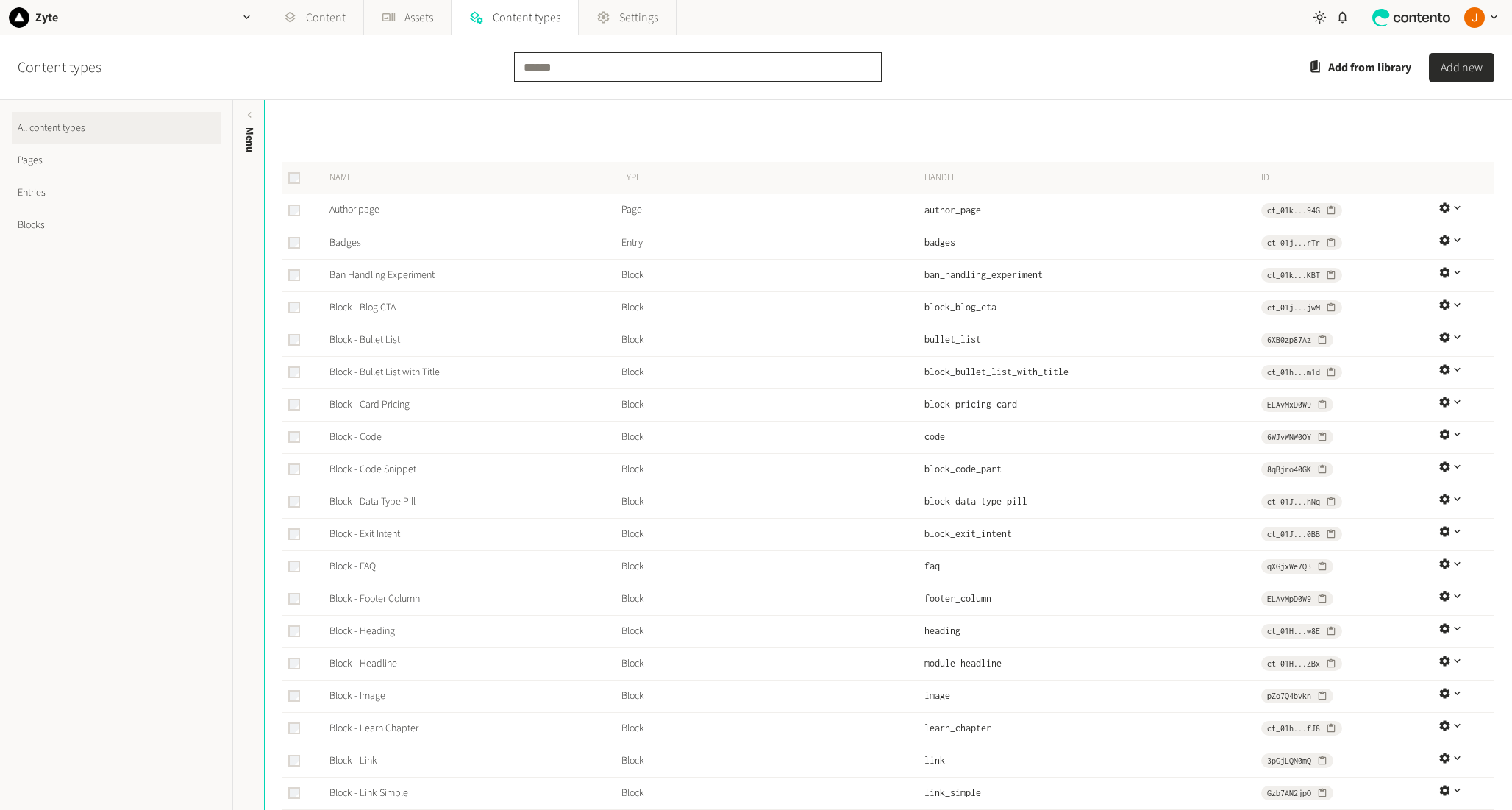
click at [575, 68] on input "text" at bounding box center [697, 67] width 368 height 29
type input "****"
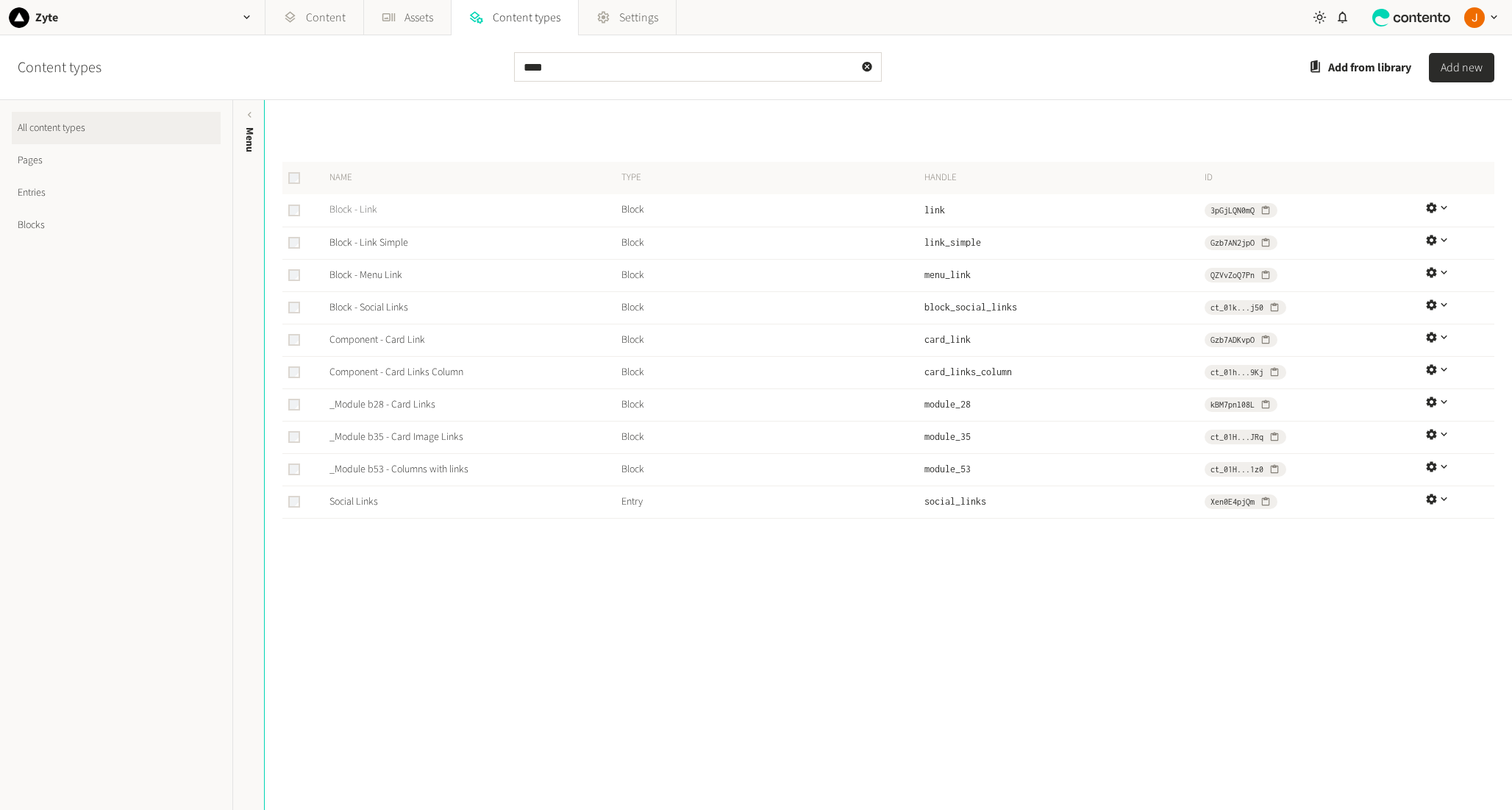
click at [355, 213] on link "Block - Link" at bounding box center [353, 210] width 47 height 15
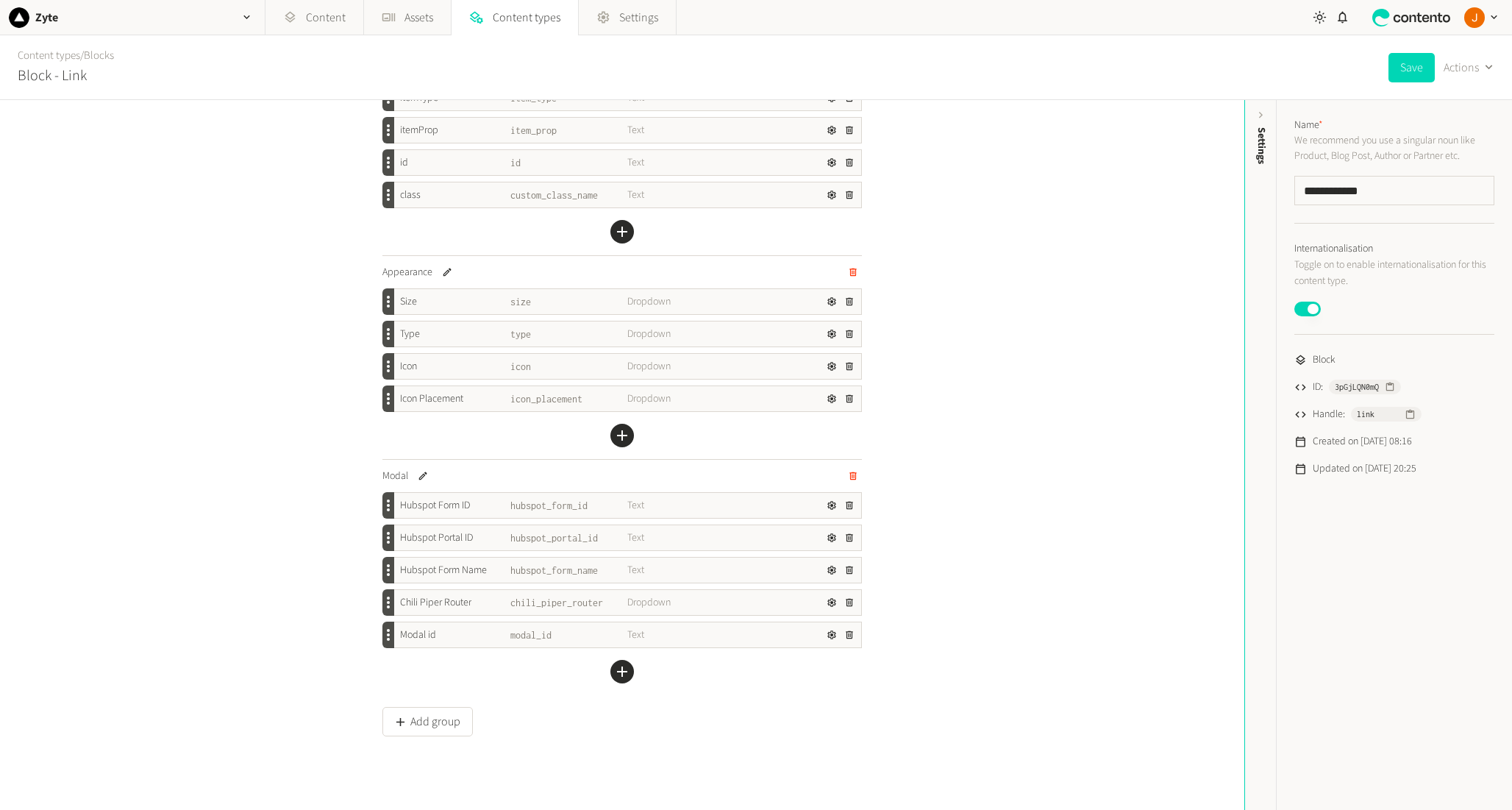
scroll to position [258, 0]
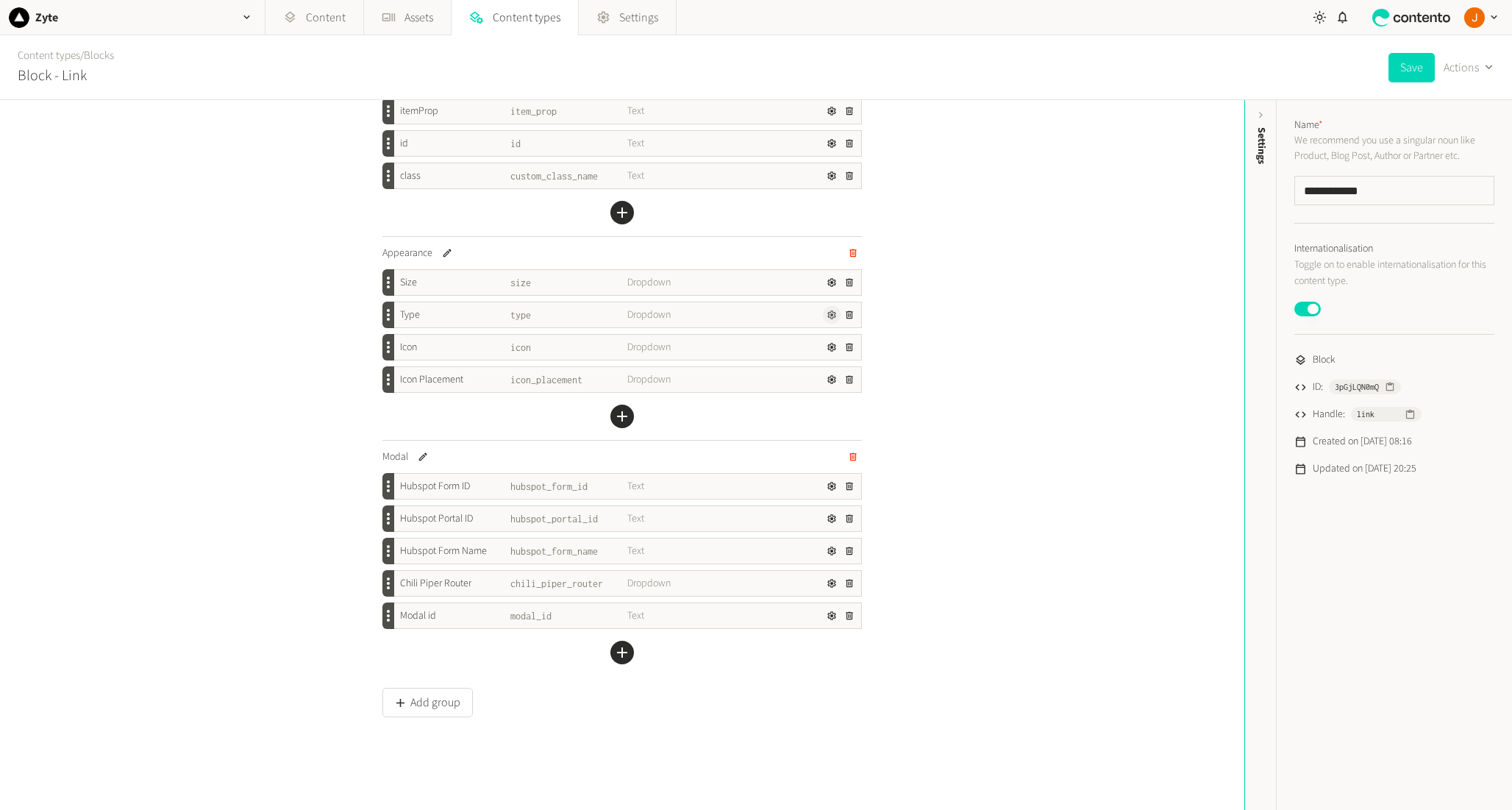
click at [828, 315] on icon "button" at bounding box center [832, 314] width 11 height 11
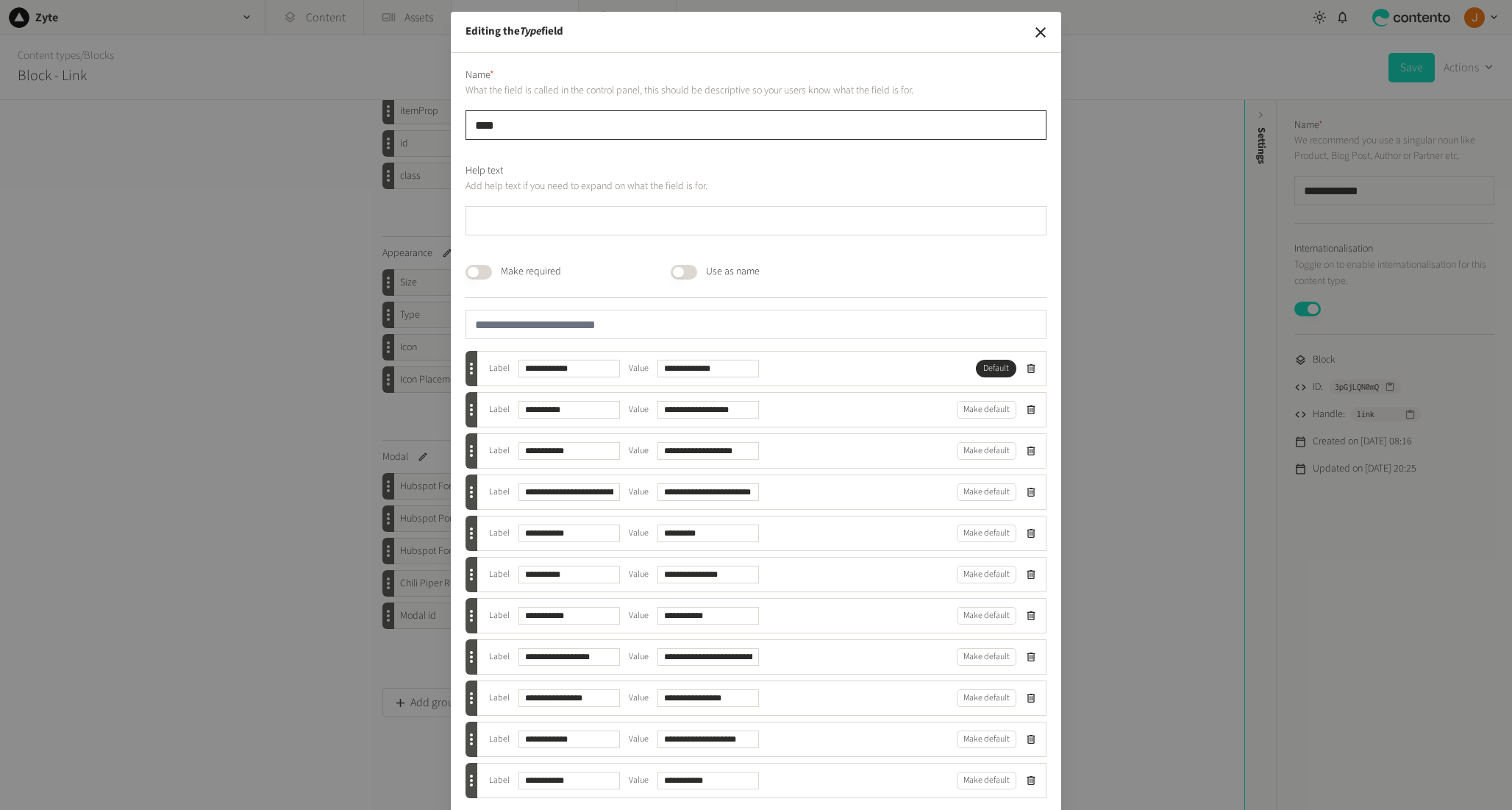
scroll to position [55, 0]
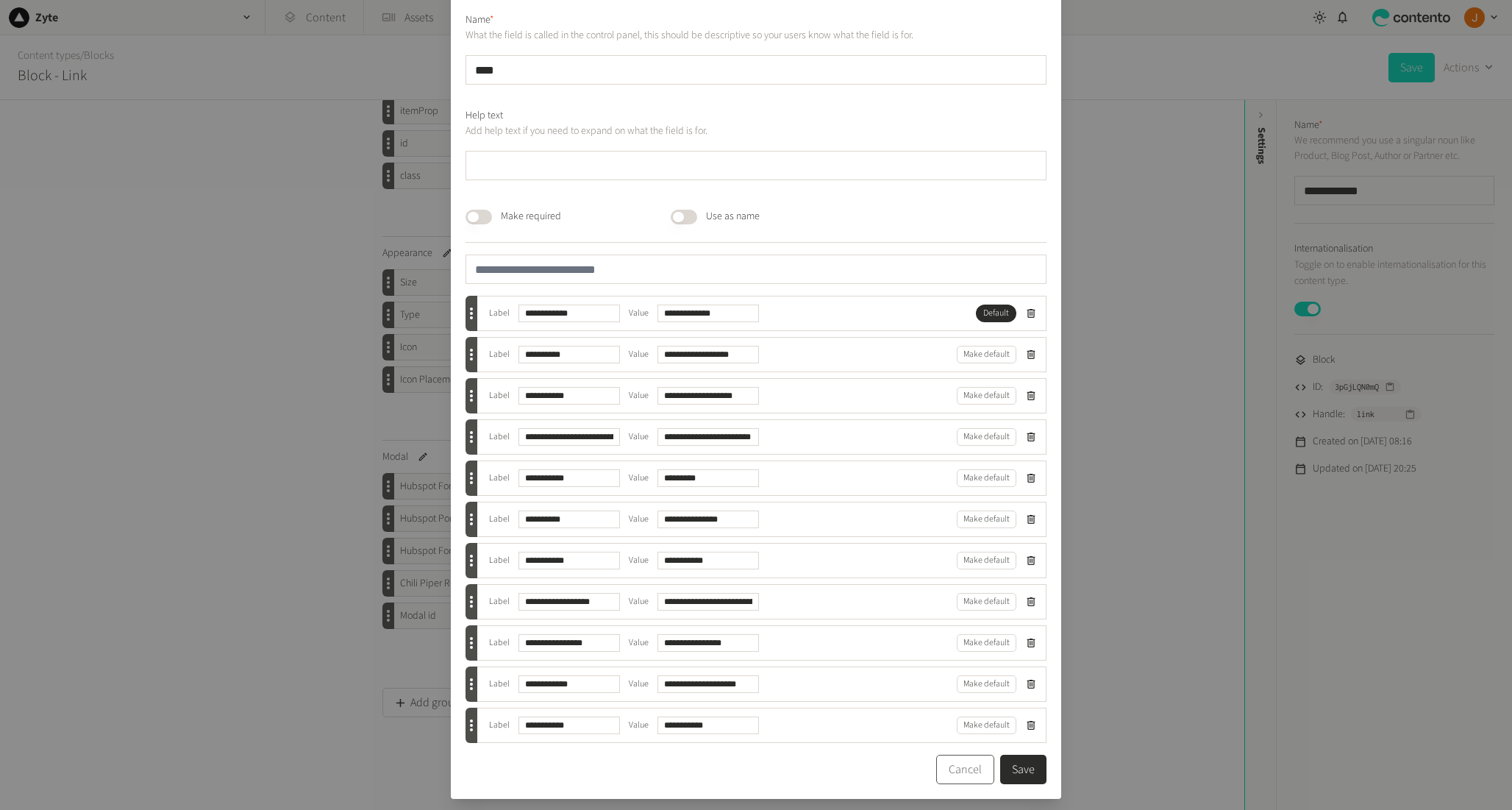
click at [964, 766] on button "Cancel" at bounding box center [965, 770] width 58 height 29
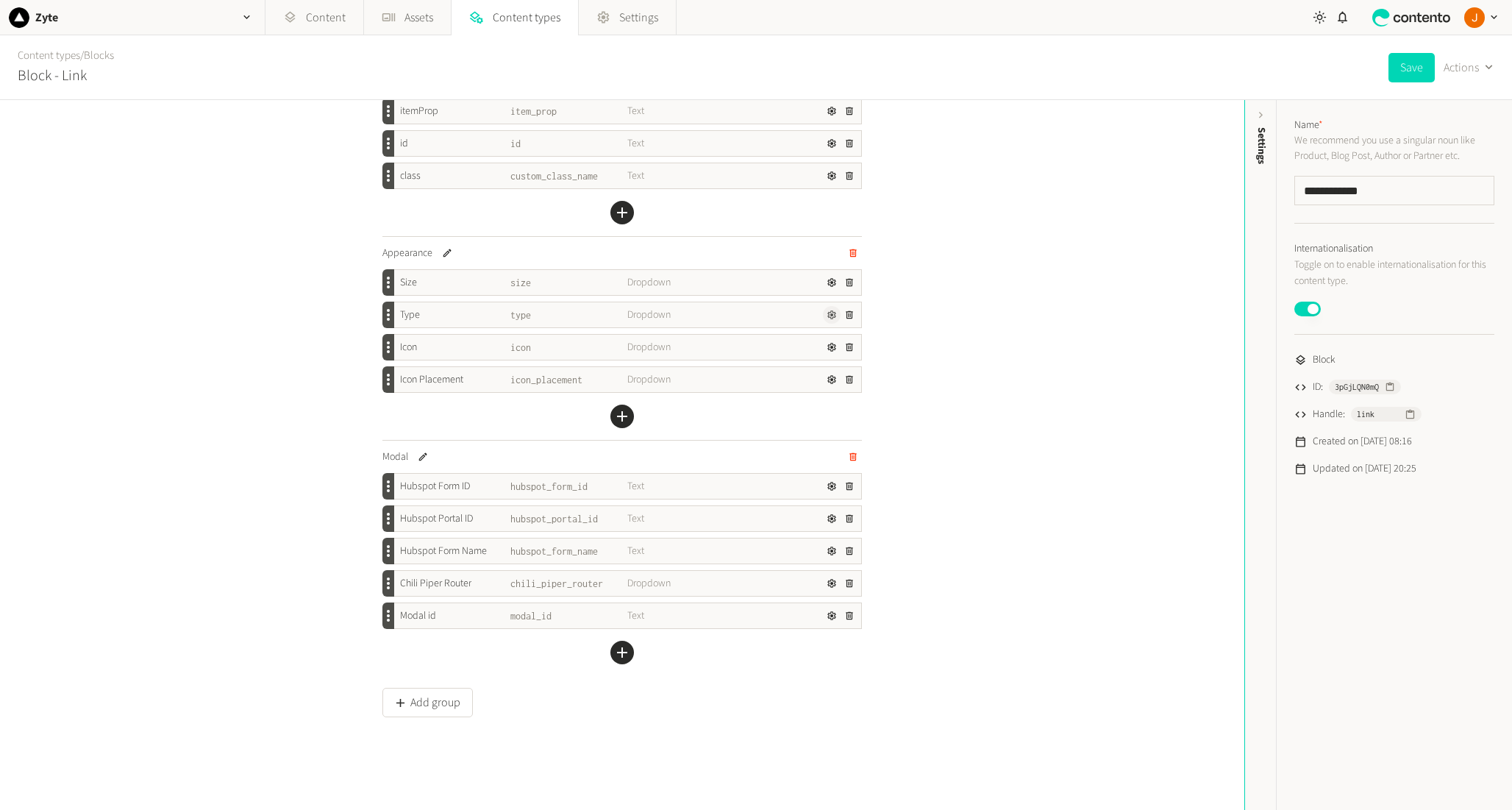
click at [833, 315] on icon "button" at bounding box center [832, 314] width 11 height 11
